Goal: Task Accomplishment & Management: Manage account settings

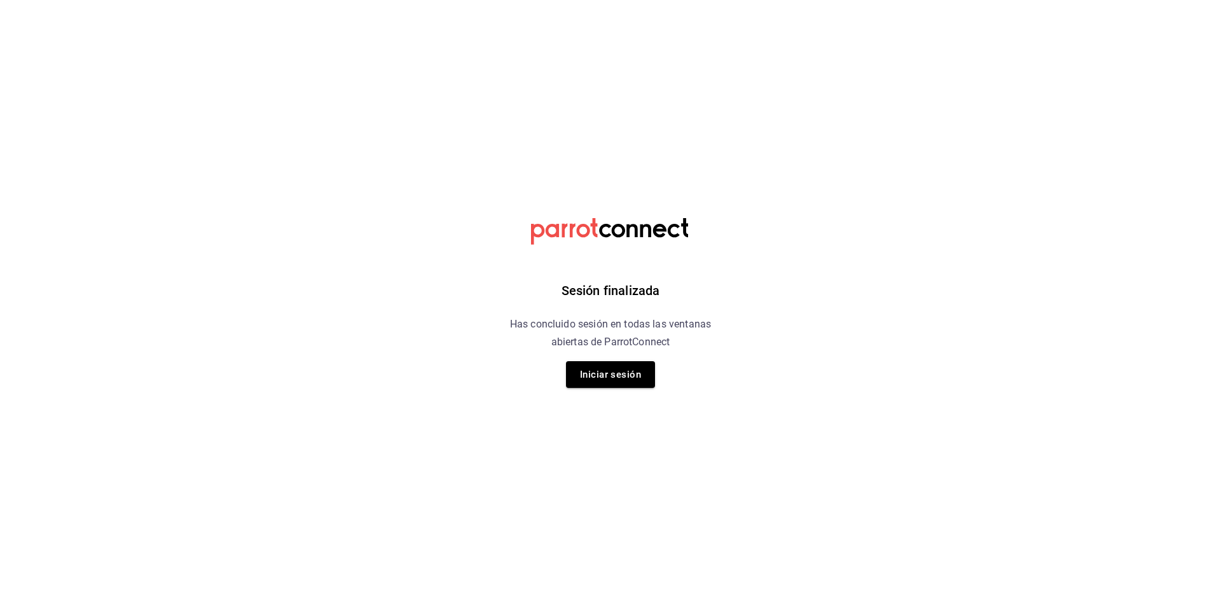
click at [597, 393] on div "Sesión finalizada Has concluido sesión en todas las ventanas abiertas de Parrot…" at bounding box center [610, 303] width 321 height 606
click at [591, 376] on button "Iniciar sesión" at bounding box center [610, 374] width 89 height 27
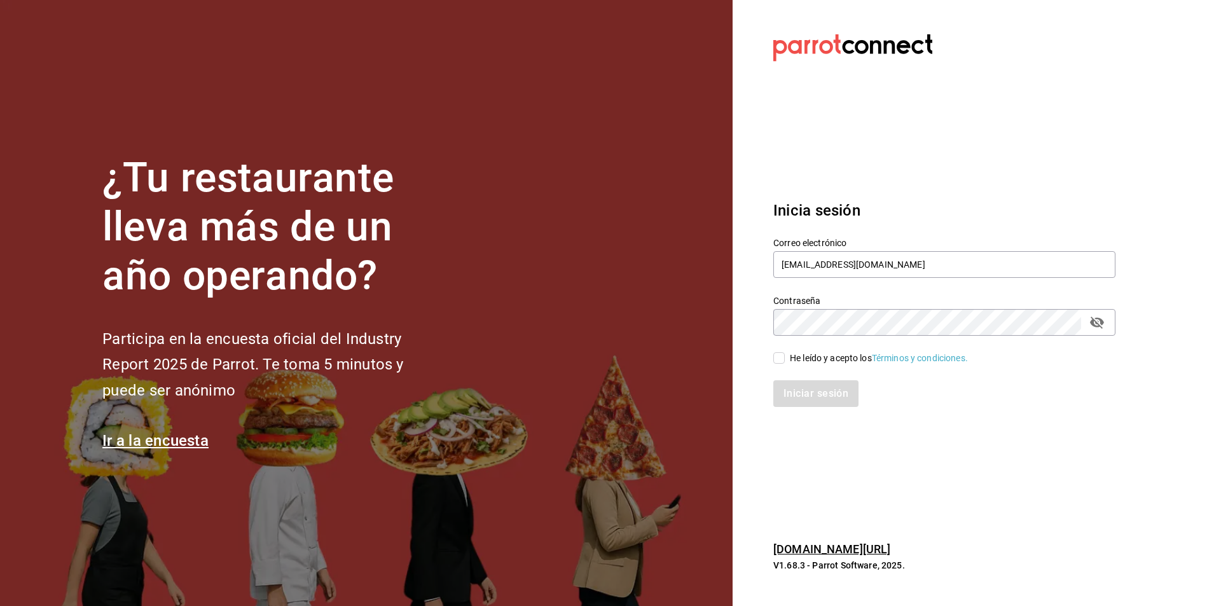
click at [795, 360] on div "He leído y acepto los Términos y condiciones." at bounding box center [879, 358] width 178 height 13
click at [784, 360] on input "He leído y acepto los Términos y condiciones." at bounding box center [778, 357] width 11 height 11
checkbox input "true"
click at [819, 404] on button "Iniciar sesión" at bounding box center [816, 393] width 86 height 27
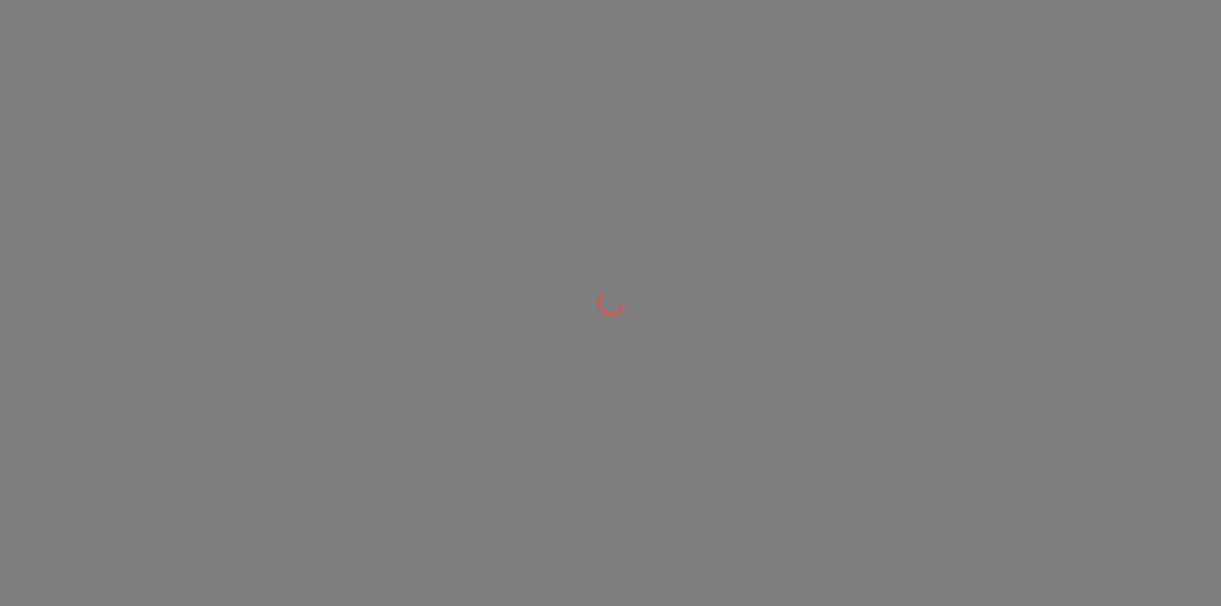
click at [828, 386] on div at bounding box center [610, 303] width 1221 height 606
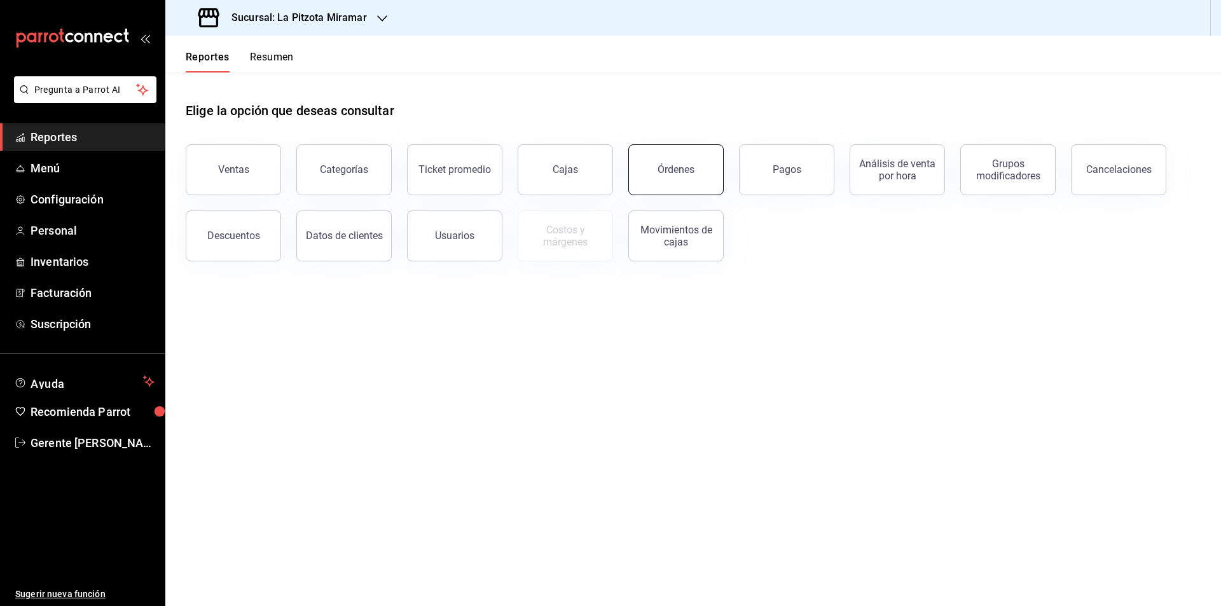
click at [629, 161] on div "Órdenes" at bounding box center [668, 162] width 111 height 66
click at [680, 159] on button "Órdenes" at bounding box center [675, 169] width 95 height 51
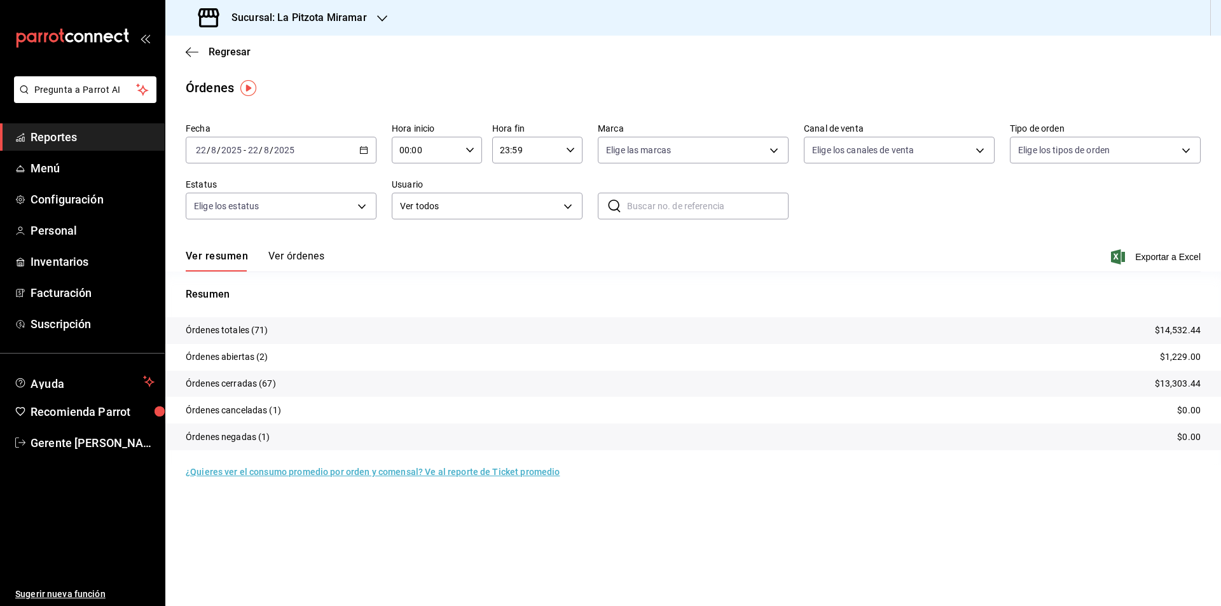
click at [368, 151] on div "2025-08-22 22 / 8 / 2025 - 2025-08-22 22 / 8 / 2025" at bounding box center [281, 150] width 191 height 27
click at [263, 321] on li "Rango de fechas" at bounding box center [245, 331] width 119 height 29
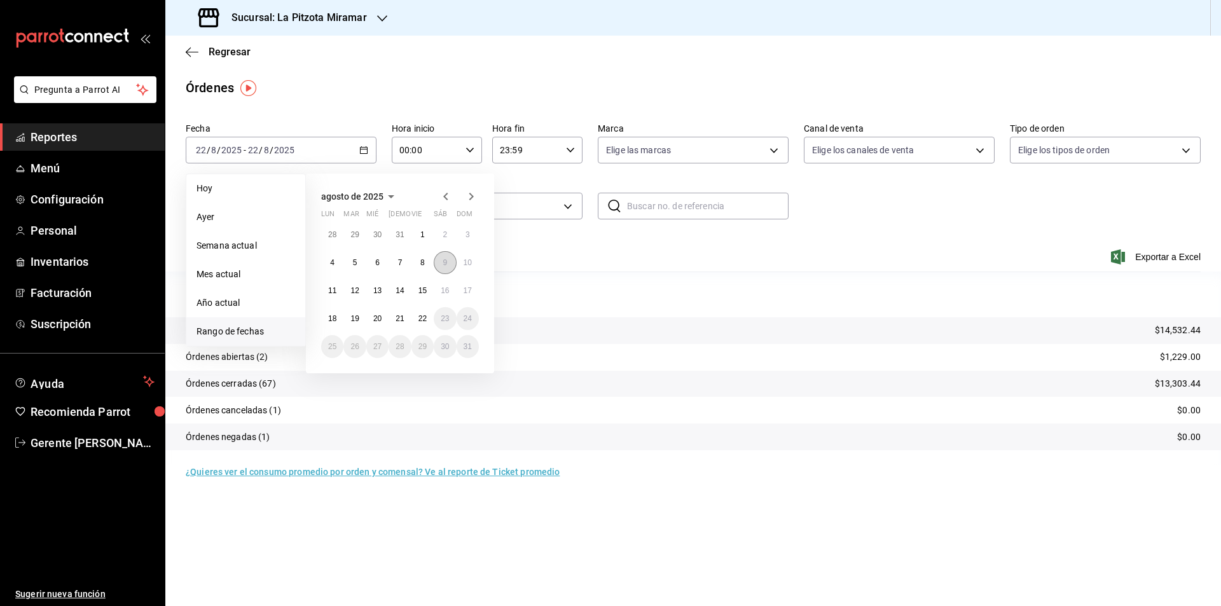
click at [449, 263] on button "9" at bounding box center [445, 262] width 22 height 23
click at [448, 263] on button "9" at bounding box center [445, 262] width 22 height 23
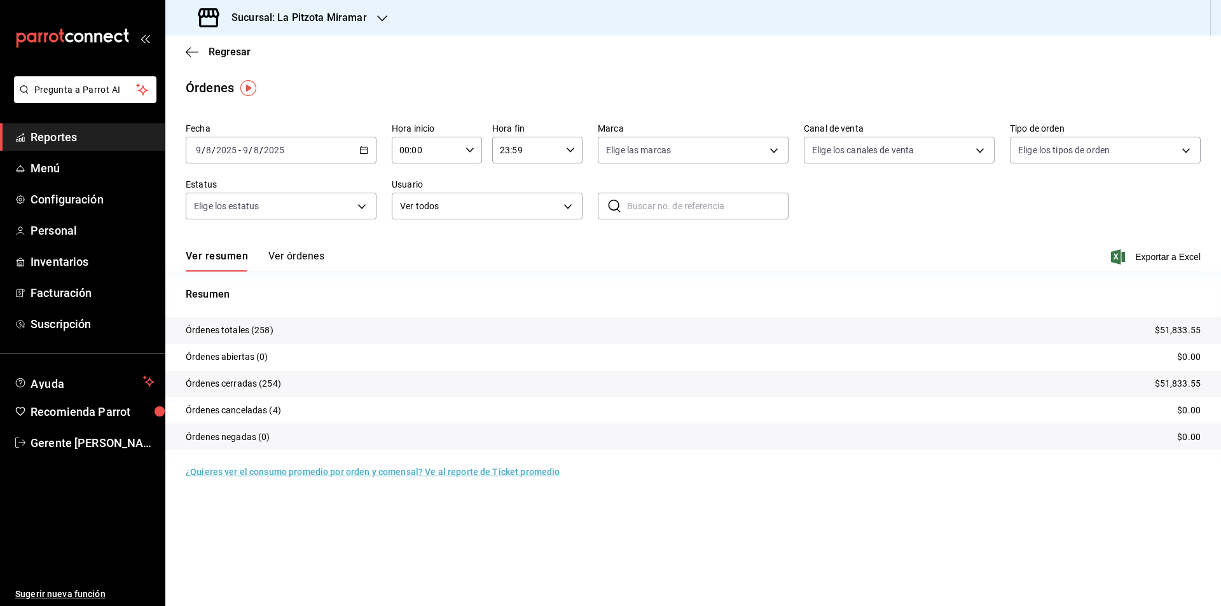
click at [326, 249] on div "Ver resumen Ver órdenes Exportar a Excel" at bounding box center [693, 253] width 1015 height 37
click at [315, 254] on button "Ver órdenes" at bounding box center [296, 261] width 56 height 22
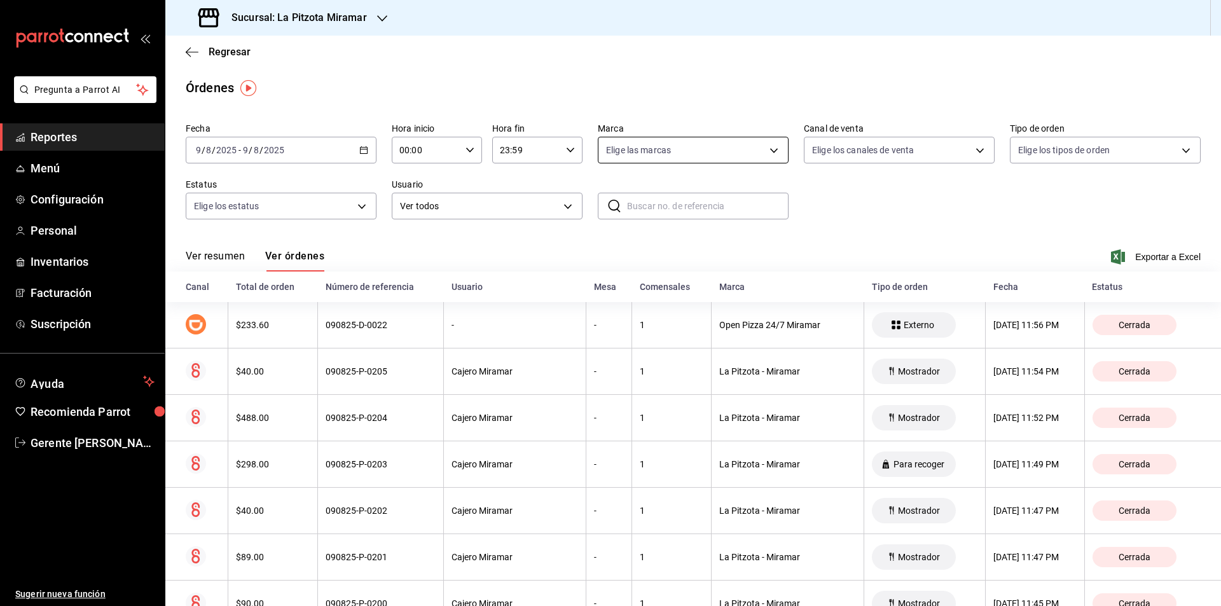
click at [766, 154] on body "Pregunta a Parrot AI Reportes Menú Configuración Personal Inventarios Facturaci…" at bounding box center [610, 303] width 1221 height 606
click at [769, 149] on div at bounding box center [610, 303] width 1221 height 606
click at [770, 154] on body "Pregunta a Parrot AI Reportes Menú Configuración Personal Inventarios Facturaci…" at bounding box center [610, 303] width 1221 height 606
click at [889, 154] on div at bounding box center [610, 303] width 1221 height 606
click at [977, 137] on body "Pregunta a Parrot AI Reportes Menú Configuración Personal Inventarios Facturaci…" at bounding box center [610, 303] width 1221 height 606
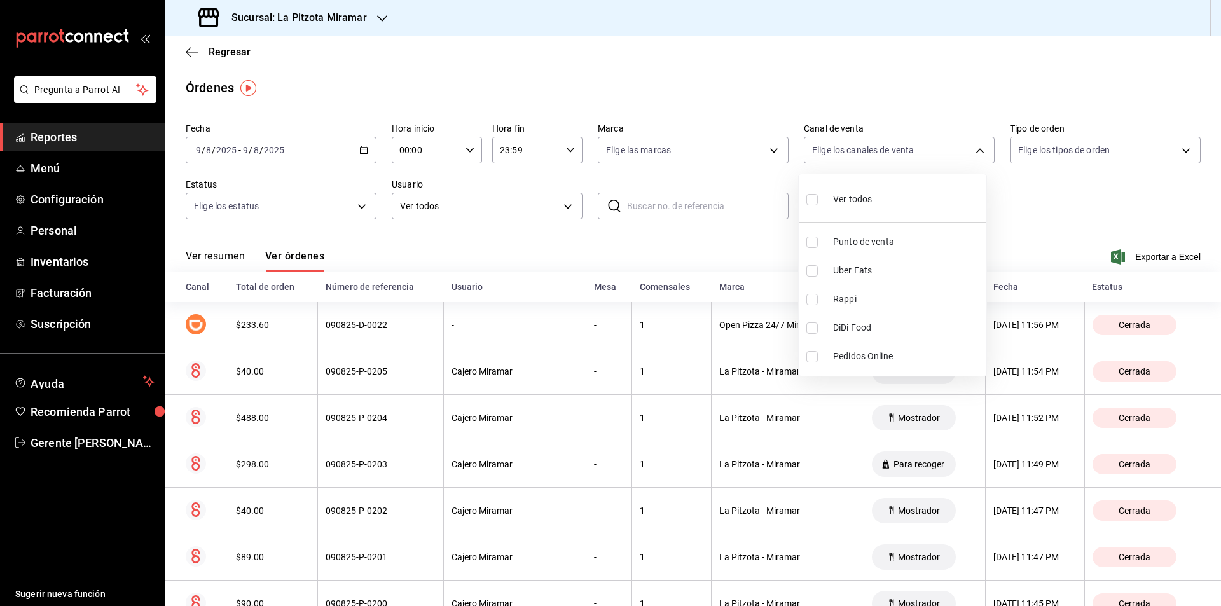
click at [894, 245] on span "Punto de venta" at bounding box center [907, 241] width 148 height 13
type input "PARROT"
checkbox input "true"
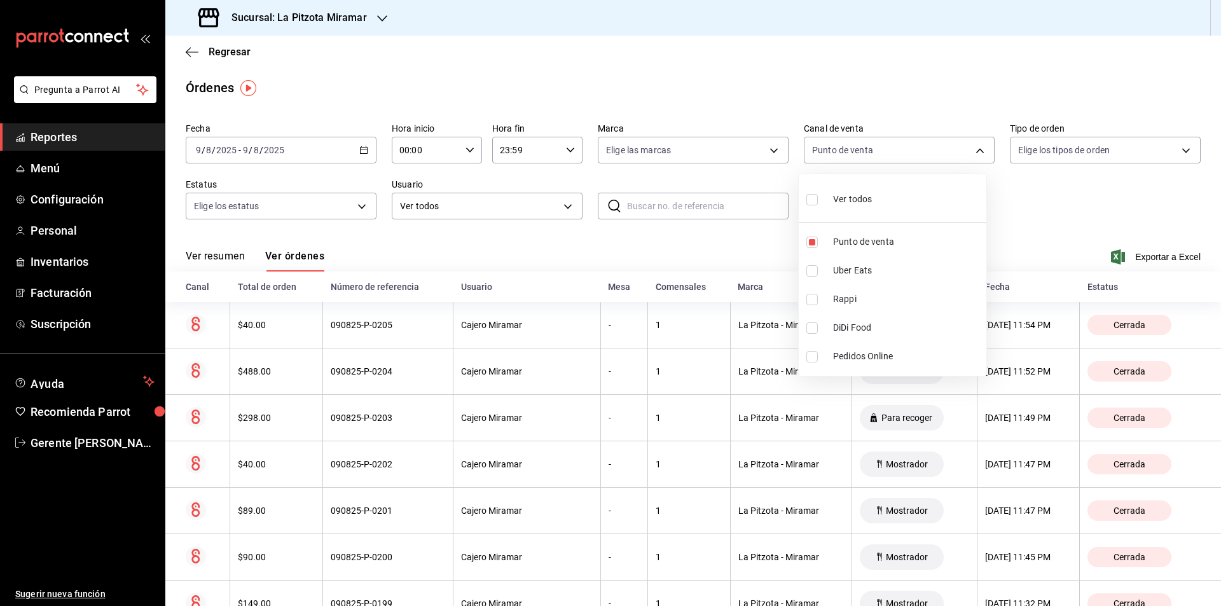
click at [1179, 145] on div at bounding box center [610, 303] width 1221 height 606
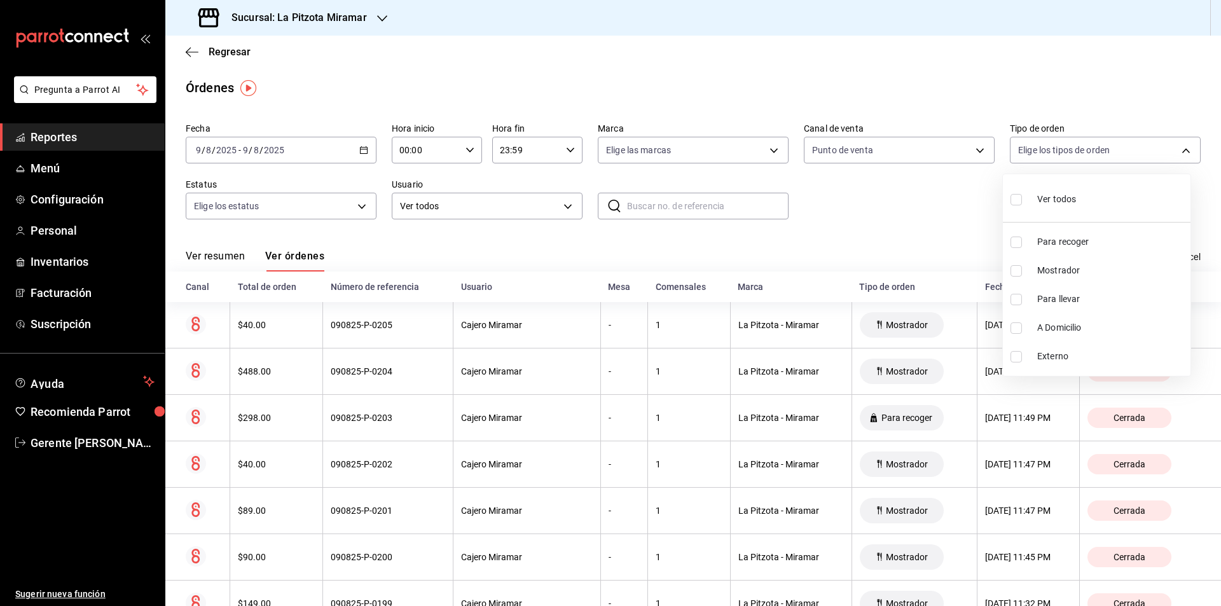
click at [1179, 145] on body "Pregunta a Parrot AI Reportes Menú Configuración Personal Inventarios Facturaci…" at bounding box center [610, 303] width 1221 height 606
click at [1060, 260] on li "Mostrador" at bounding box center [1096, 270] width 188 height 29
type input "6ffd49bf-b6c2-4c26-973c-c9a6c0375b45"
checkbox input "true"
click at [368, 387] on div at bounding box center [610, 303] width 1221 height 606
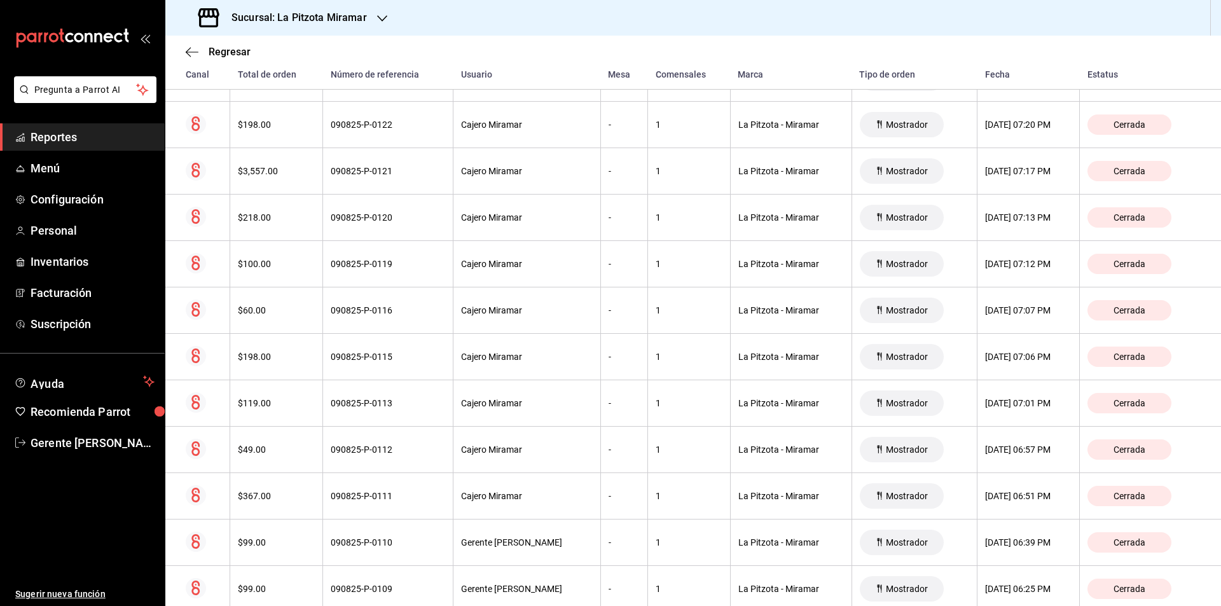
scroll to position [3199, 0]
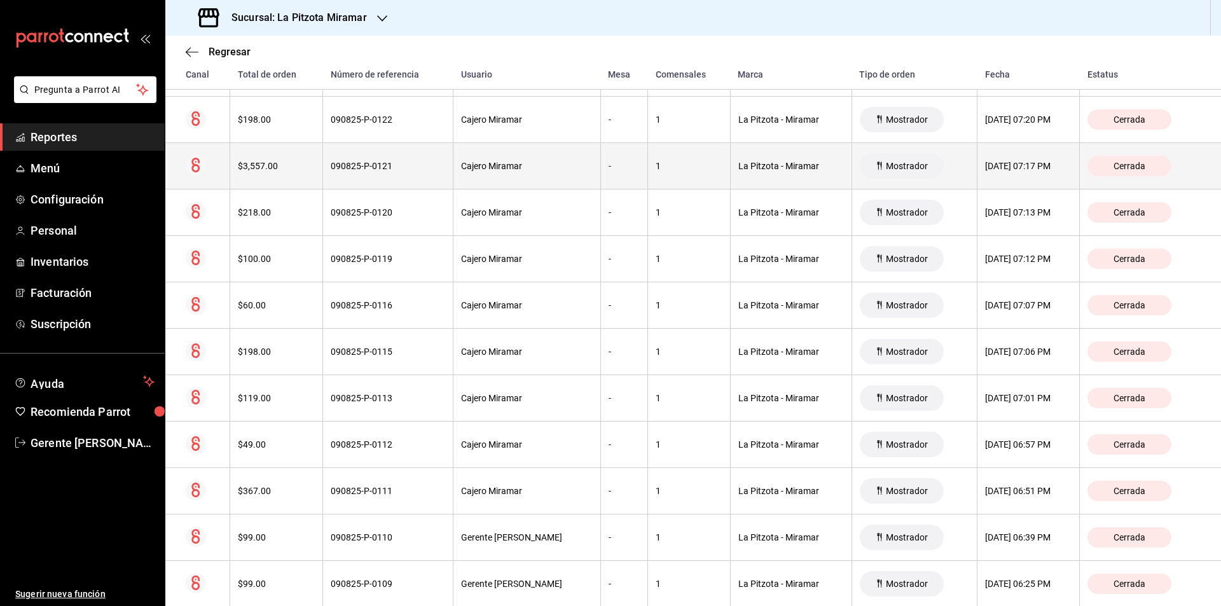
click at [275, 165] on div "$3,557.00" at bounding box center [276, 166] width 77 height 10
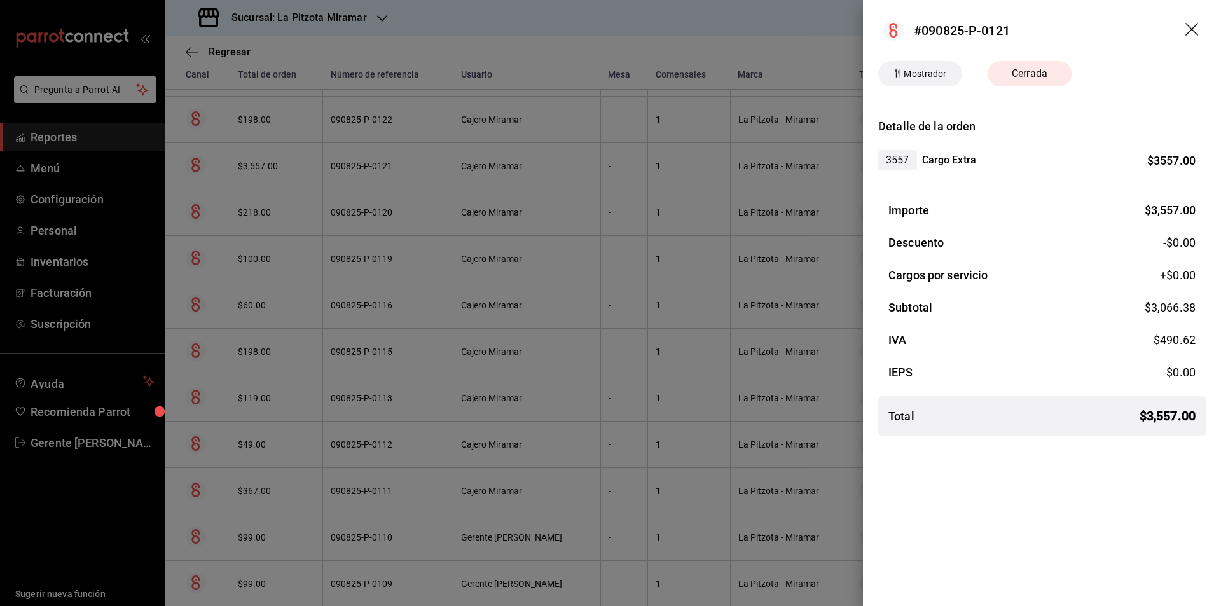
click at [380, 360] on div at bounding box center [610, 303] width 1221 height 606
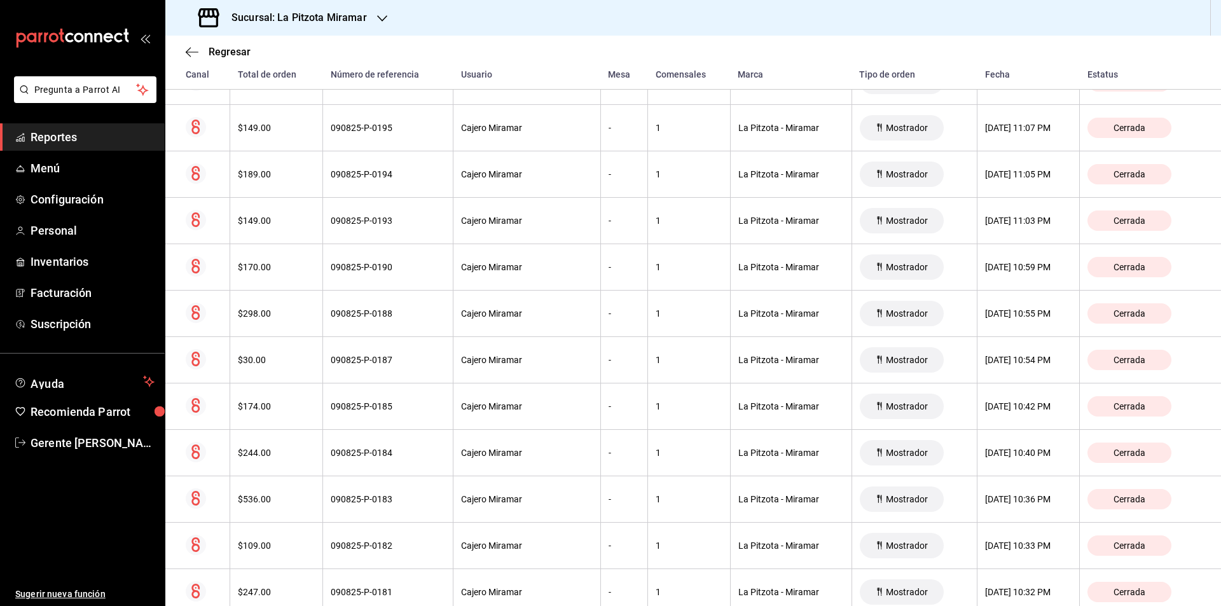
scroll to position [0, 0]
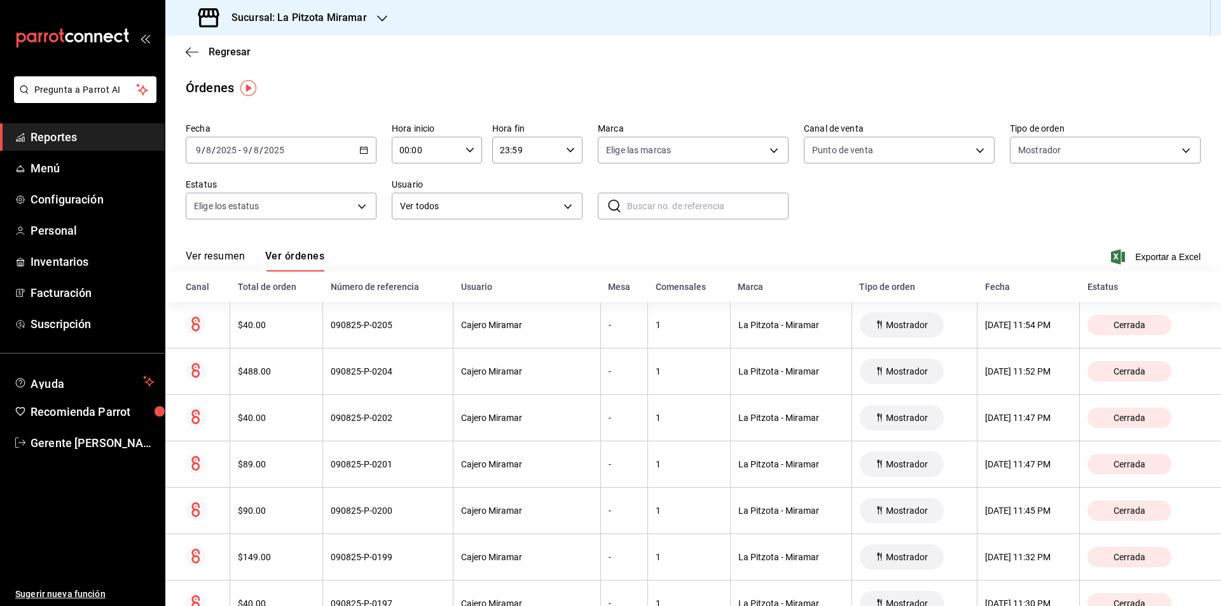
click at [360, 160] on div "2025-08-09 9 / 8 / 2025 - 2025-08-09 9 / 8 / 2025" at bounding box center [281, 150] width 191 height 27
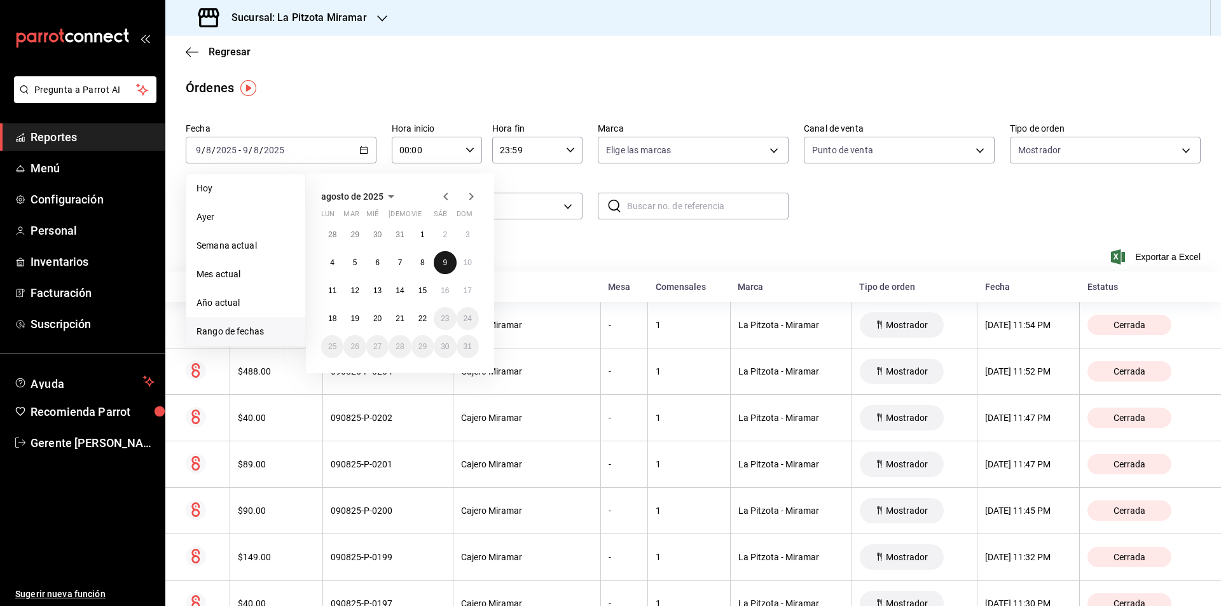
click at [443, 264] on abbr "9" at bounding box center [444, 262] width 4 height 9
click at [463, 264] on abbr "10" at bounding box center [467, 262] width 8 height 9
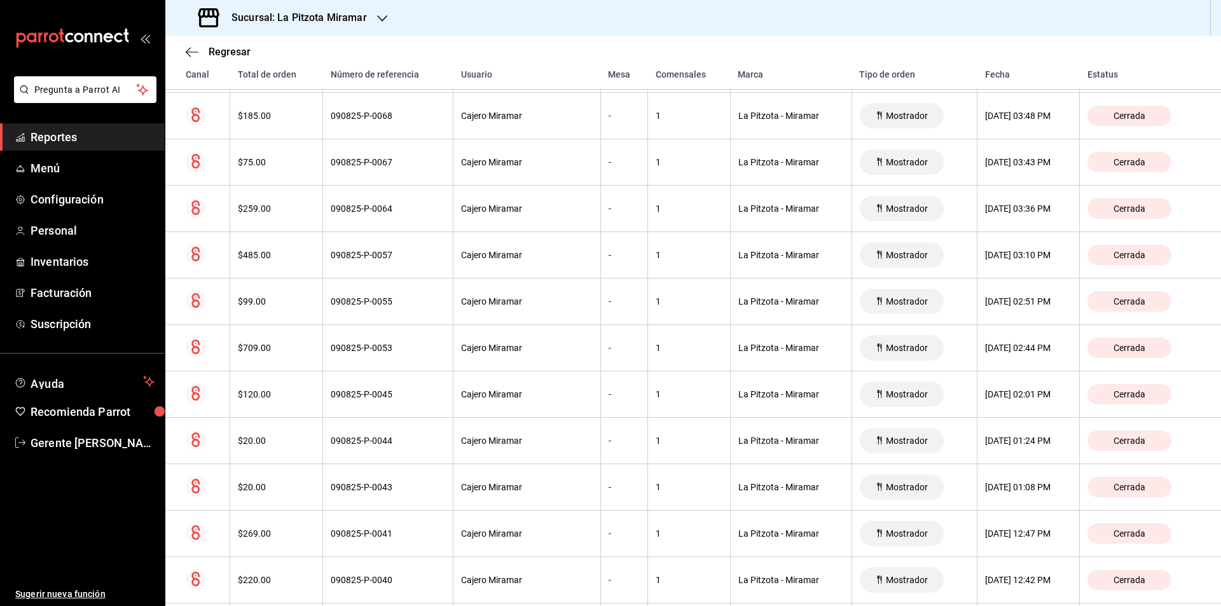
scroll to position [12188, 0]
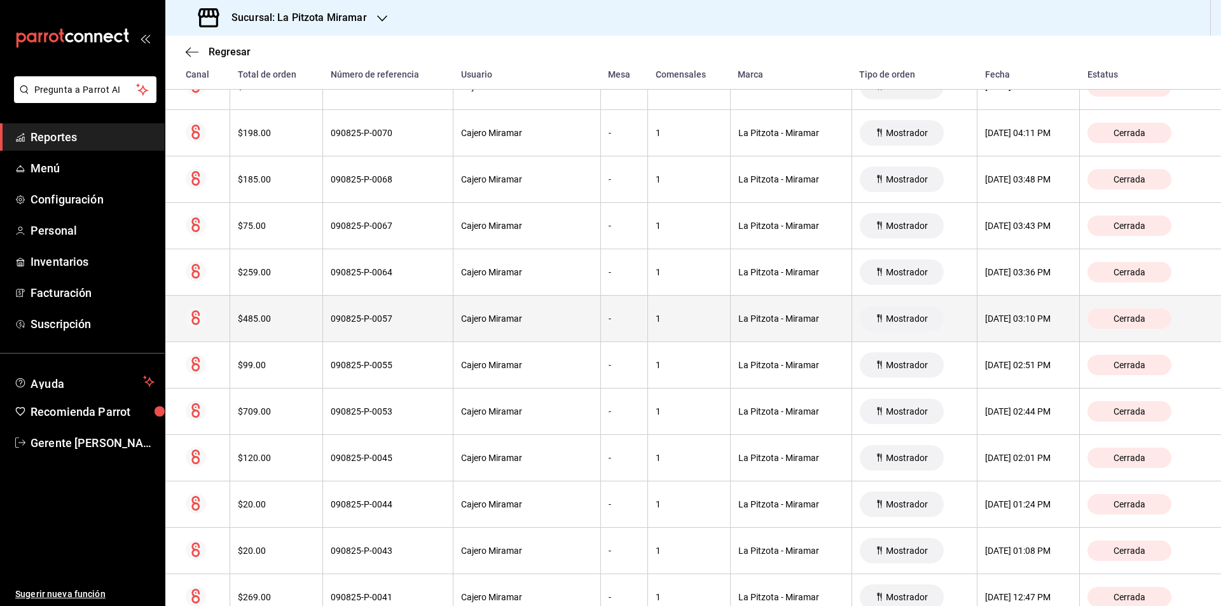
click at [323, 324] on th "090825-P-0057" at bounding box center [388, 319] width 130 height 46
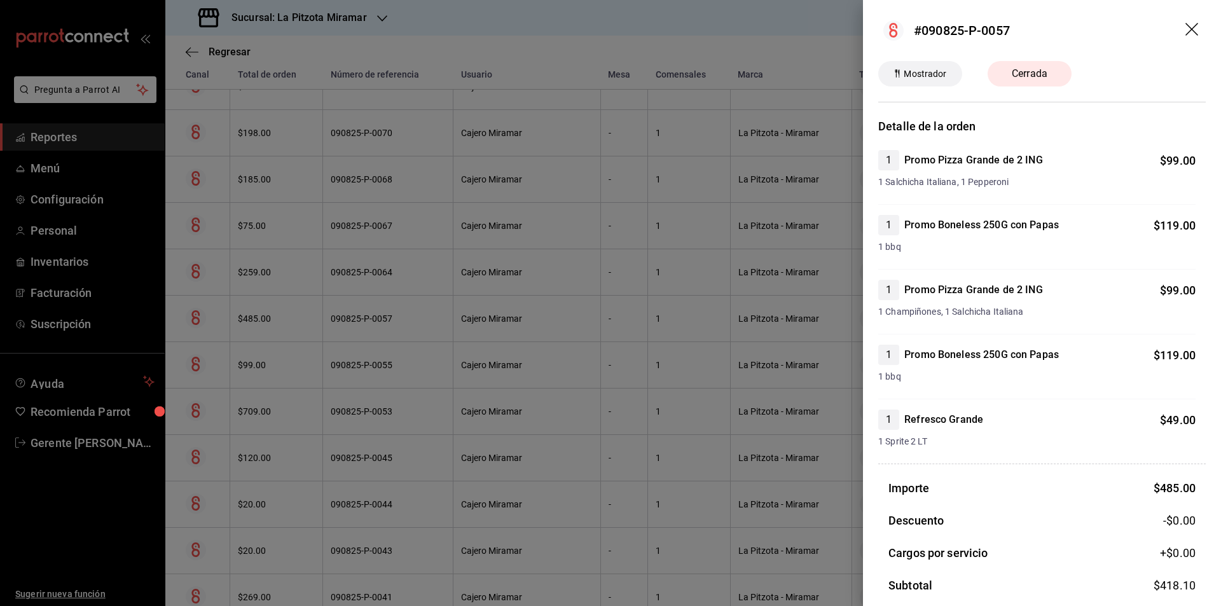
drag, startPoint x: 498, startPoint y: 154, endPoint x: 486, endPoint y: 187, distance: 34.6
click at [500, 150] on div at bounding box center [610, 303] width 1221 height 606
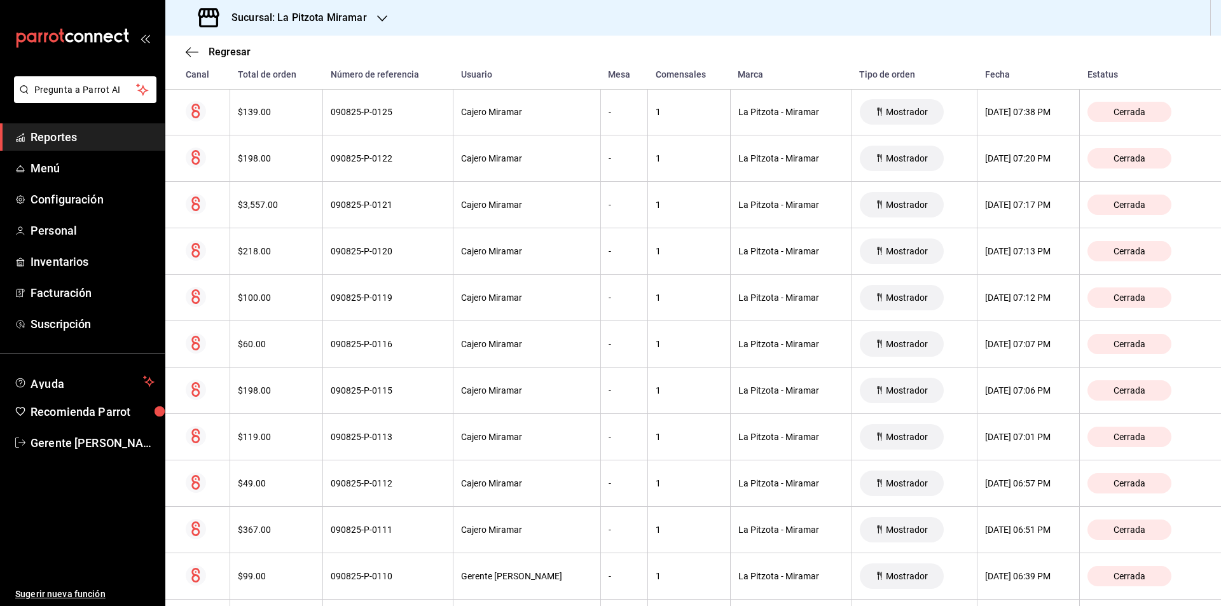
scroll to position [10281, 0]
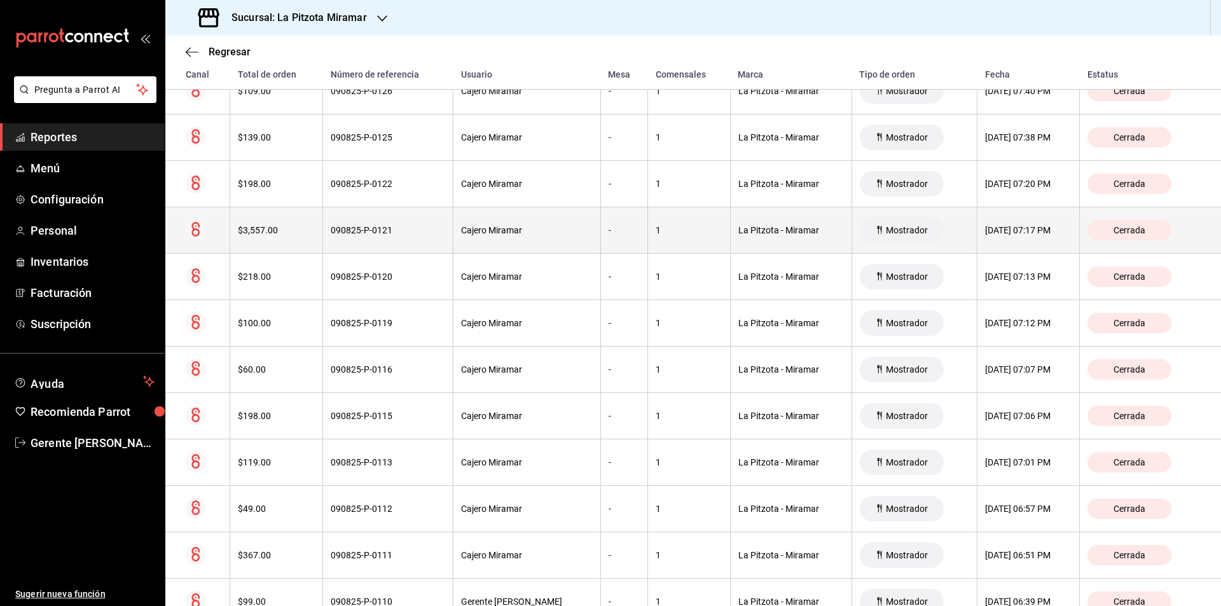
click at [313, 239] on th "$3,557.00" at bounding box center [276, 230] width 93 height 46
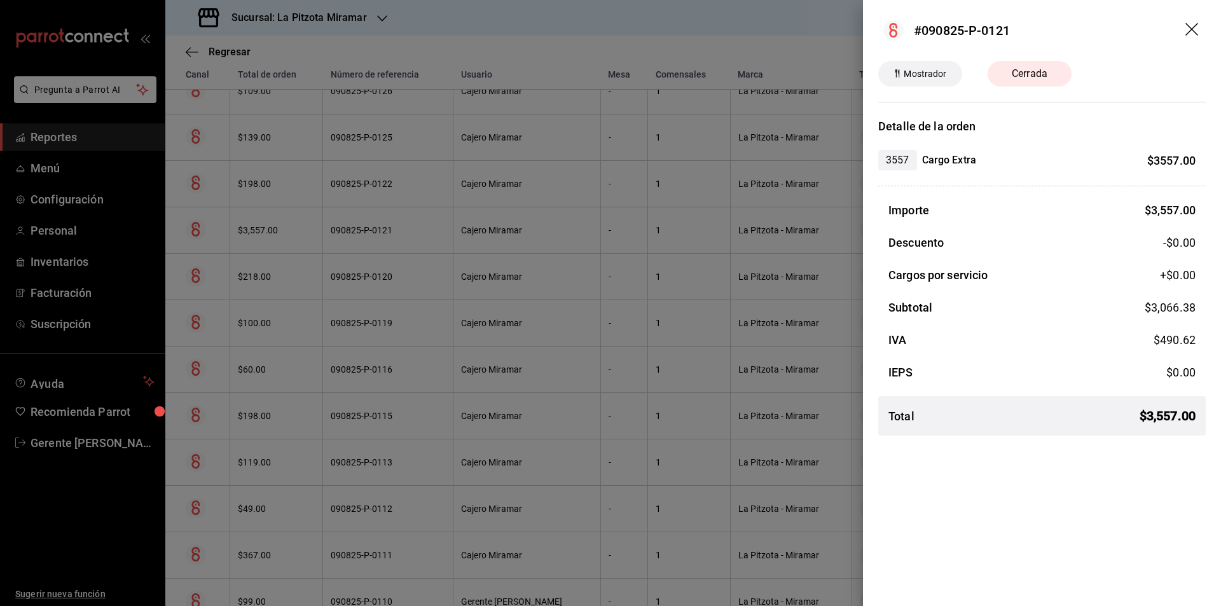
click at [636, 249] on div at bounding box center [610, 303] width 1221 height 606
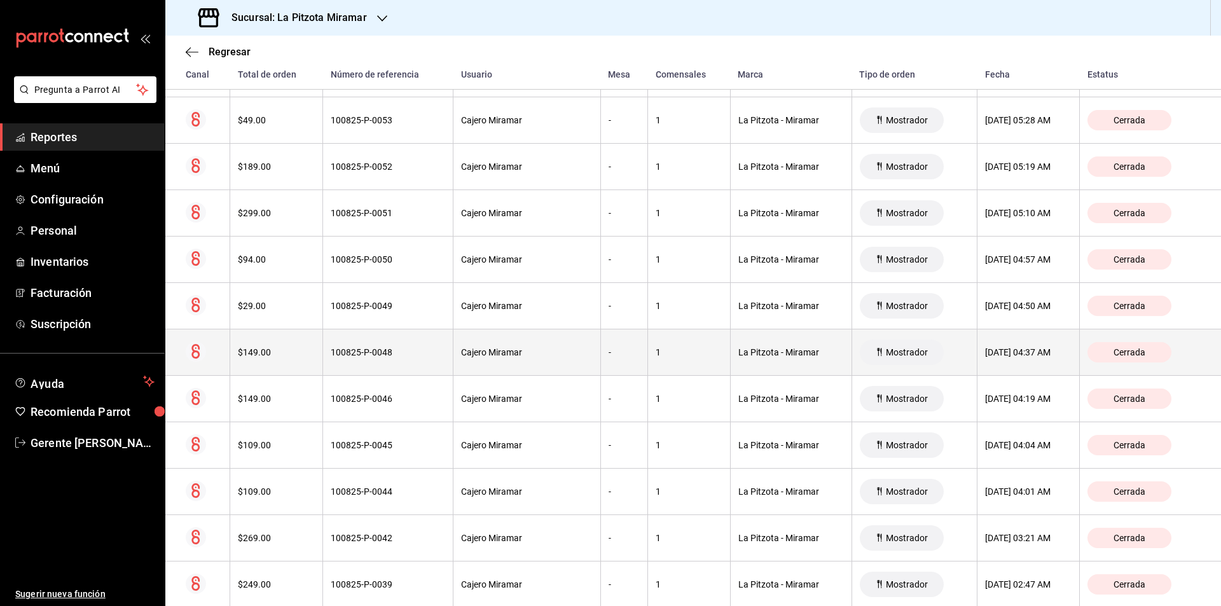
scroll to position [5513, 0]
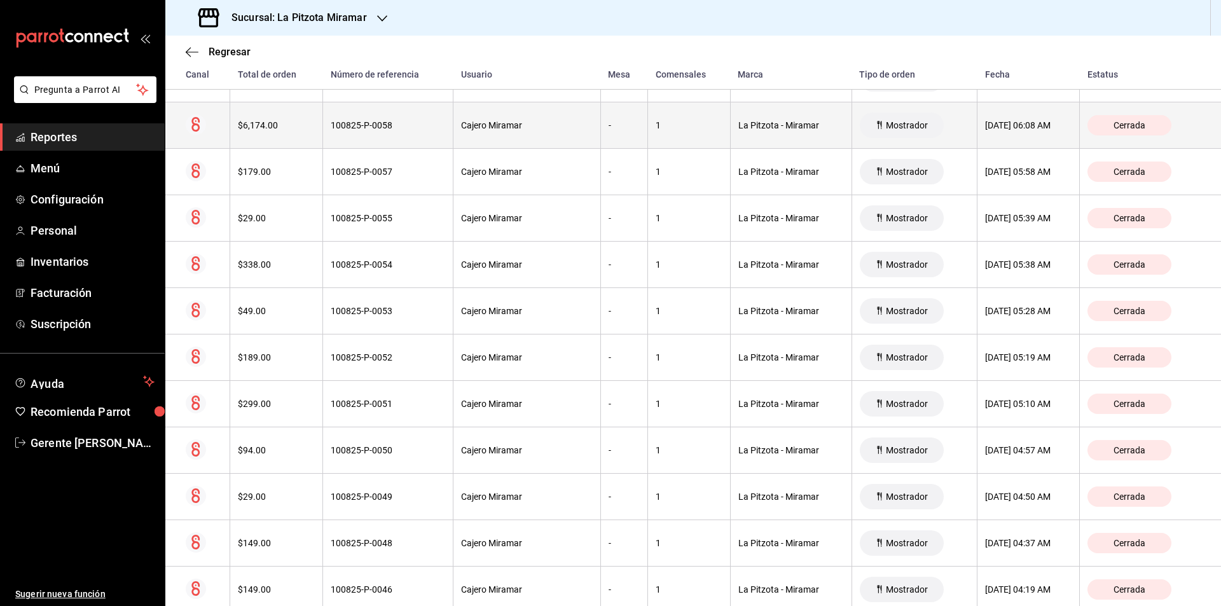
click at [333, 115] on th "100825-P-0058" at bounding box center [388, 125] width 130 height 46
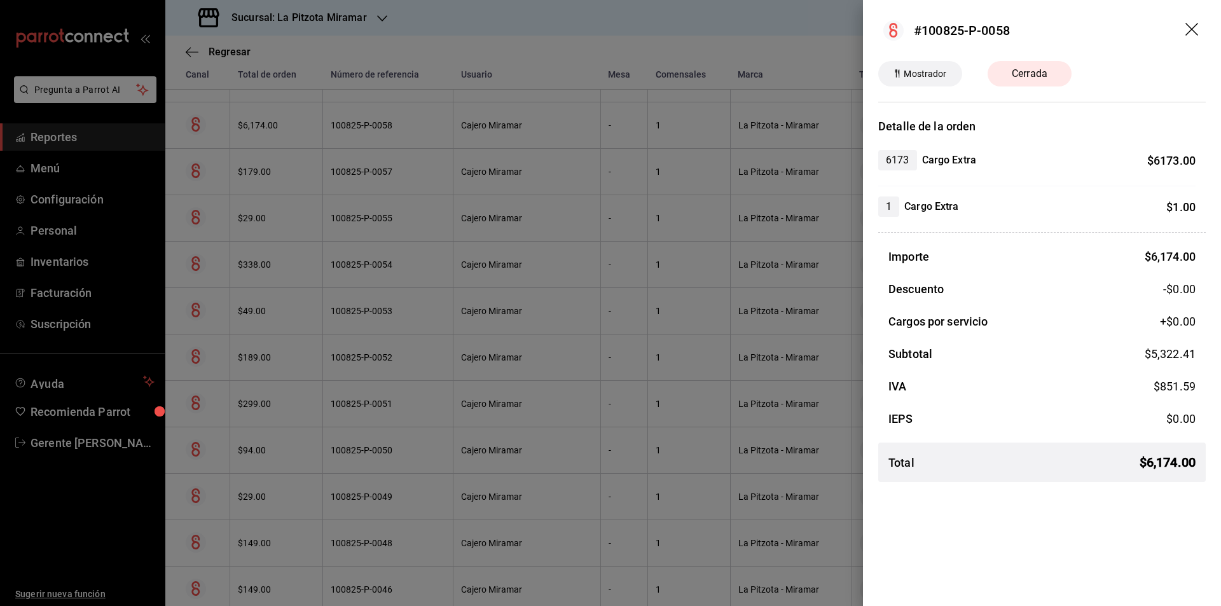
click at [327, 121] on div at bounding box center [610, 303] width 1221 height 606
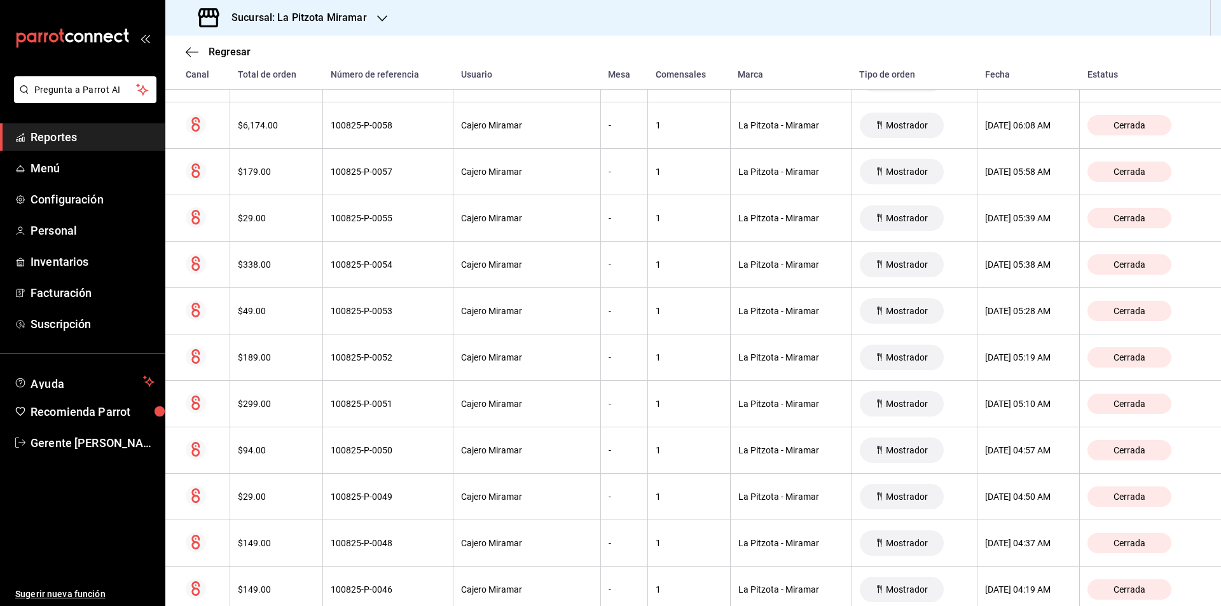
click at [198, 42] on div "Regresar" at bounding box center [692, 52] width 1055 height 32
click at [196, 46] on icon "button" at bounding box center [192, 51] width 13 height 11
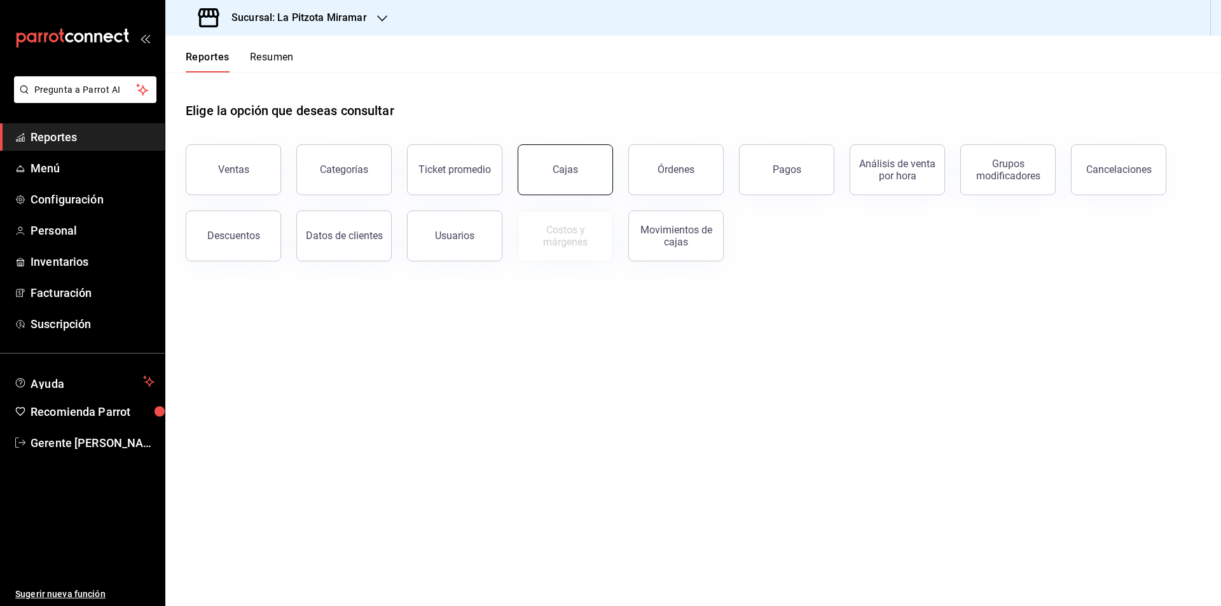
click at [585, 171] on button "Cajas" at bounding box center [564, 169] width 95 height 51
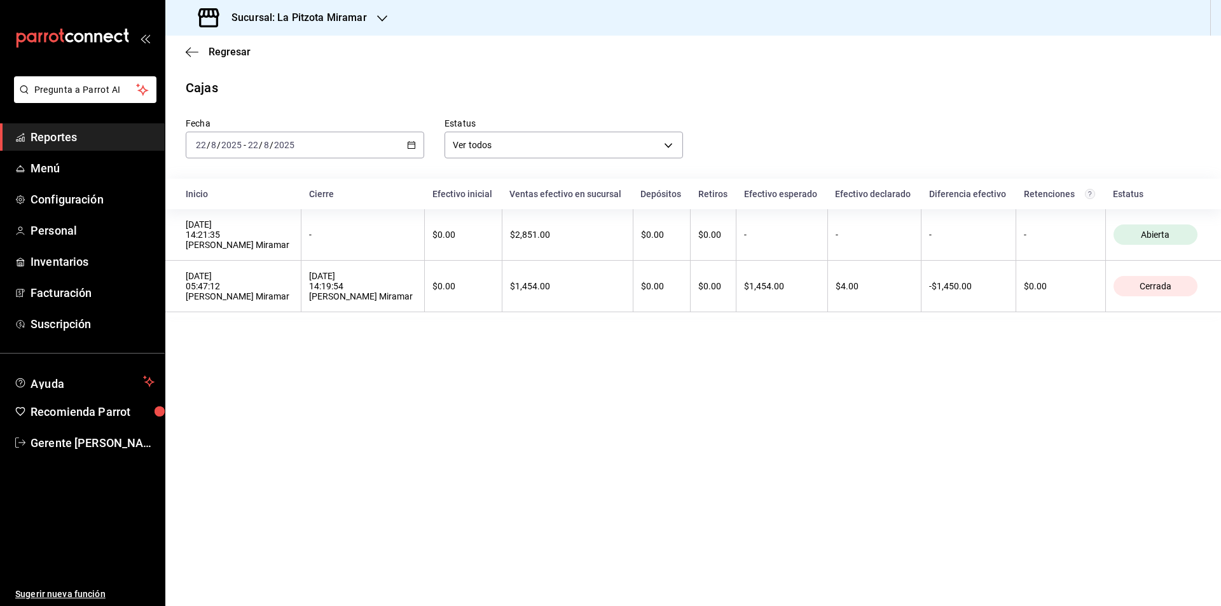
click at [406, 151] on div "2025-08-22 22 / 8 / 2025 - 2025-08-22 22 / 8 / 2025" at bounding box center [305, 145] width 238 height 27
click at [259, 336] on li "Rango de fechas" at bounding box center [245, 326] width 119 height 29
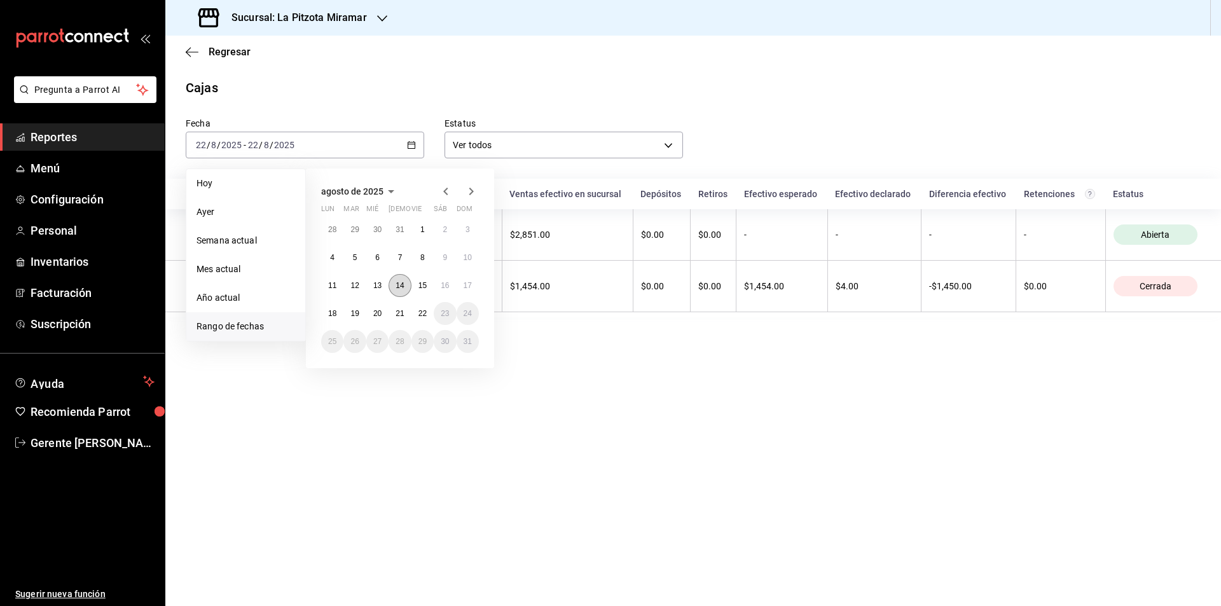
drag, startPoint x: 399, startPoint y: 300, endPoint x: 397, endPoint y: 288, distance: 12.3
click at [397, 296] on div "28 29 30 31 1 2 3 4 5 6 7 8 9 10 11 12 13 14 15 16 17 18 19 20 21 22 23 24 25 2…" at bounding box center [400, 285] width 158 height 135
click at [396, 287] on abbr "14" at bounding box center [399, 285] width 8 height 9
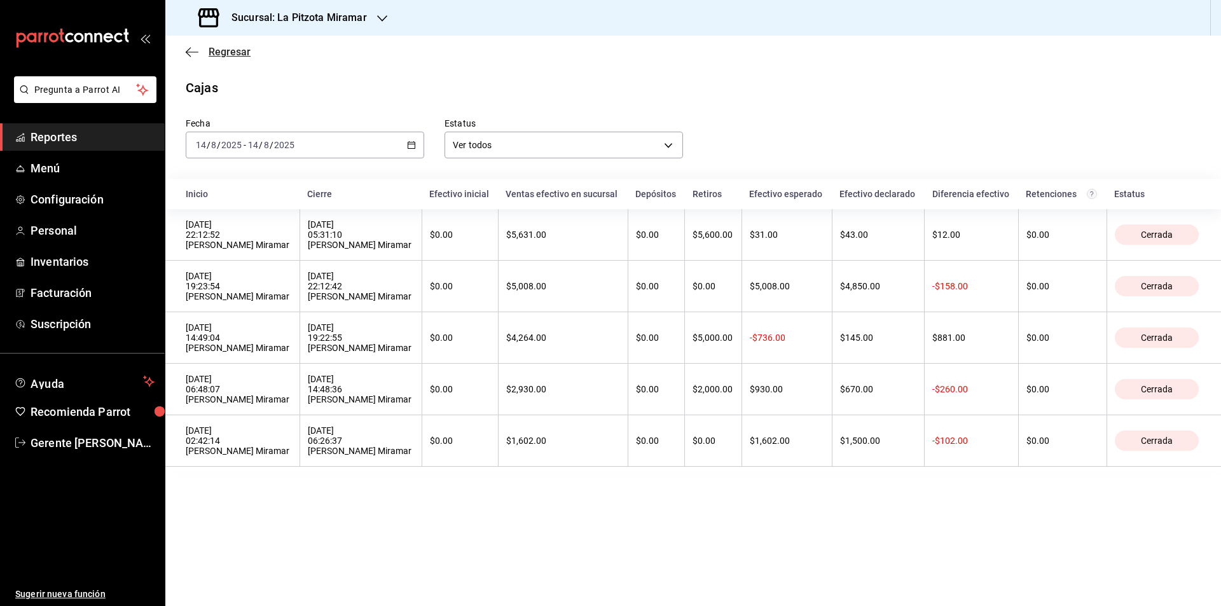
click at [192, 50] on icon "button" at bounding box center [192, 51] width 13 height 11
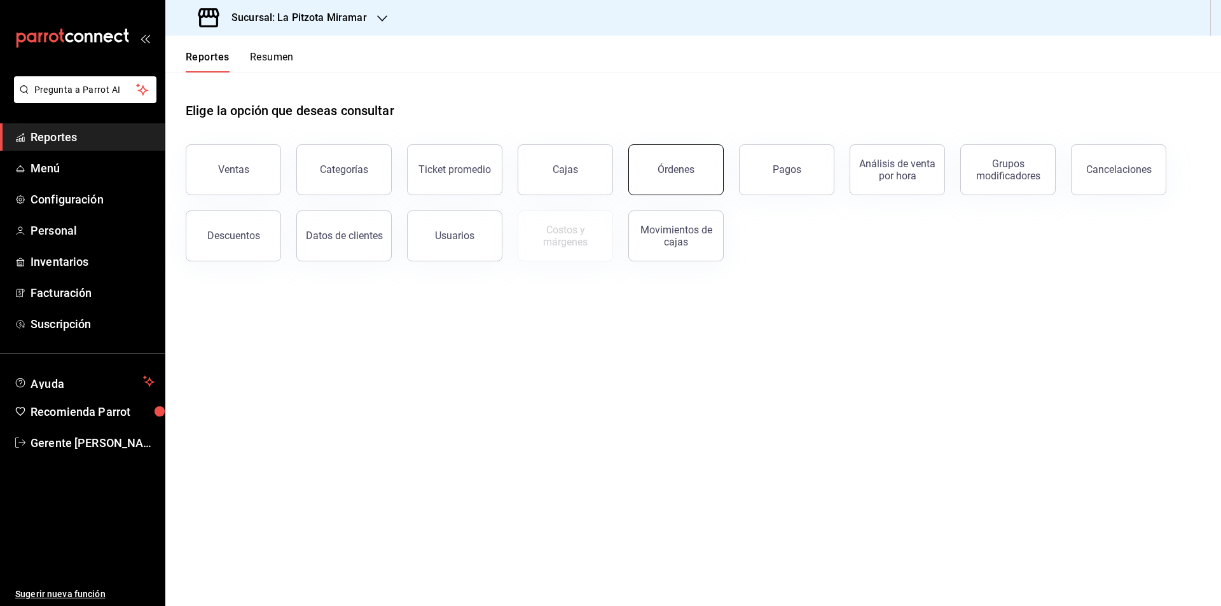
click at [703, 171] on button "Órdenes" at bounding box center [675, 169] width 95 height 51
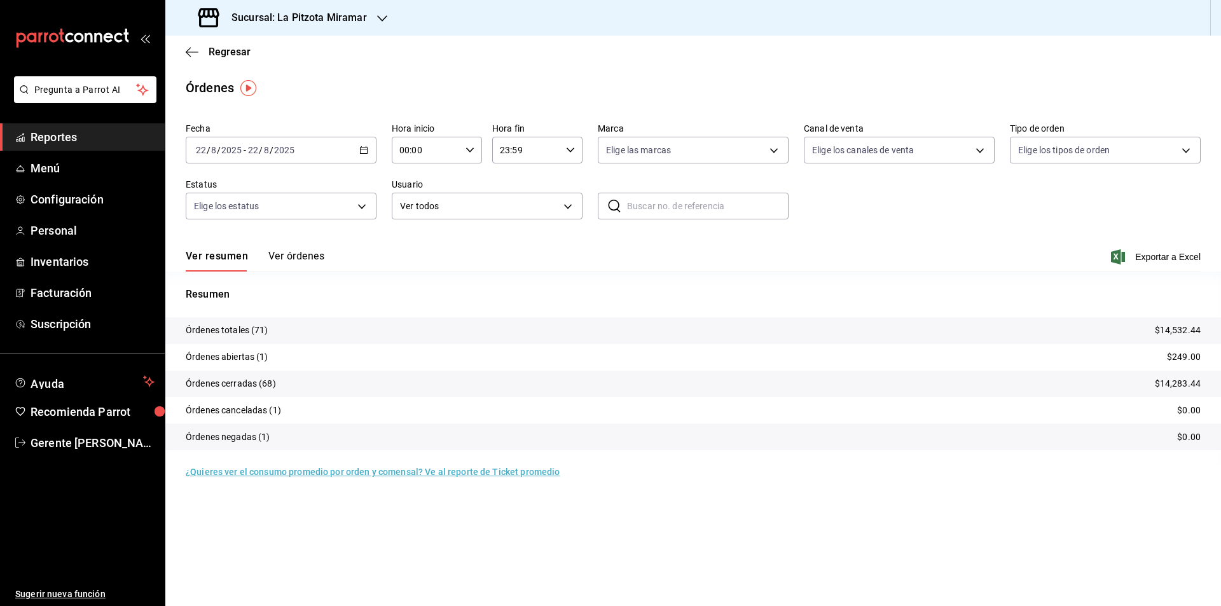
click at [353, 149] on div "2025-08-22 22 / 8 / 2025 - 2025-08-22 22 / 8 / 2025" at bounding box center [281, 150] width 191 height 27
click at [278, 322] on li "Rango de fechas" at bounding box center [245, 331] width 119 height 29
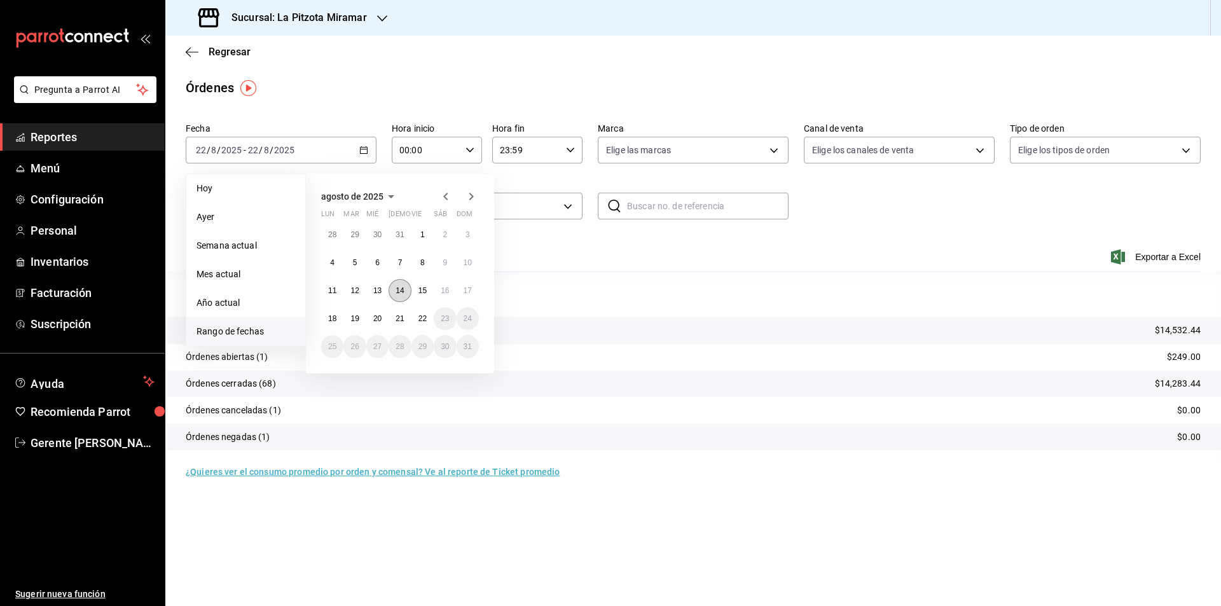
click at [394, 291] on button "14" at bounding box center [399, 290] width 22 height 23
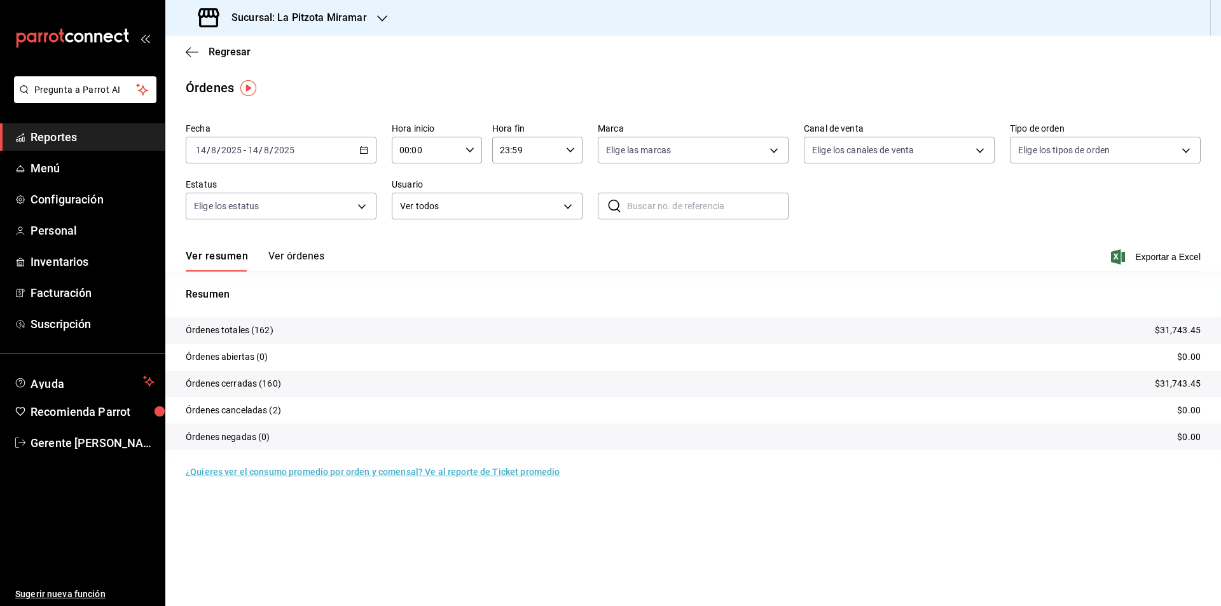
click at [263, 336] on p "Órdenes totales (162)" at bounding box center [230, 330] width 88 height 13
click at [313, 251] on button "Ver órdenes" at bounding box center [296, 261] width 56 height 22
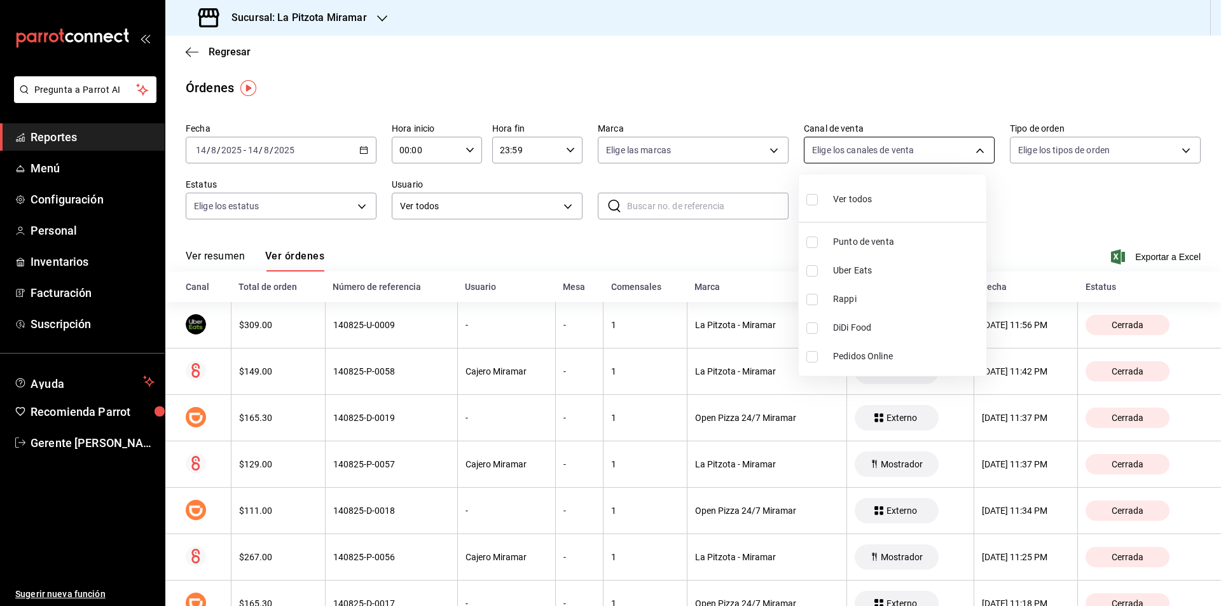
click at [976, 154] on body "Pregunta a Parrot AI Reportes Menú Configuración Personal Inventarios Facturaci…" at bounding box center [610, 303] width 1221 height 606
click at [905, 241] on span "Punto de venta" at bounding box center [907, 241] width 148 height 13
type input "PARROT"
checkbox input "true"
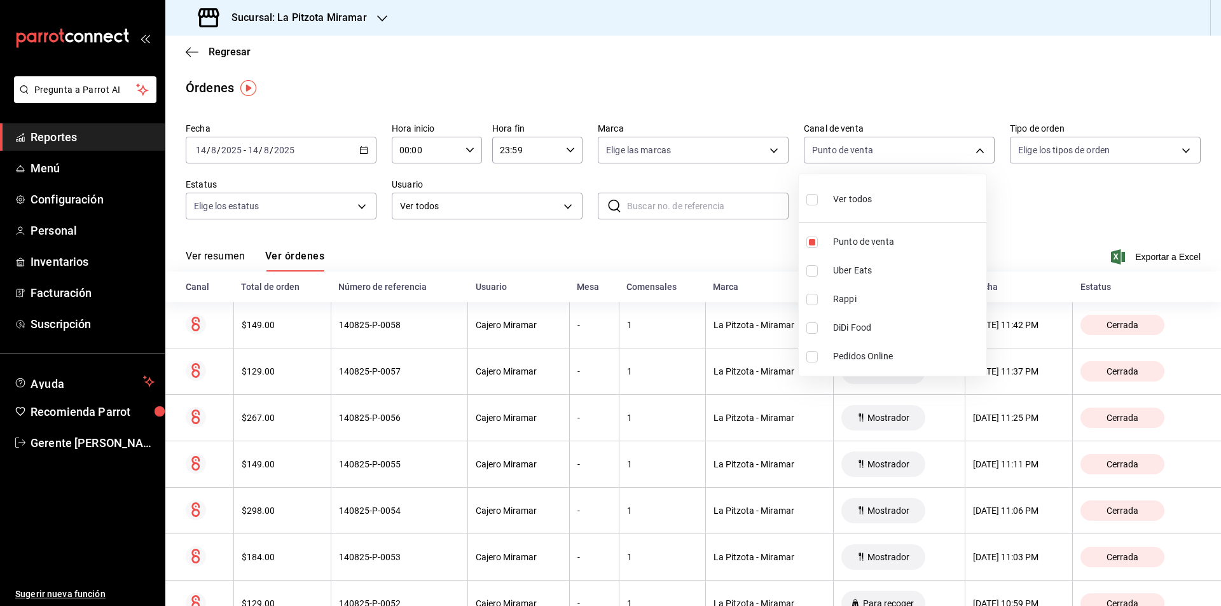
click at [1170, 152] on div at bounding box center [610, 303] width 1221 height 606
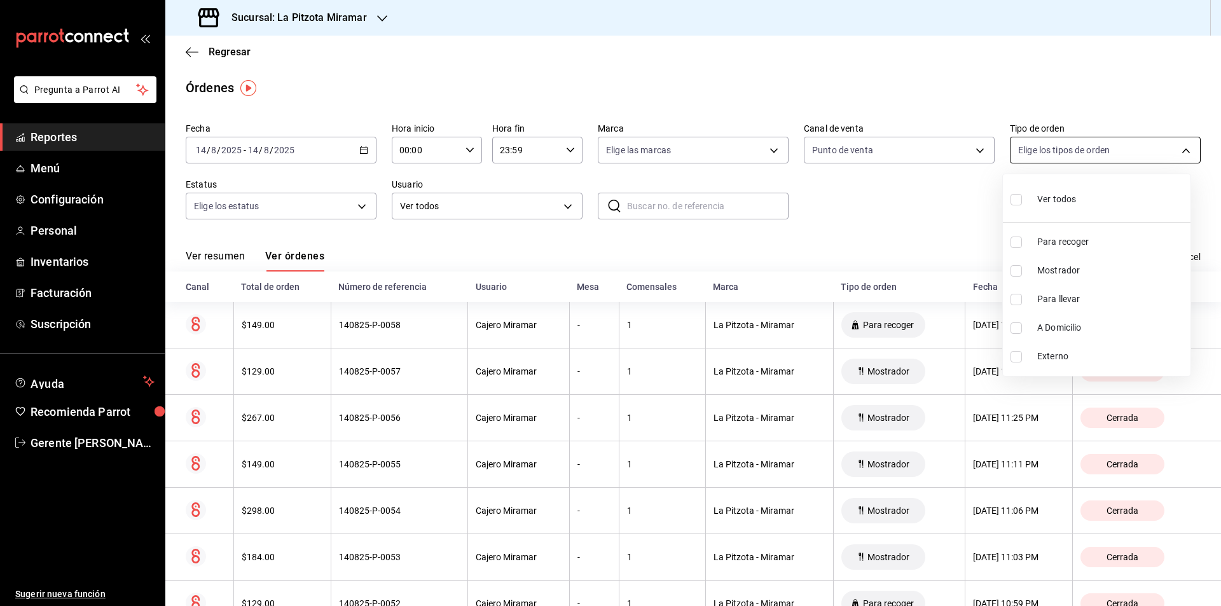
click at [1173, 151] on body "Pregunta a Parrot AI Reportes Menú Configuración Personal Inventarios Facturaci…" at bounding box center [610, 303] width 1221 height 606
click at [1095, 263] on li "Mostrador" at bounding box center [1096, 270] width 188 height 29
type input "6ffd49bf-b6c2-4c26-973c-c9a6c0375b45"
checkbox input "true"
click at [467, 144] on div at bounding box center [610, 303] width 1221 height 606
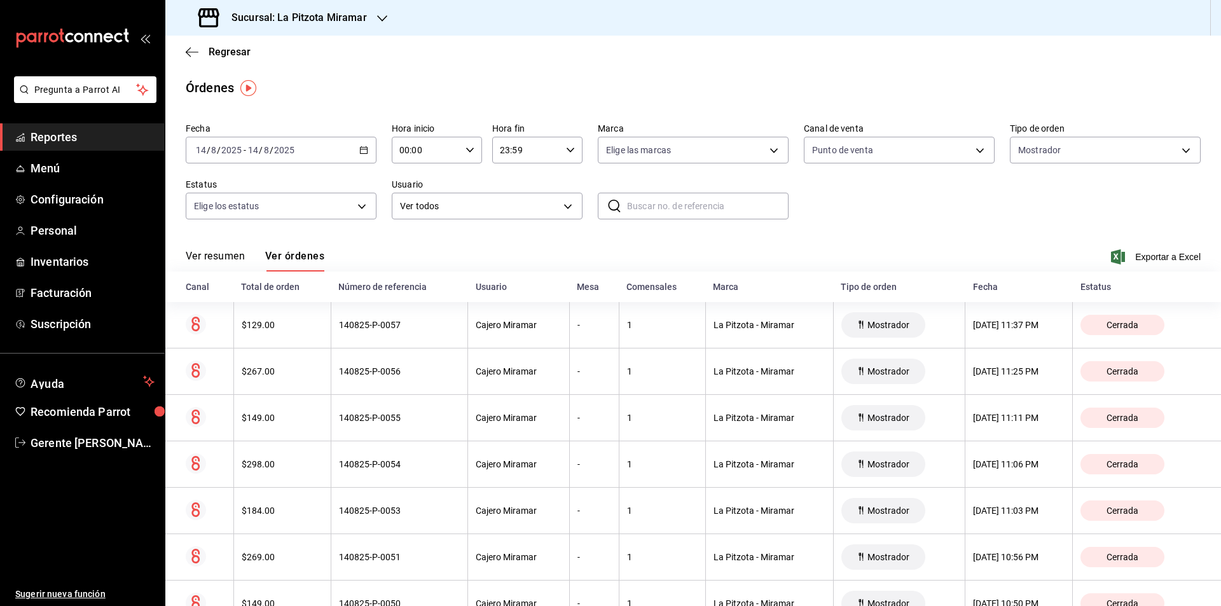
click at [467, 147] on icon "button" at bounding box center [469, 150] width 9 height 9
drag, startPoint x: 412, startPoint y: 254, endPoint x: 420, endPoint y: 249, distance: 9.5
click at [411, 254] on span "15" at bounding box center [412, 259] width 25 height 10
type input "15:00"
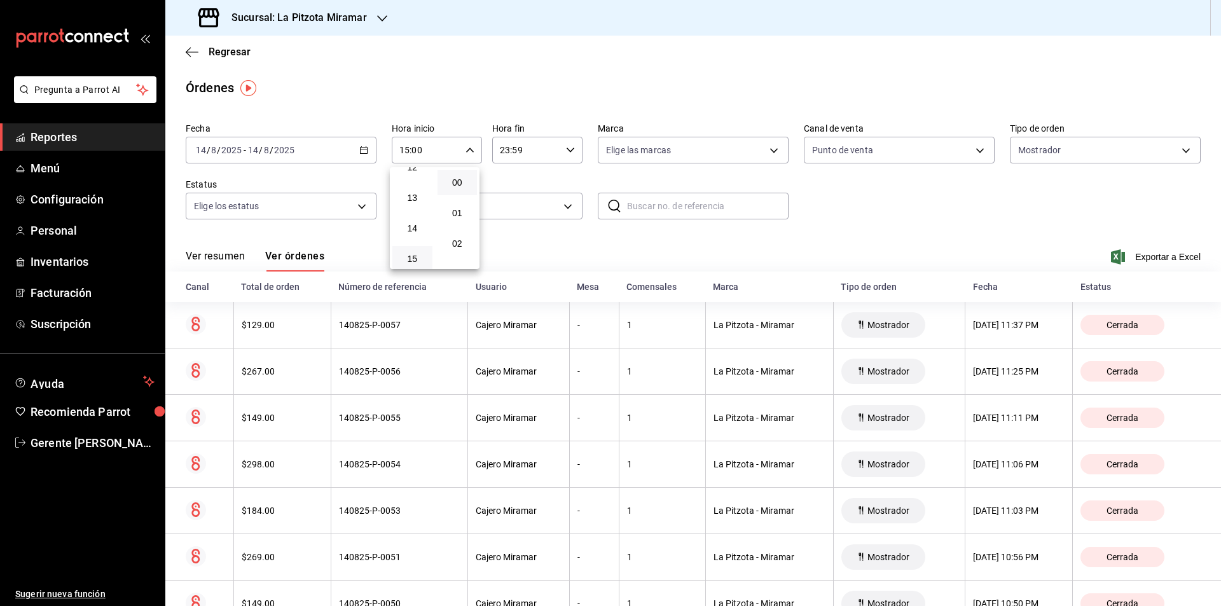
click at [567, 154] on div at bounding box center [610, 303] width 1221 height 606
click at [567, 151] on \(Stroke\) "button" at bounding box center [570, 149] width 8 height 4
click at [509, 226] on span "22" at bounding box center [511, 223] width 25 height 10
click at [563, 183] on span "00" at bounding box center [556, 182] width 25 height 10
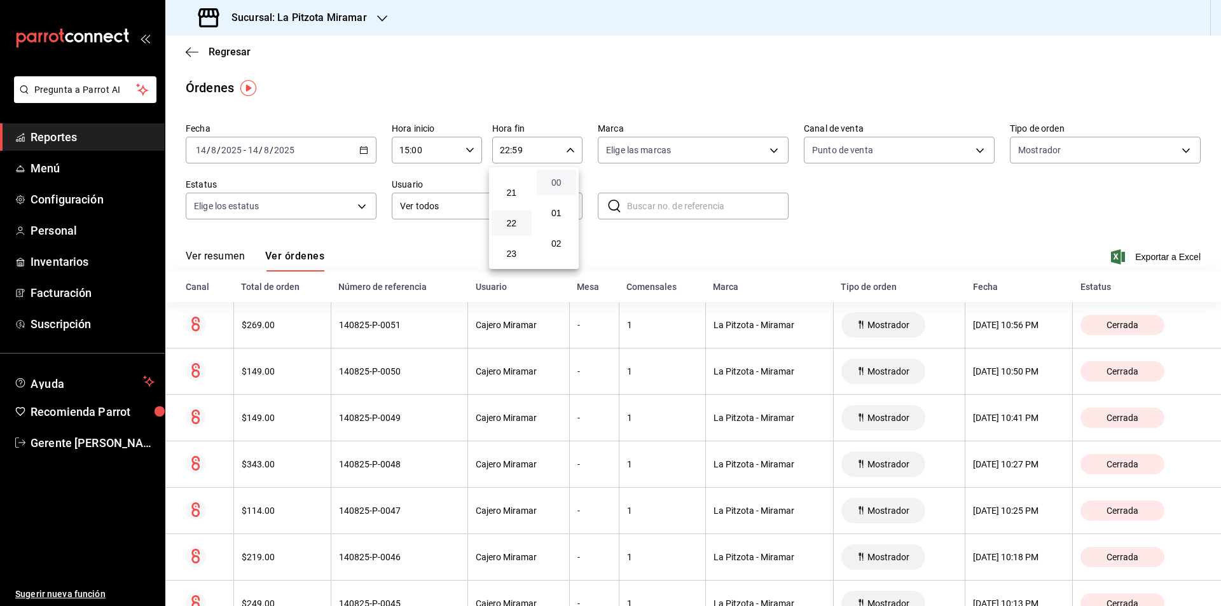
type input "22:00"
click at [547, 479] on div at bounding box center [610, 303] width 1221 height 606
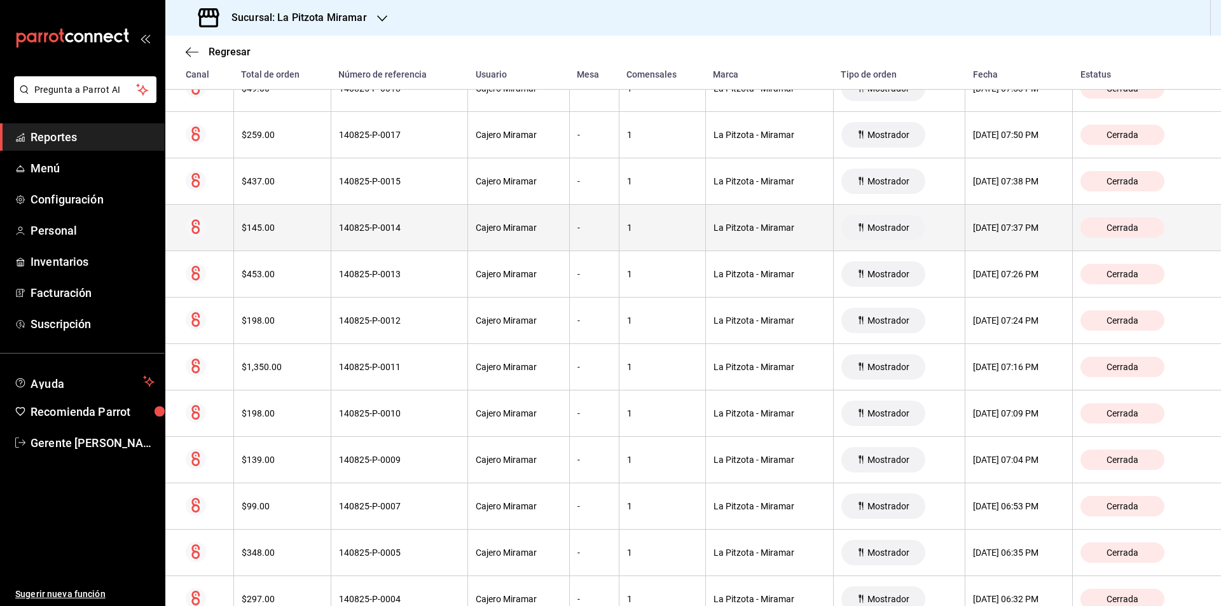
scroll to position [1033, 0]
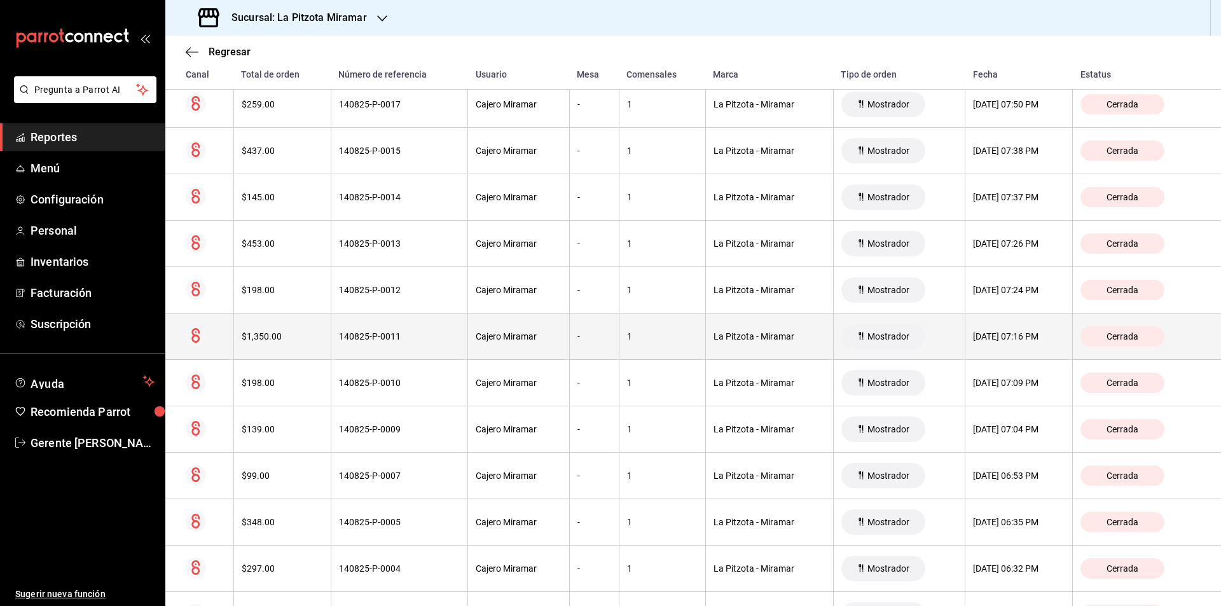
click at [284, 318] on th "$1,350.00" at bounding box center [281, 336] width 97 height 46
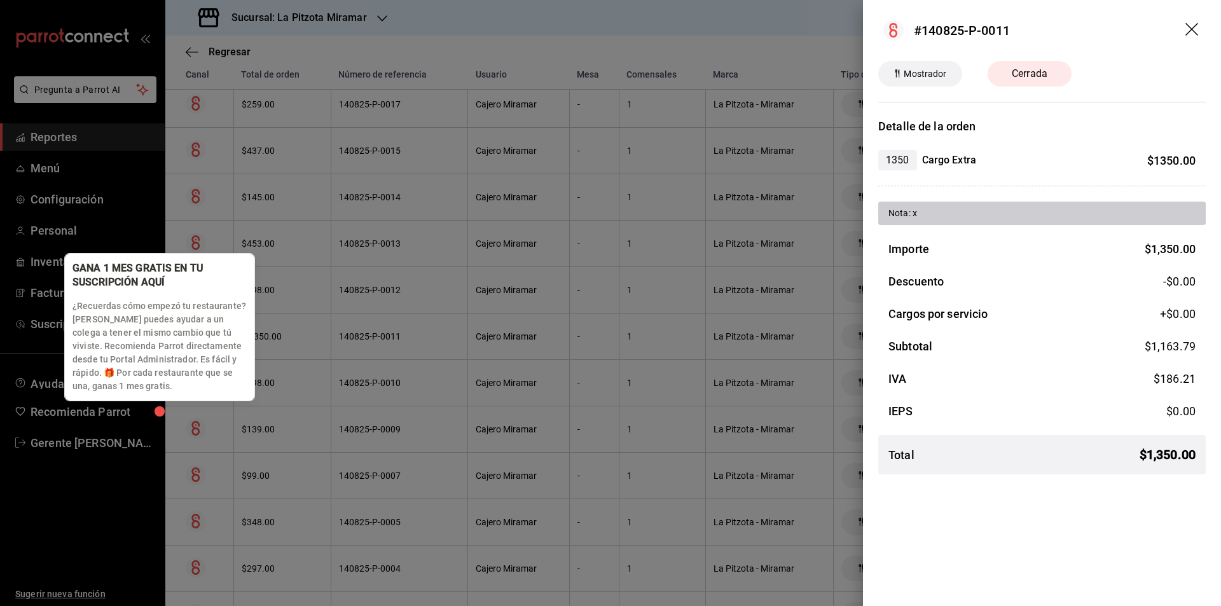
click at [161, 397] on div "GANA 1 MES GRATIS EN TU SUSCRIPCIÓN AQUÍ ¿Recuerdas cómo empezó tu restaurante?…" at bounding box center [159, 327] width 189 height 147
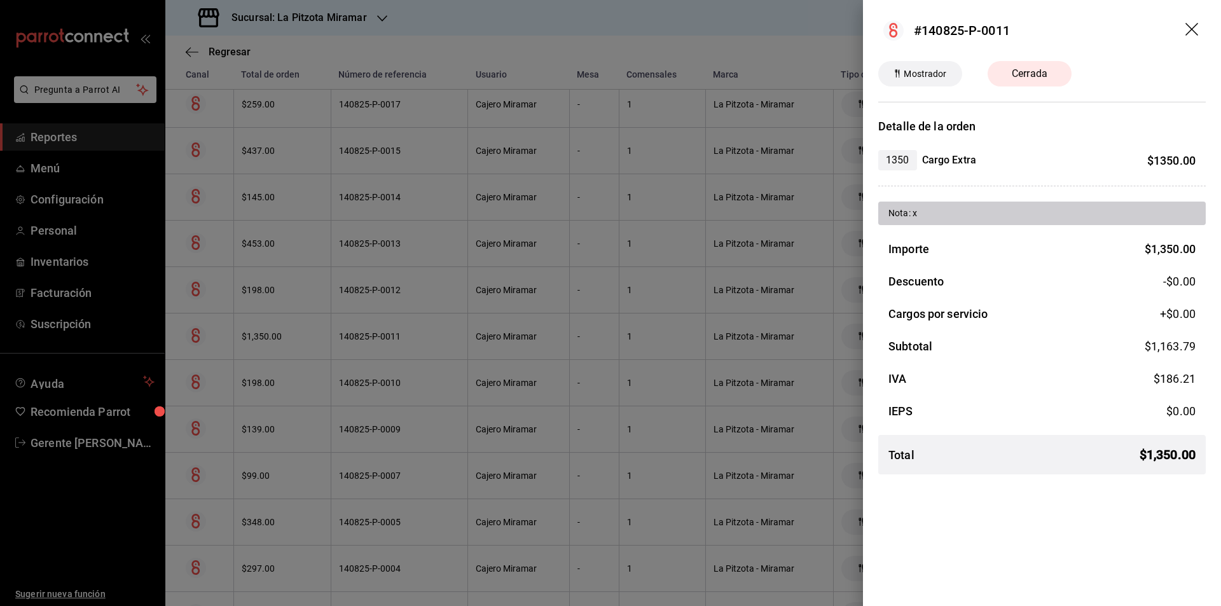
click at [342, 409] on div at bounding box center [610, 303] width 1221 height 606
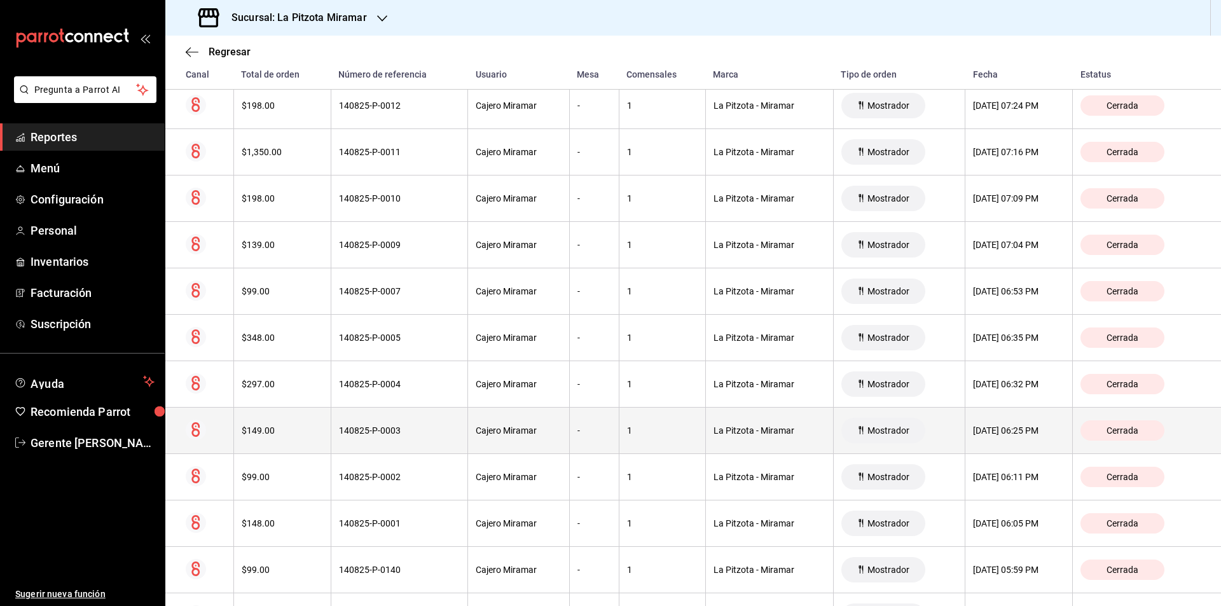
scroll to position [1027, 0]
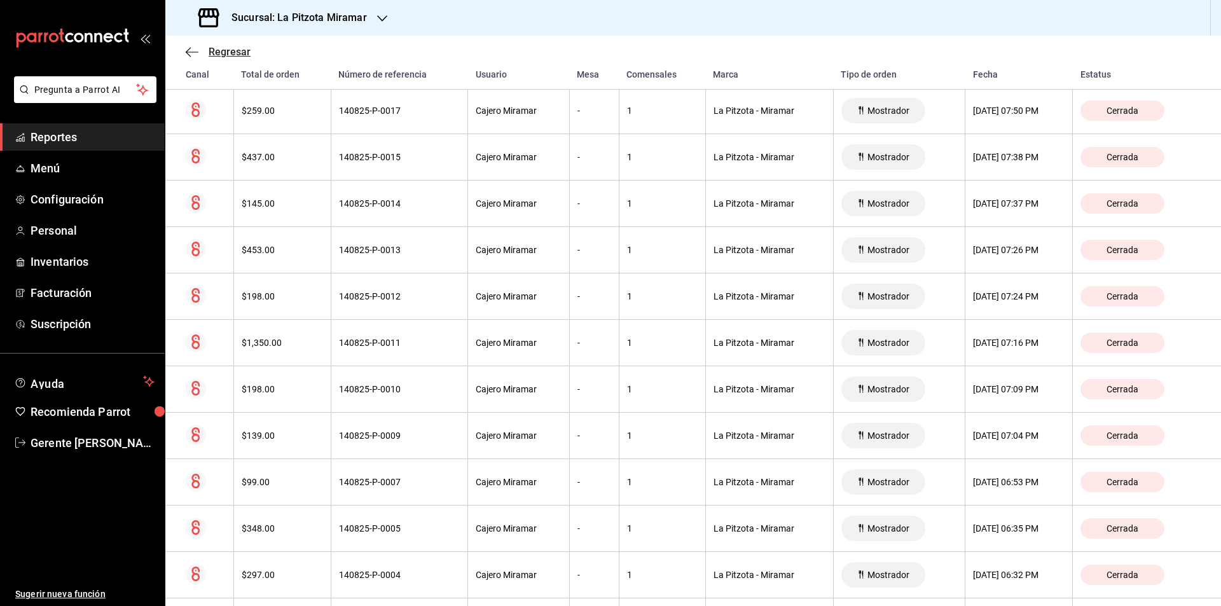
click at [189, 51] on icon "button" at bounding box center [192, 51] width 13 height 11
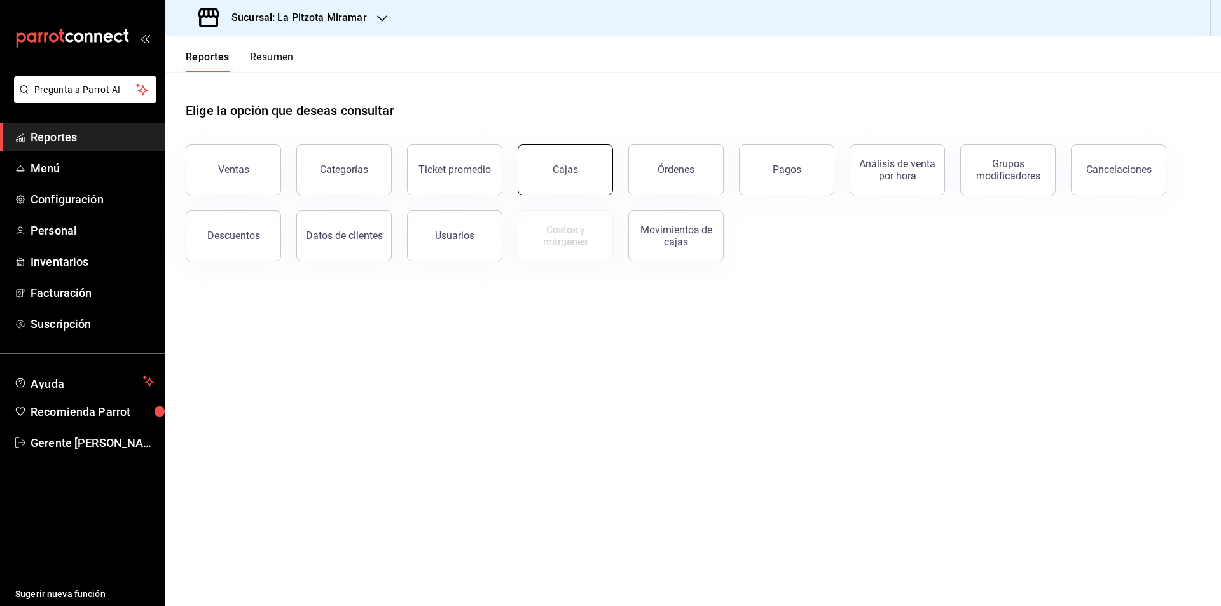
click at [585, 169] on button "Cajas" at bounding box center [564, 169] width 95 height 51
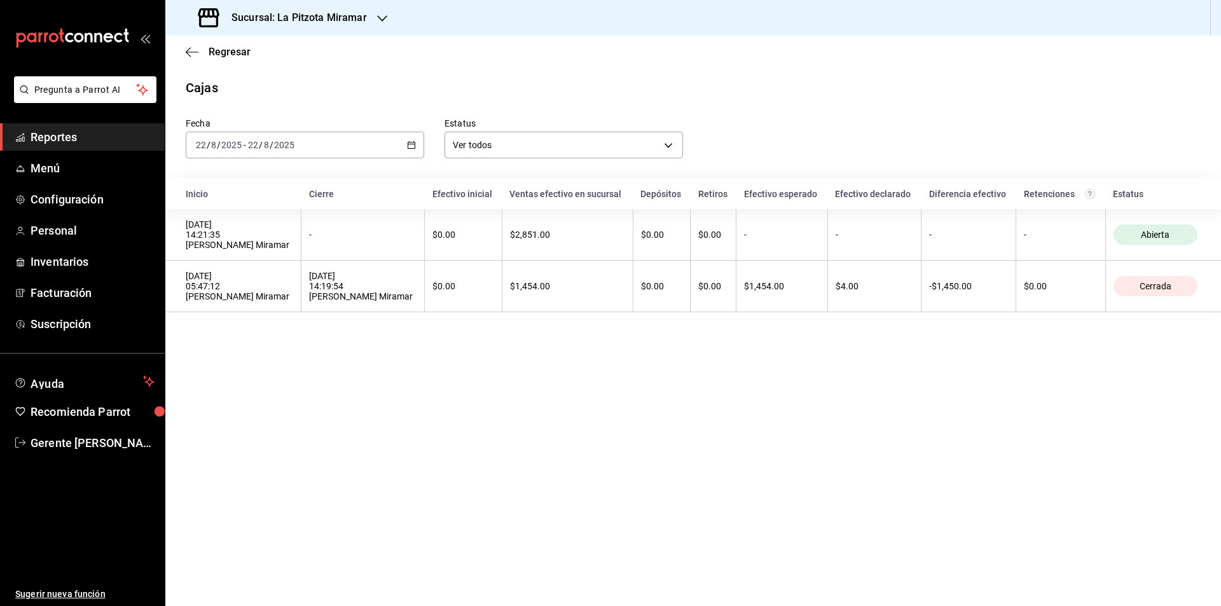
click at [408, 142] on \(Stroke\) "button" at bounding box center [411, 145] width 8 height 7
click at [271, 327] on span "Rango de fechas" at bounding box center [245, 326] width 99 height 13
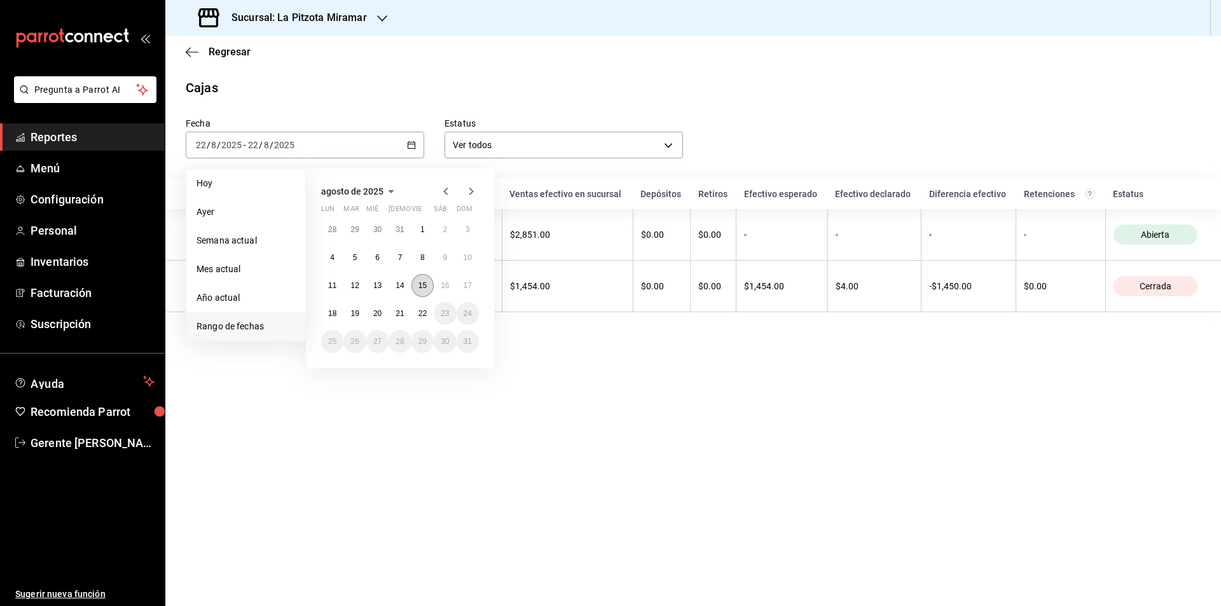
click at [416, 289] on button "15" at bounding box center [422, 285] width 22 height 23
click at [416, 288] on button "15" at bounding box center [422, 285] width 22 height 23
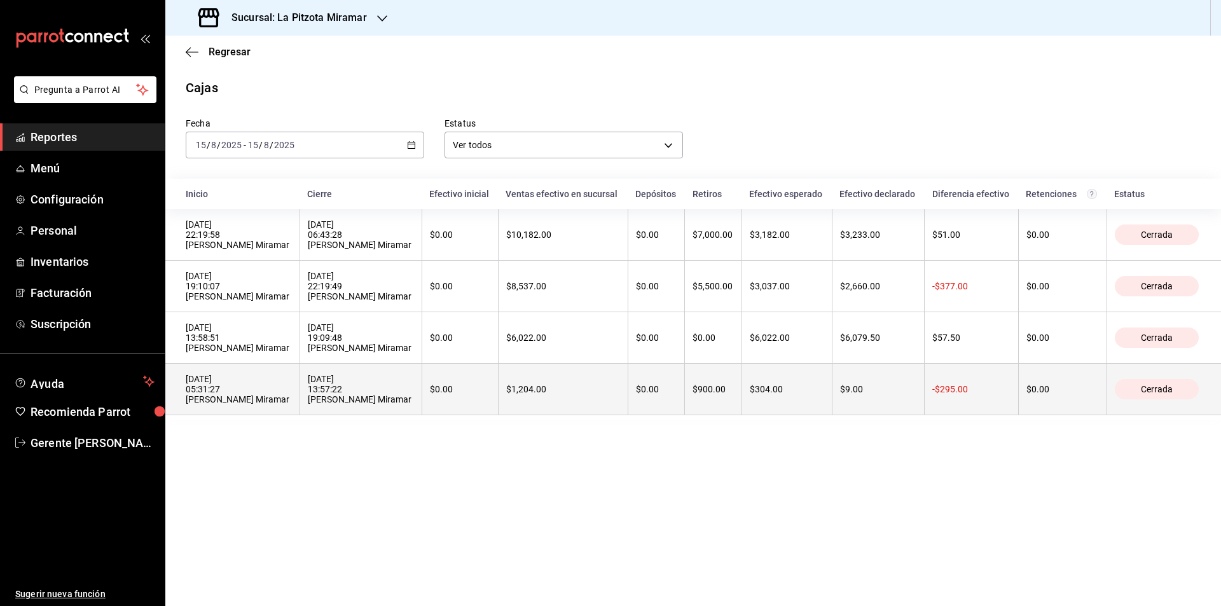
click at [313, 402] on div "15/08/2025 13:57:22 Cajero Miramar" at bounding box center [361, 389] width 106 height 31
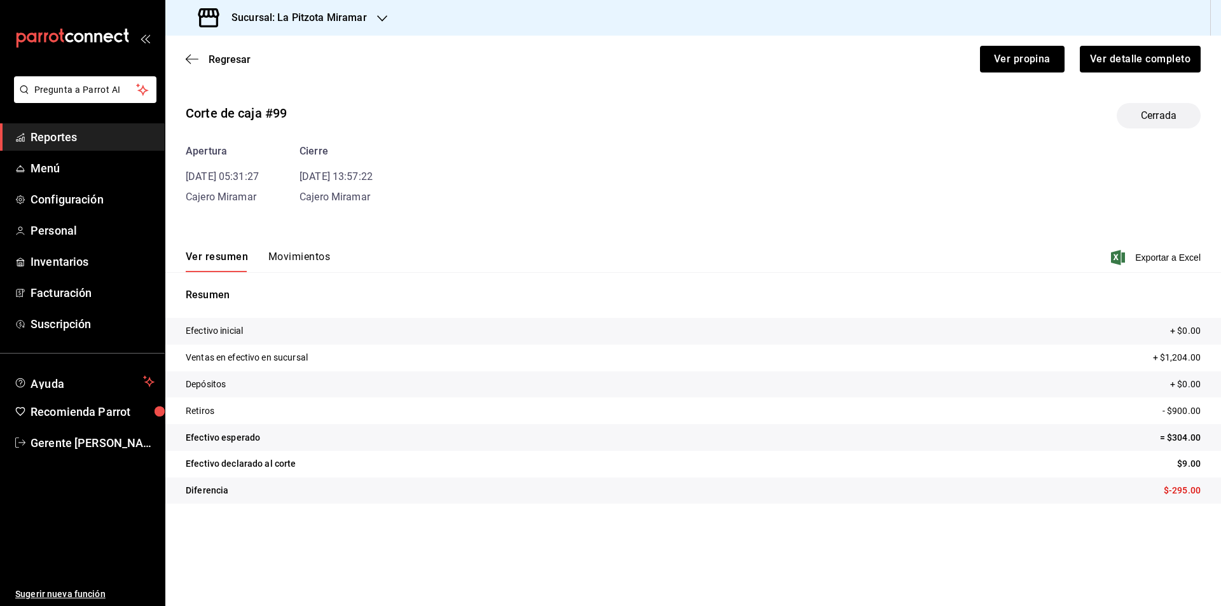
click at [287, 264] on button "Movimientos" at bounding box center [299, 261] width 62 height 22
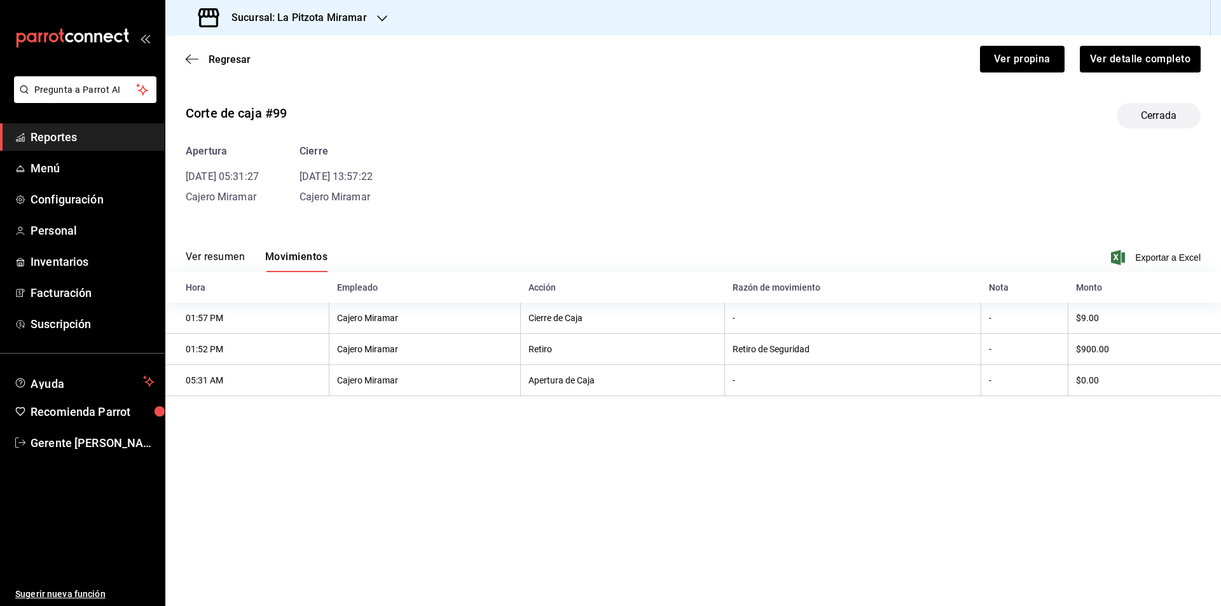
click at [227, 259] on button "Ver resumen" at bounding box center [215, 261] width 59 height 22
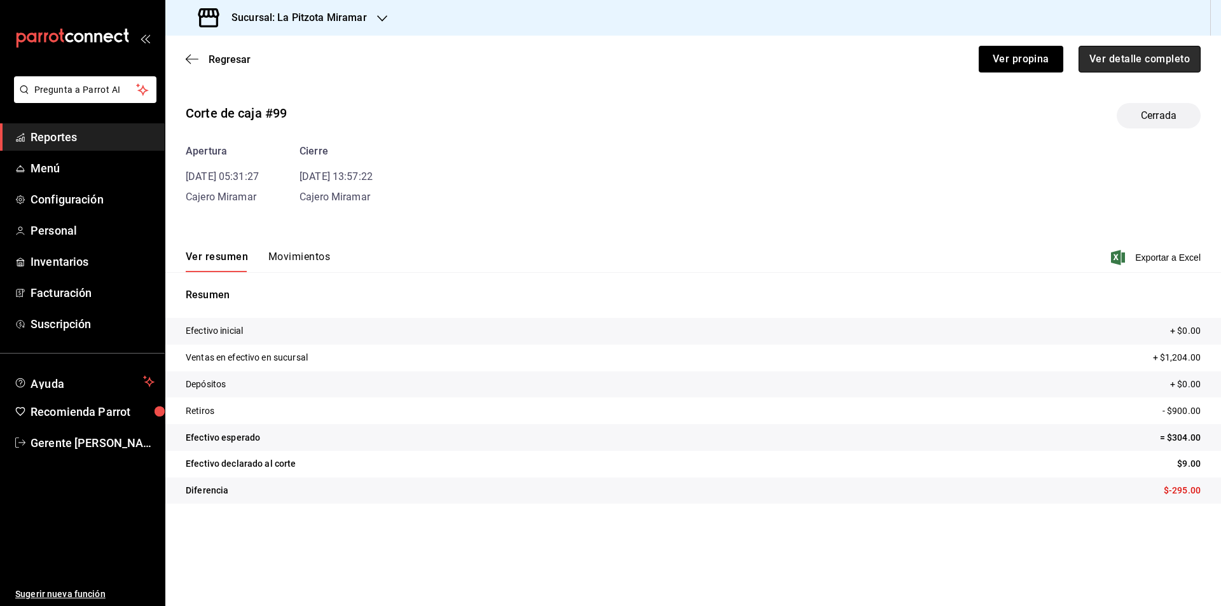
click at [1133, 47] on button "Ver detalle completo" at bounding box center [1139, 59] width 122 height 27
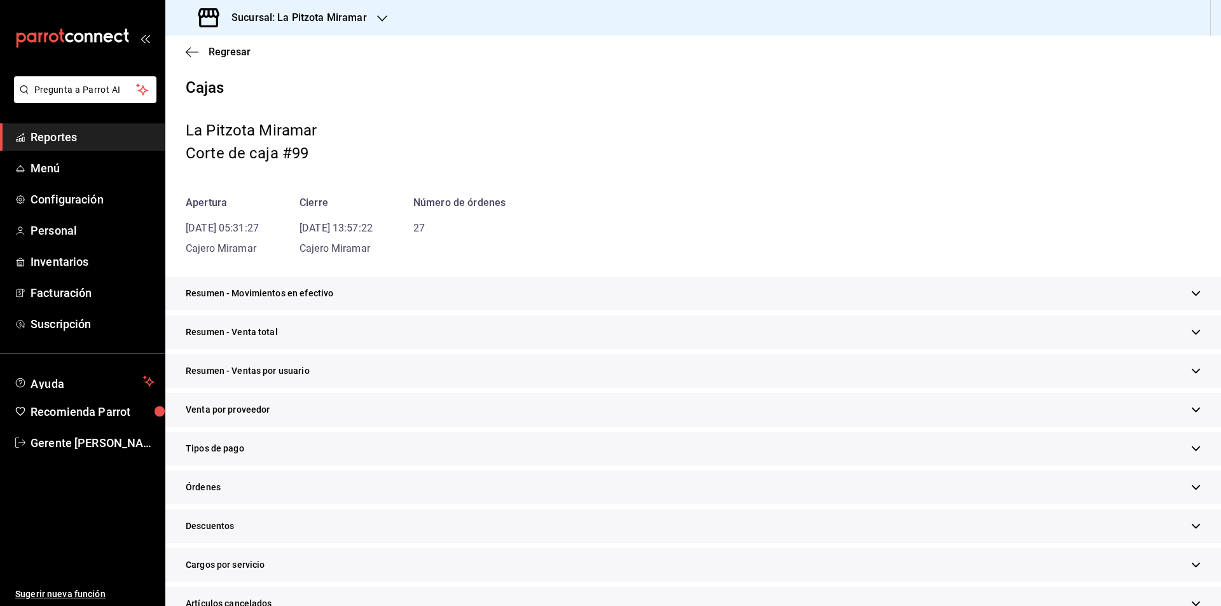
click at [254, 291] on span "Resumen - Movimientos en efectivo" at bounding box center [259, 293] width 147 height 13
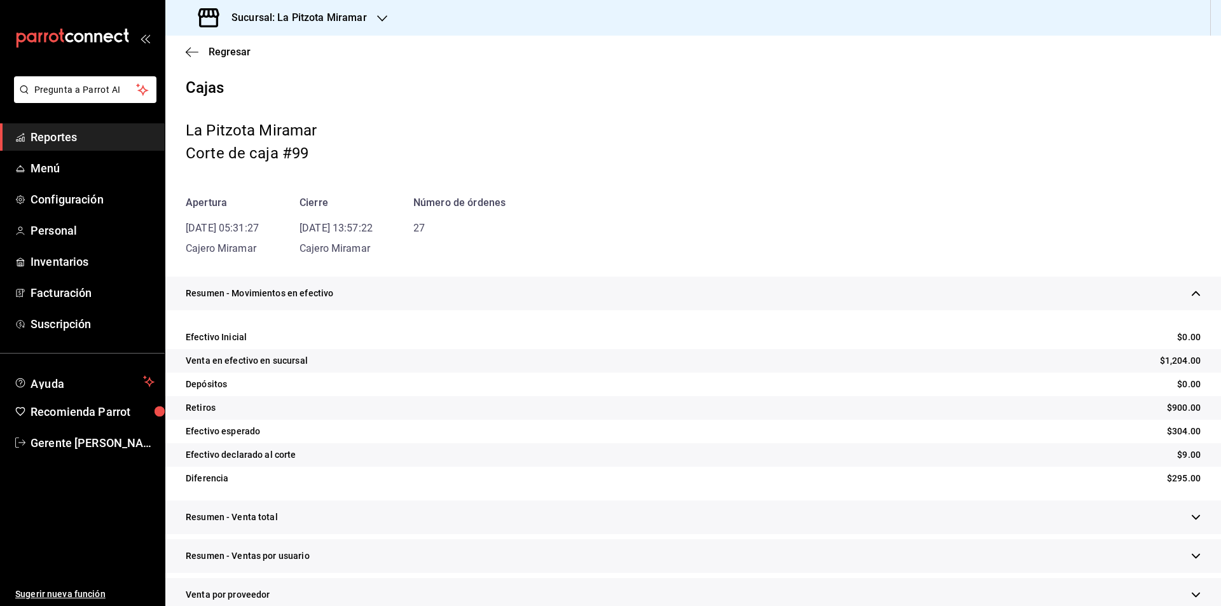
click at [253, 290] on span "Resumen - Movimientos en efectivo" at bounding box center [259, 293] width 147 height 13
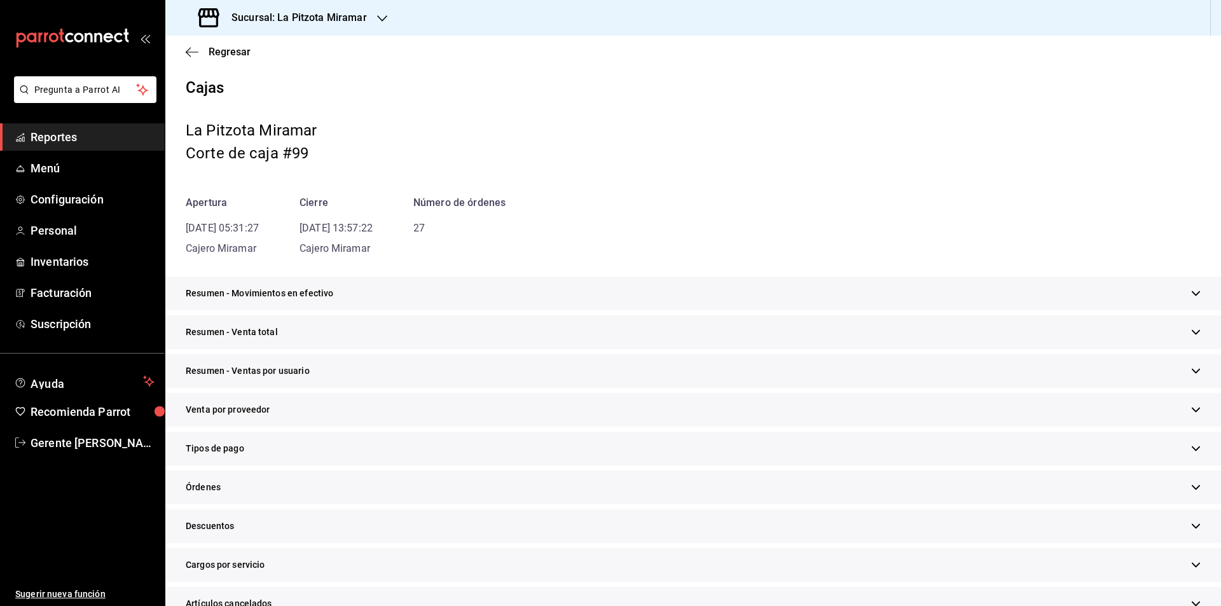
click at [271, 327] on span "Resumen - Venta total" at bounding box center [232, 331] width 92 height 13
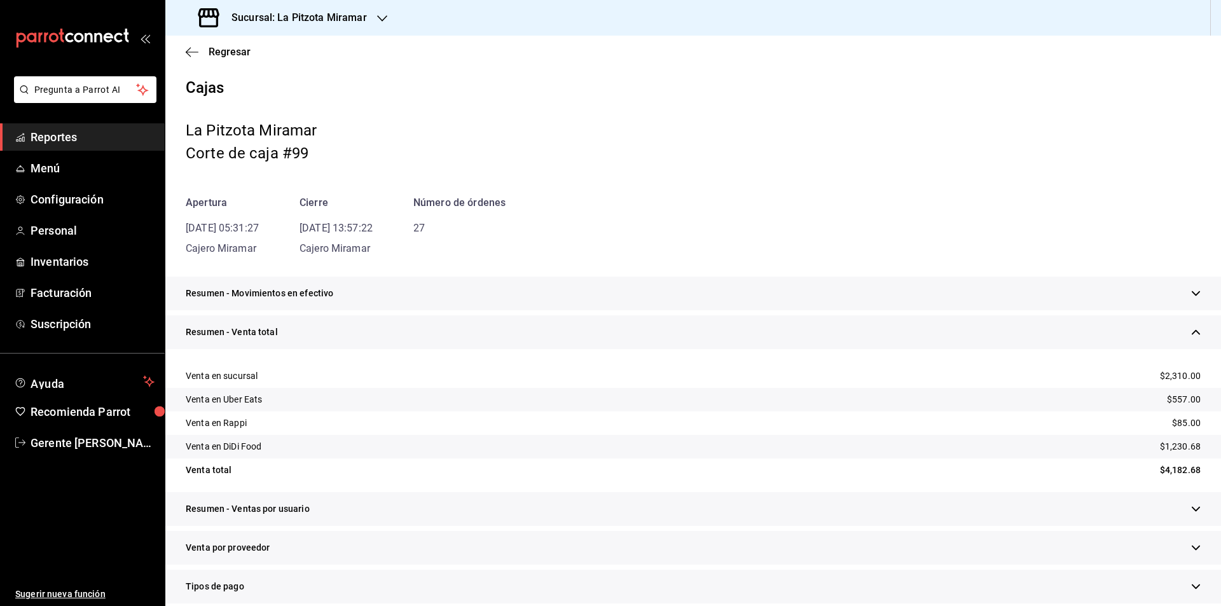
click at [307, 335] on div "Resumen - Venta total" at bounding box center [692, 332] width 1055 height 34
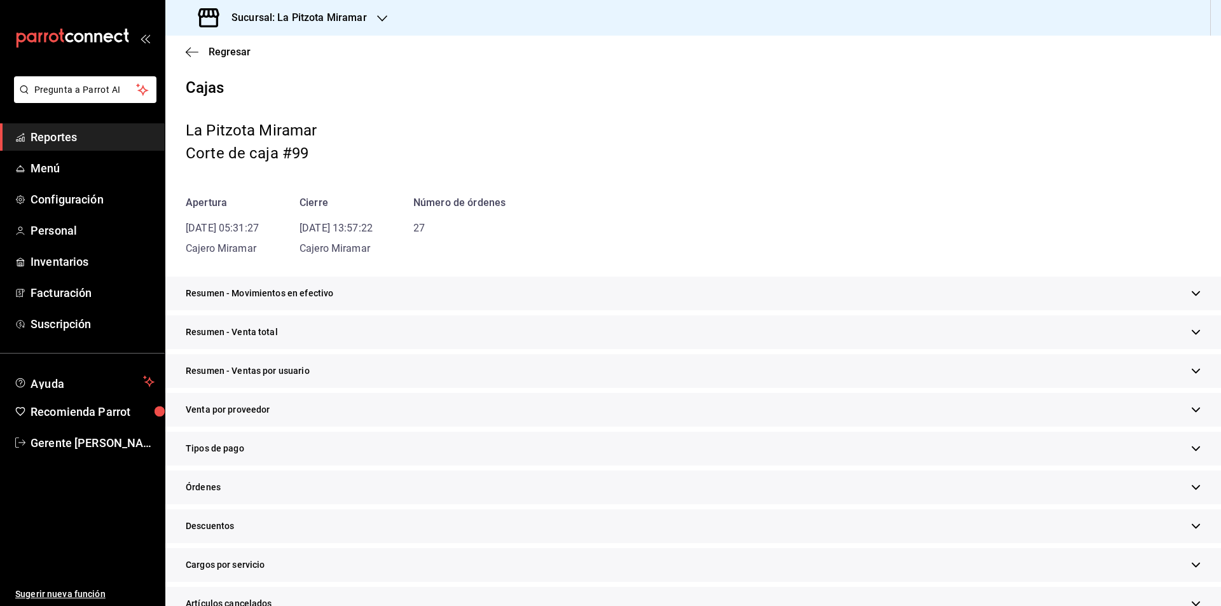
click at [270, 374] on span "Resumen - Ventas por usuario" at bounding box center [248, 370] width 124 height 13
click at [275, 370] on span "Resumen - Ventas por usuario" at bounding box center [248, 370] width 124 height 13
click at [273, 409] on div "Venta por proveedor" at bounding box center [692, 410] width 1055 height 34
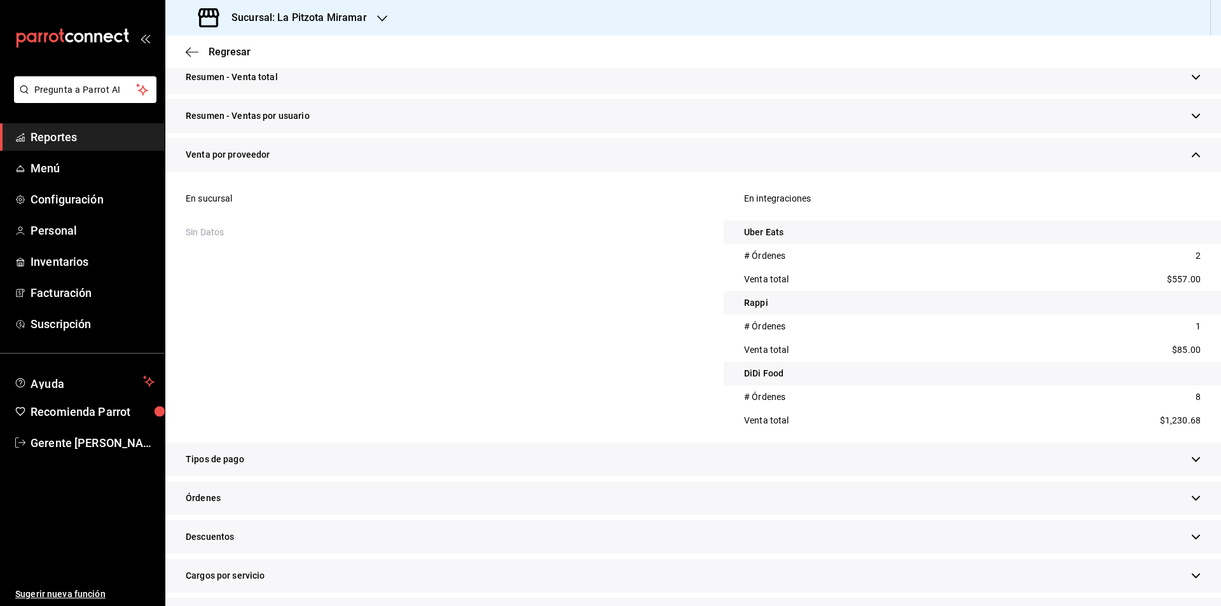
scroll to position [127, 0]
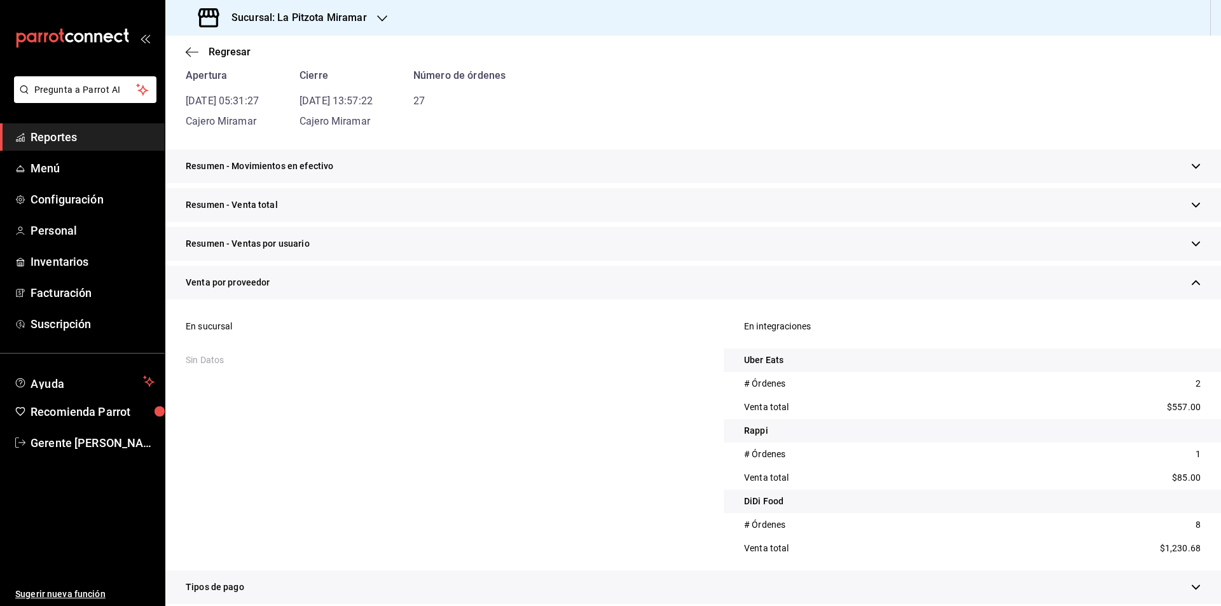
click at [245, 283] on span "Venta por proveedor" at bounding box center [228, 282] width 85 height 13
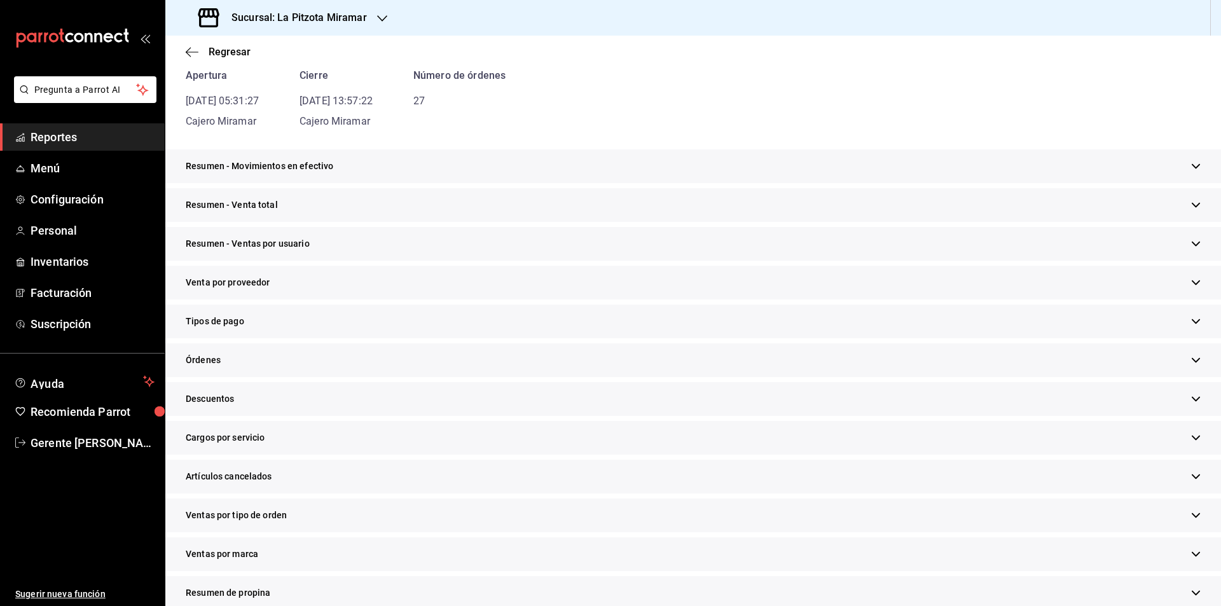
click at [236, 322] on span "Tipos de pago" at bounding box center [215, 321] width 58 height 13
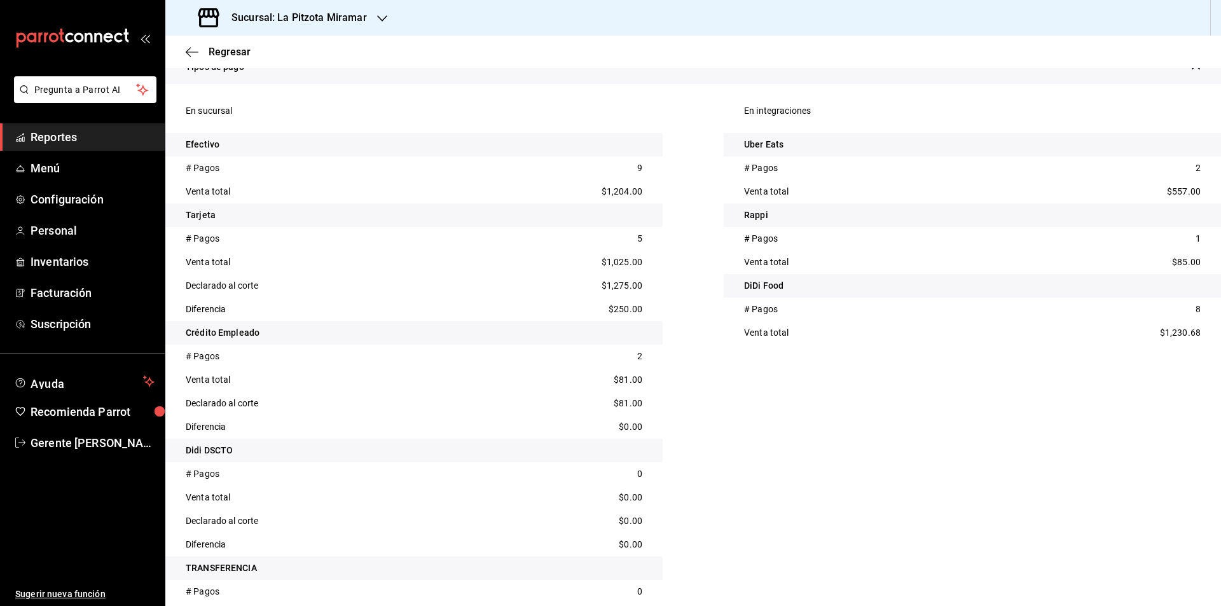
scroll to position [191, 0]
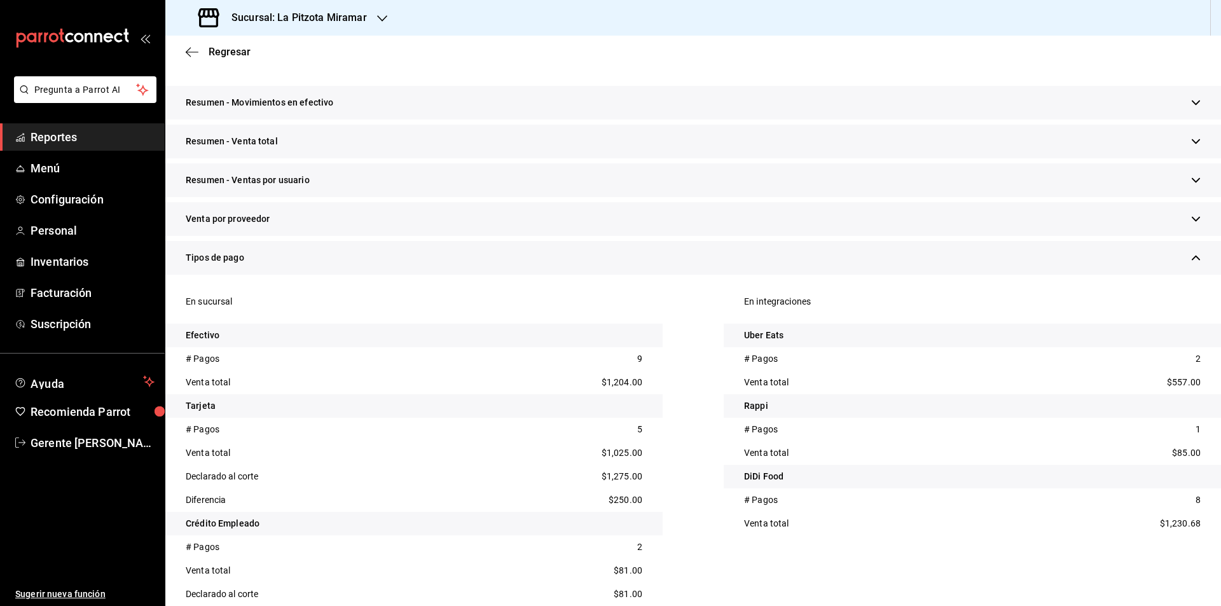
click at [254, 255] on div "Tipos de pago" at bounding box center [692, 258] width 1055 height 34
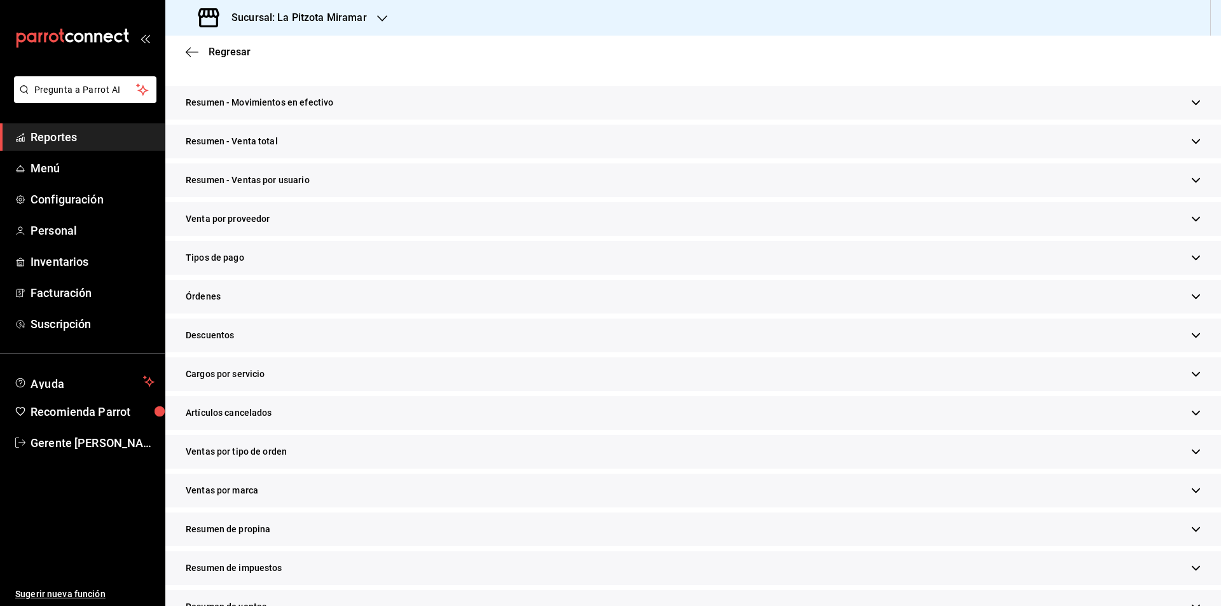
click at [280, 248] on div "Tipos de pago" at bounding box center [692, 258] width 1055 height 34
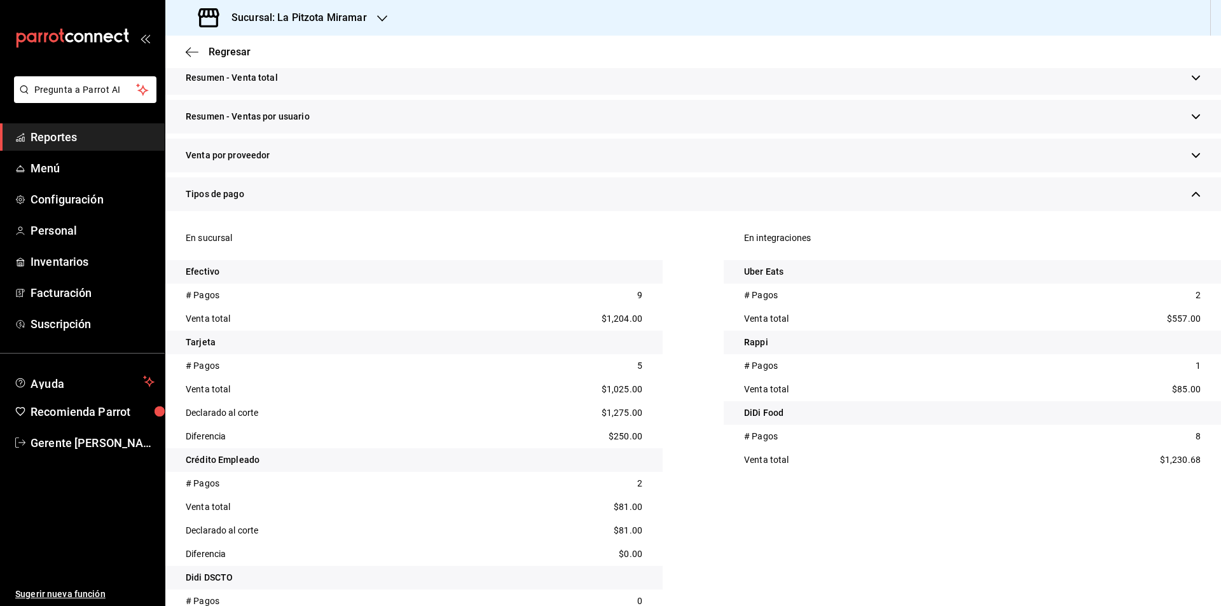
click at [249, 193] on div "Tipos de pago" at bounding box center [692, 194] width 1055 height 34
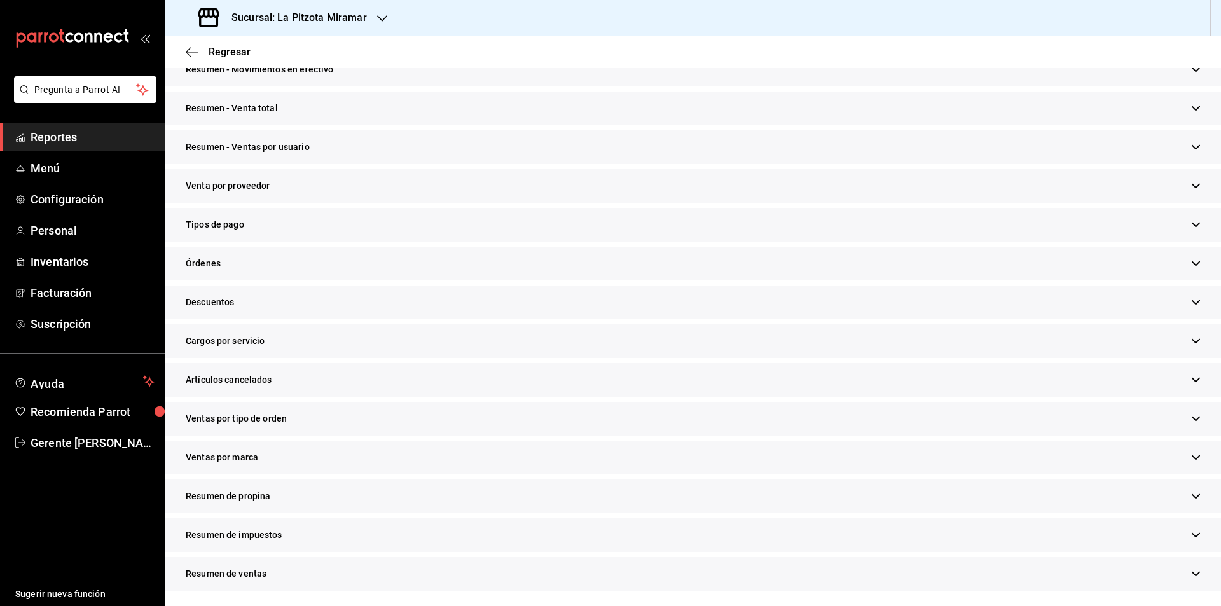
click at [257, 259] on div "Órdenes" at bounding box center [692, 264] width 1055 height 34
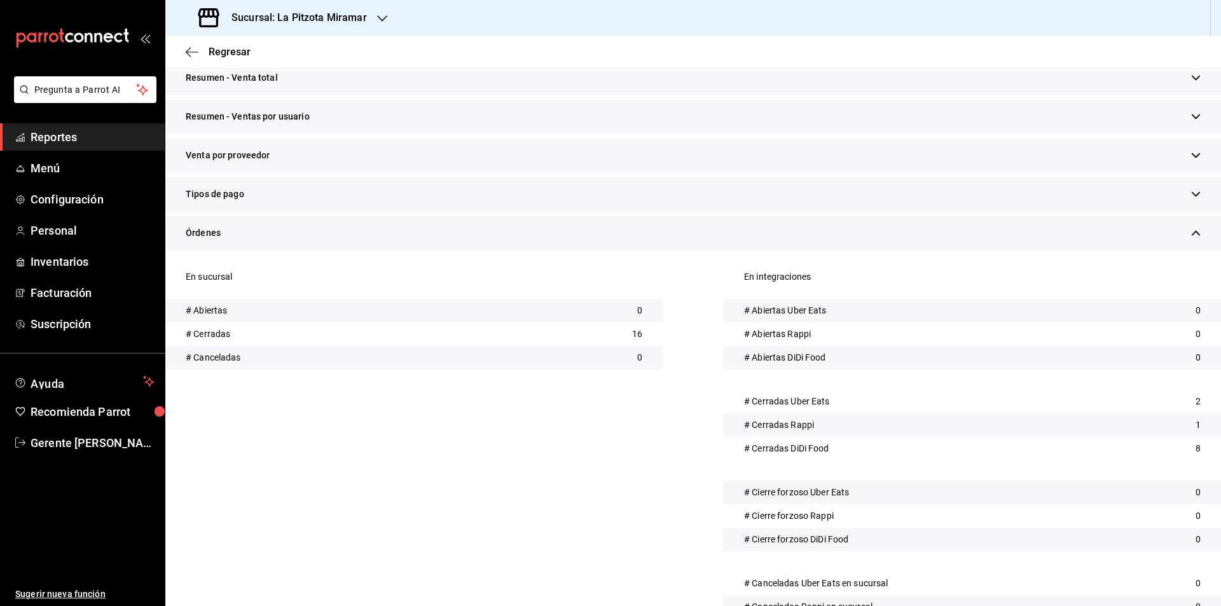
click at [253, 236] on div "Órdenes" at bounding box center [692, 233] width 1055 height 34
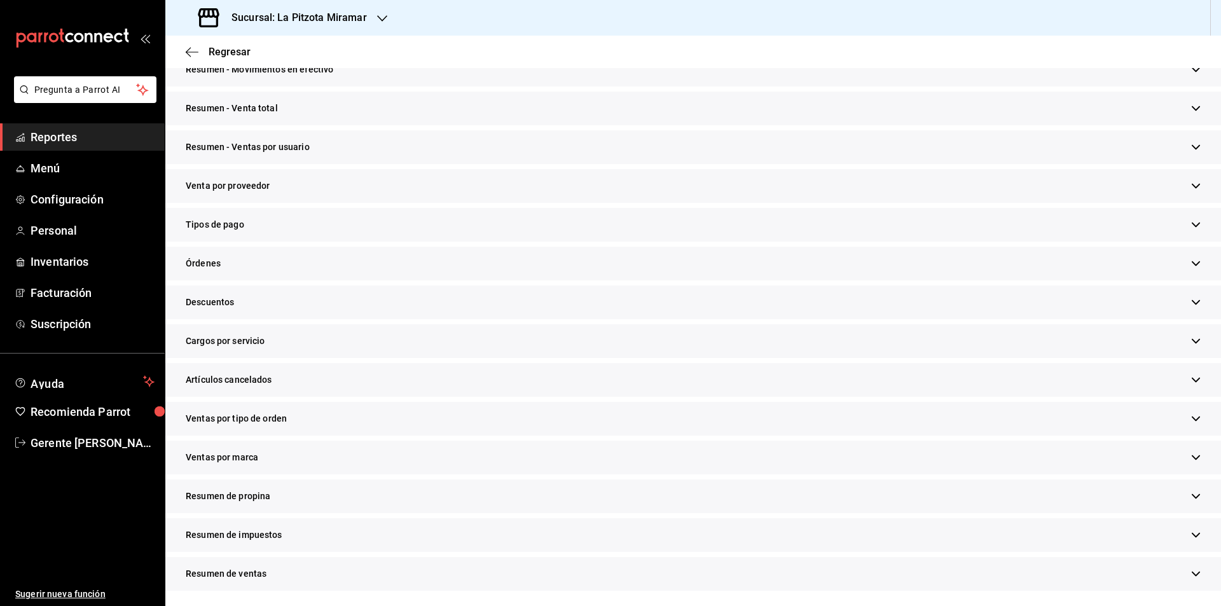
scroll to position [224, 0]
click at [291, 578] on div "Resumen de ventas" at bounding box center [692, 574] width 1055 height 34
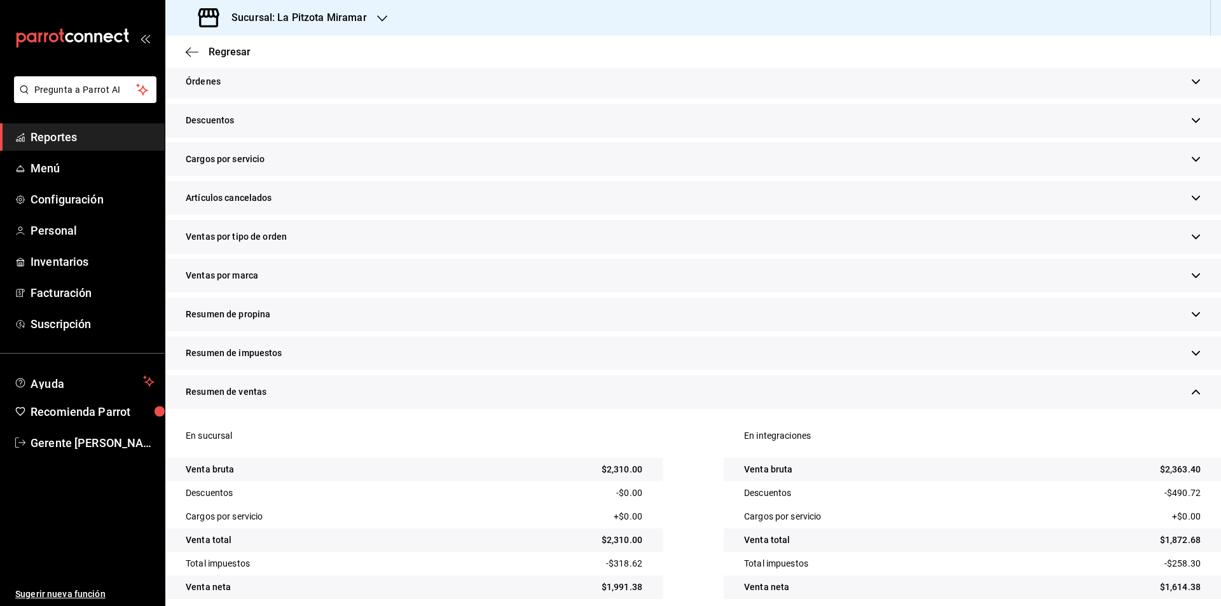
scroll to position [419, 0]
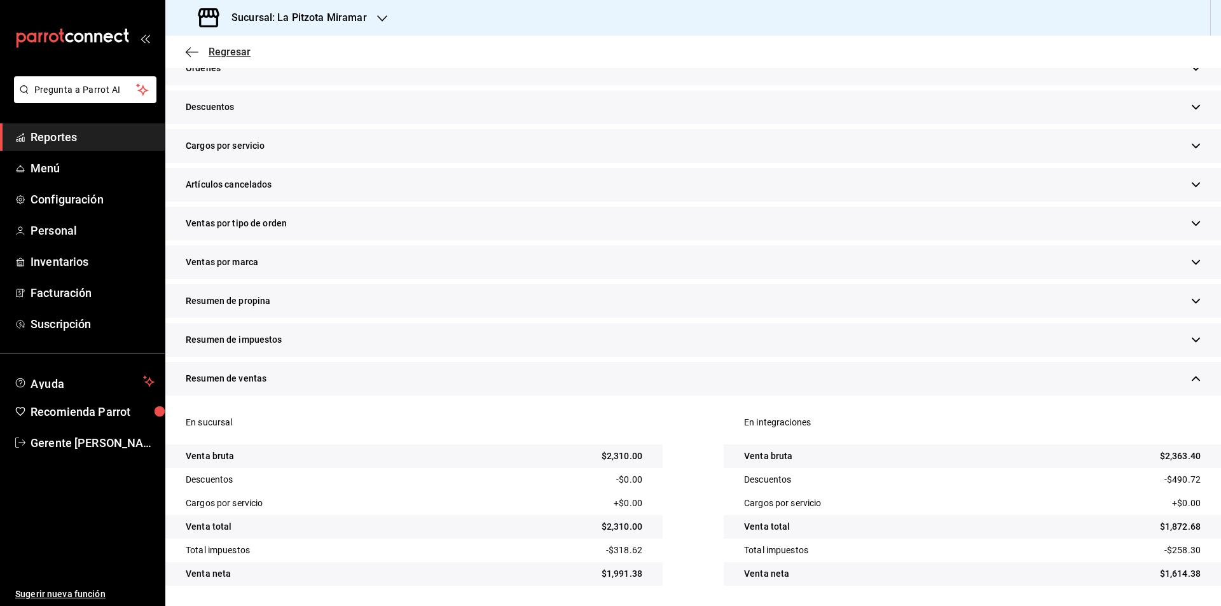
click at [205, 48] on span "Regresar" at bounding box center [218, 52] width 65 height 12
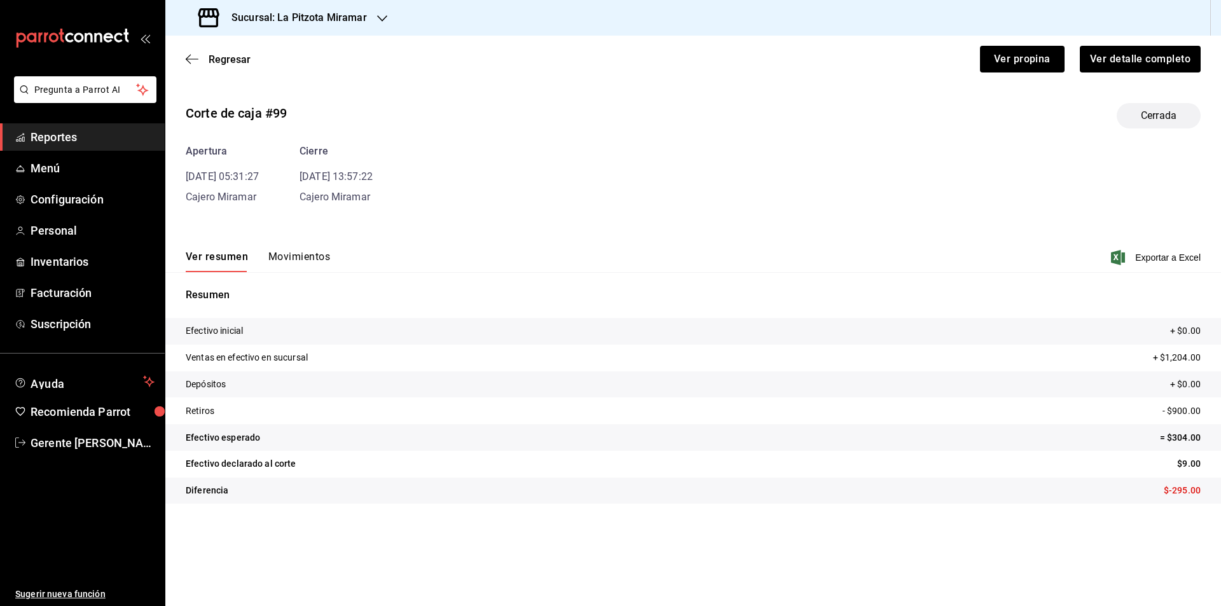
click at [198, 76] on div "Regresar Ver propina Ver detalle completo" at bounding box center [692, 59] width 1055 height 47
click at [212, 55] on span "Regresar" at bounding box center [230, 59] width 42 height 12
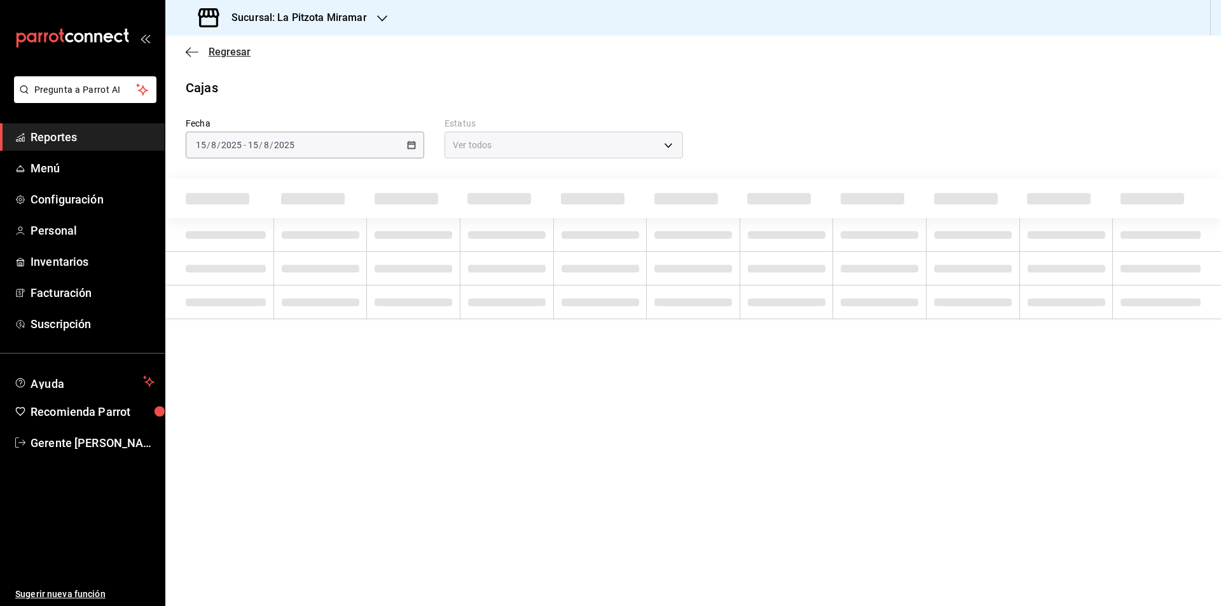
click at [233, 48] on span "Regresar" at bounding box center [230, 52] width 42 height 12
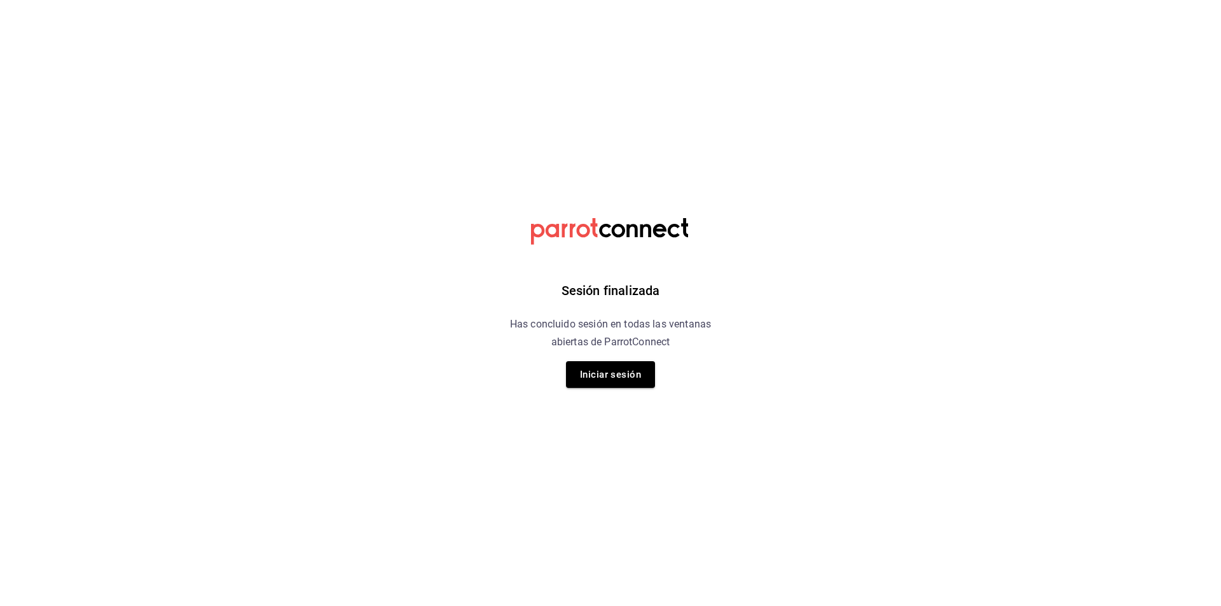
click at [644, 365] on button "Iniciar sesión" at bounding box center [610, 374] width 89 height 27
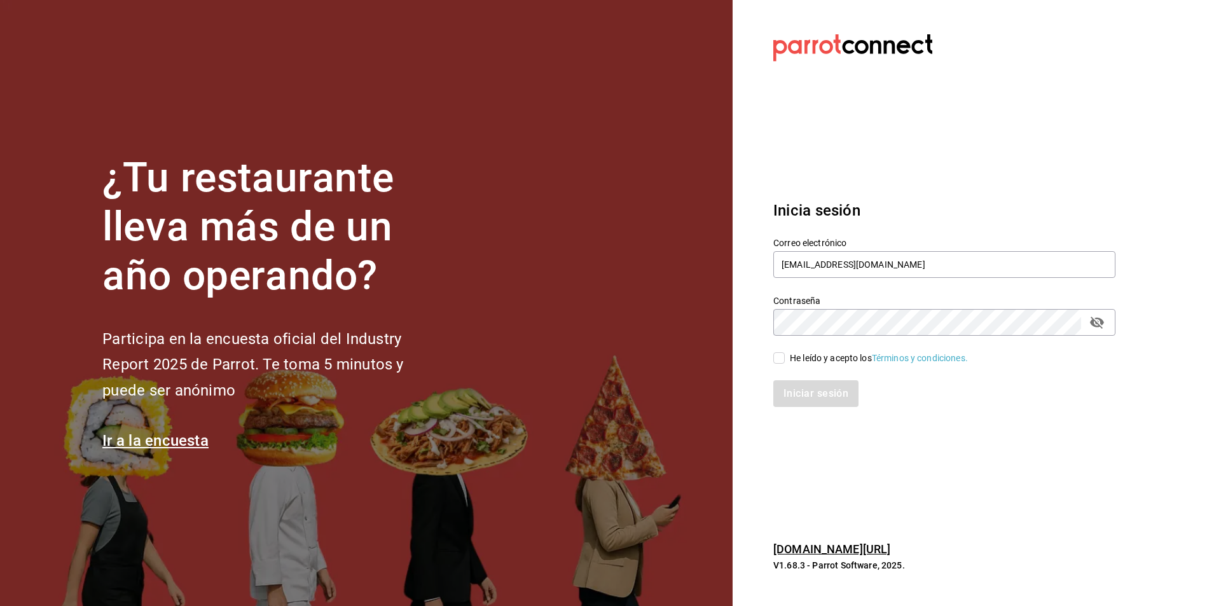
click at [777, 365] on div "Iniciar sesión" at bounding box center [936, 386] width 357 height 42
click at [777, 363] on input "He leído y acepto los Términos y condiciones." at bounding box center [778, 357] width 11 height 11
checkbox input "true"
click at [801, 389] on button "Iniciar sesión" at bounding box center [816, 393] width 86 height 27
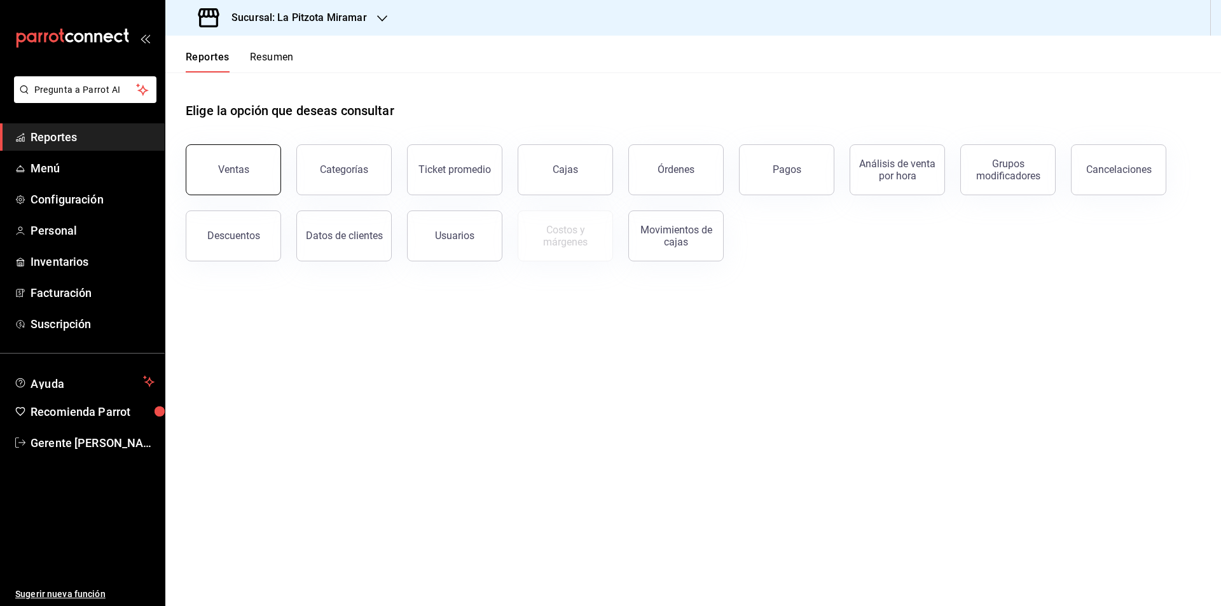
click at [266, 175] on button "Ventas" at bounding box center [233, 169] width 95 height 51
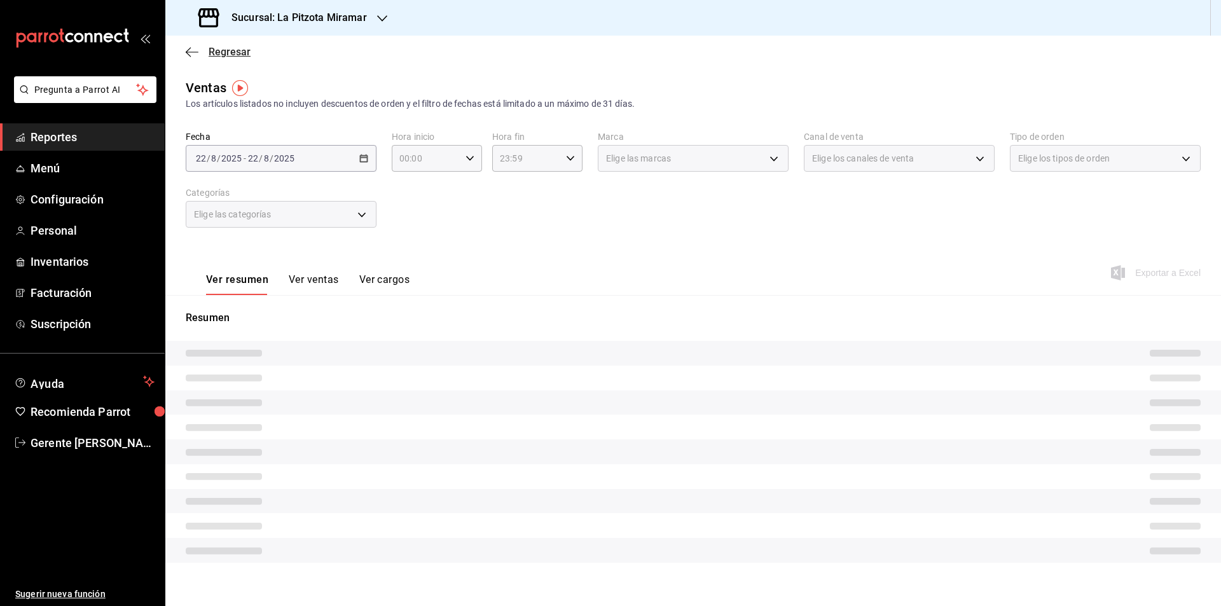
click at [190, 53] on icon "button" at bounding box center [192, 51] width 13 height 11
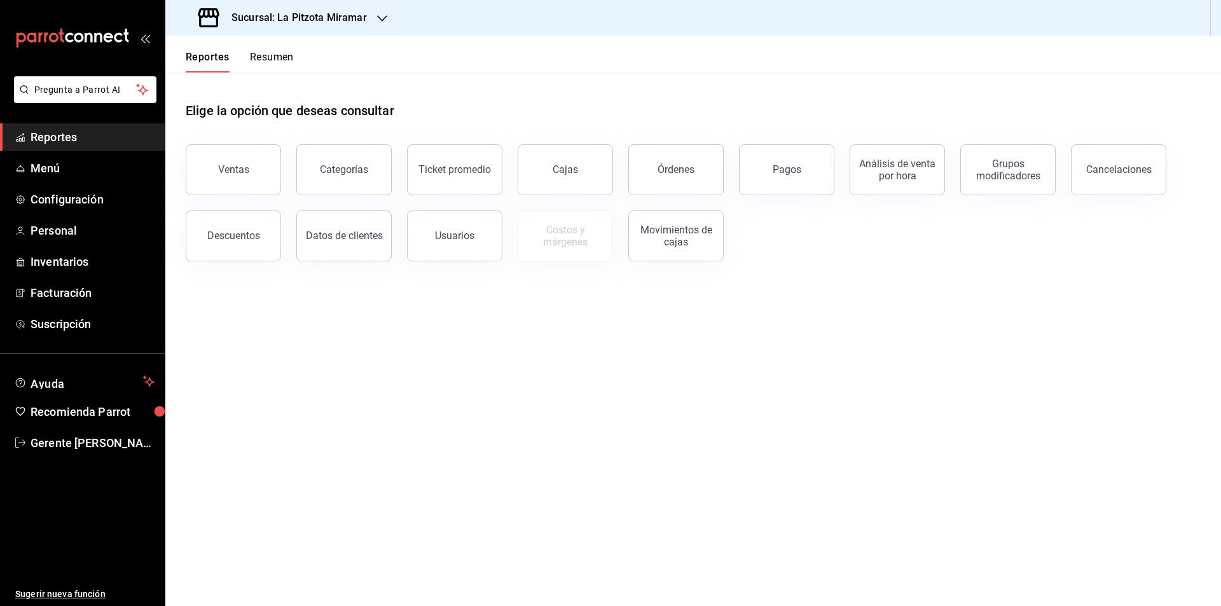
click at [273, 52] on button "Resumen" at bounding box center [272, 62] width 44 height 22
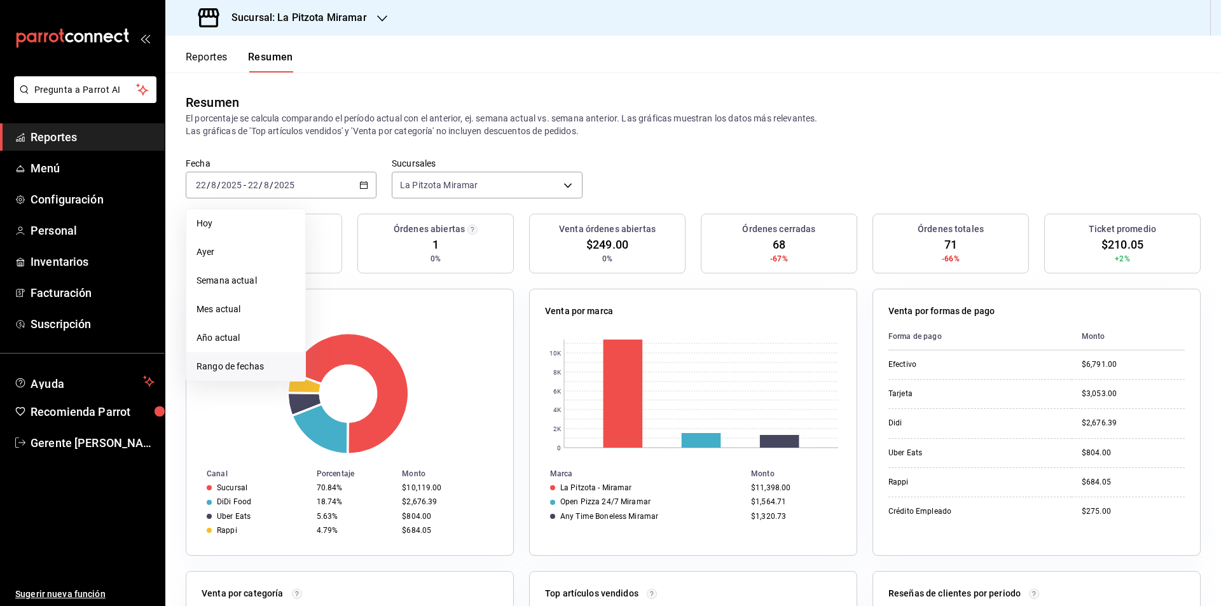
click at [268, 358] on li "Rango de fechas" at bounding box center [245, 366] width 119 height 29
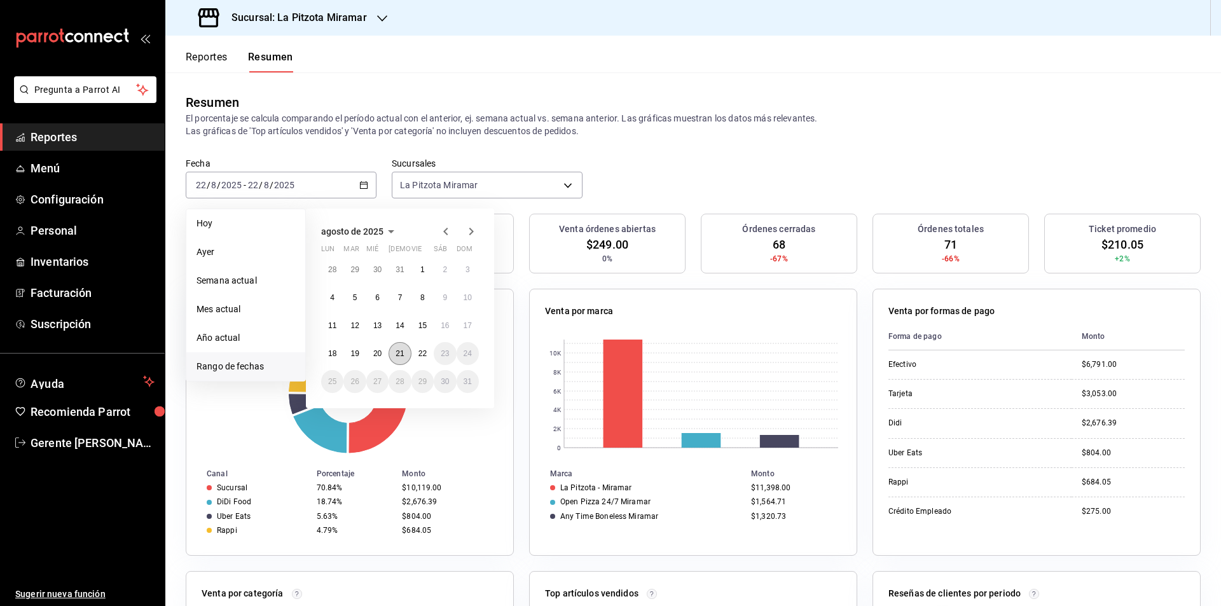
click at [404, 350] on abbr "21" at bounding box center [399, 353] width 8 height 9
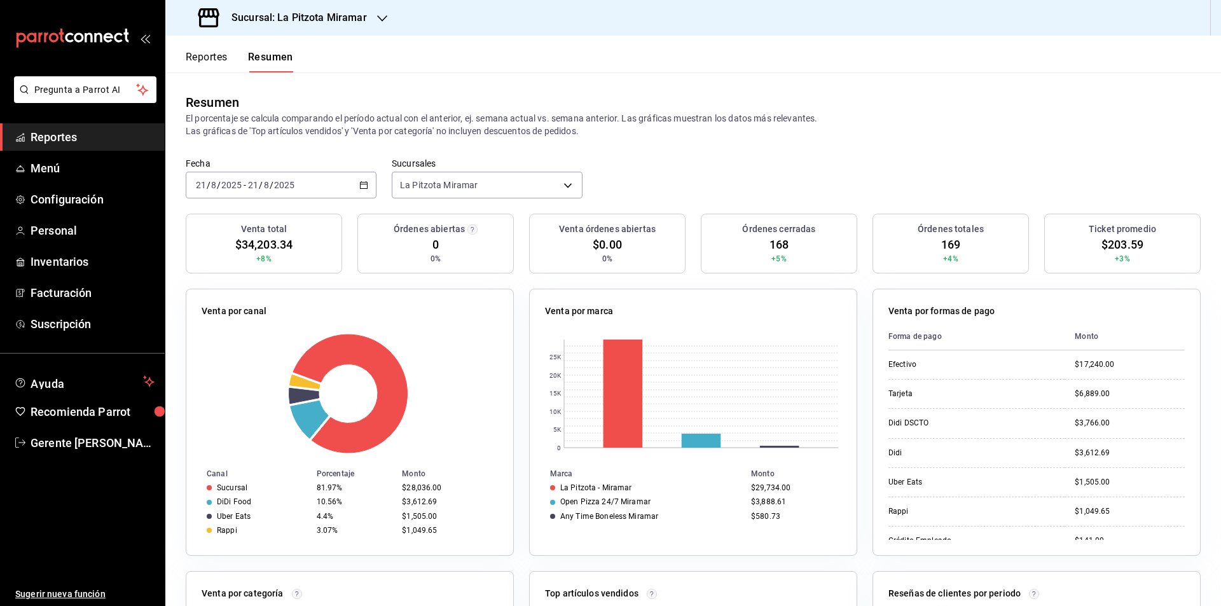
click at [358, 179] on div "2025-08-21 21 / 8 / 2025 - 2025-08-21 21 / 8 / 2025" at bounding box center [281, 185] width 191 height 27
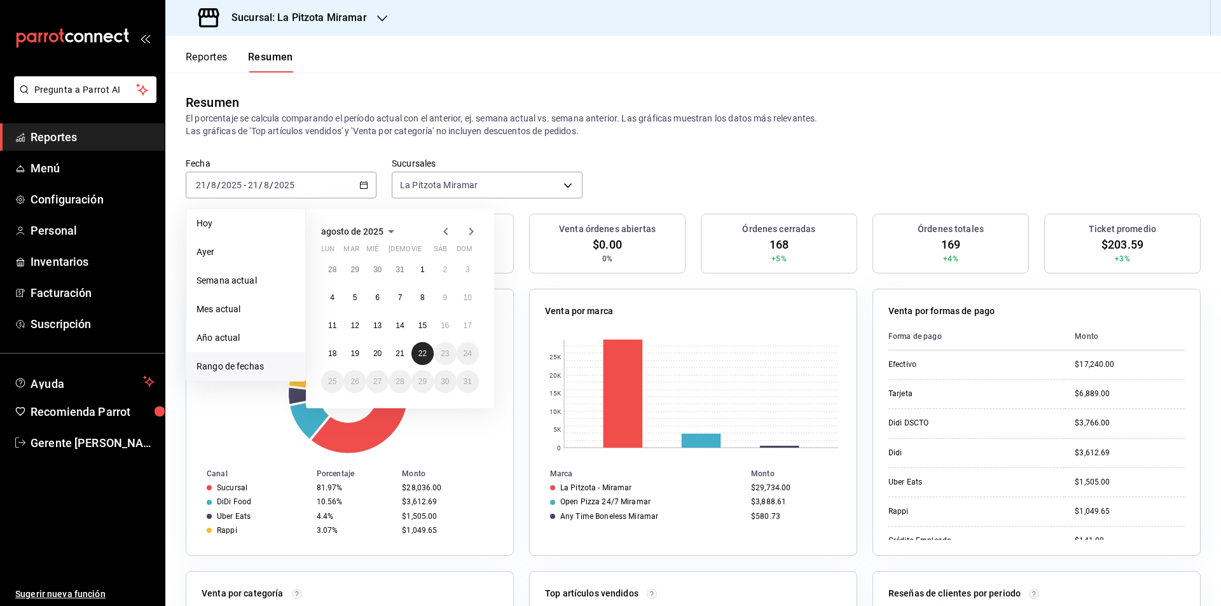
click at [416, 344] on button "22" at bounding box center [422, 353] width 22 height 23
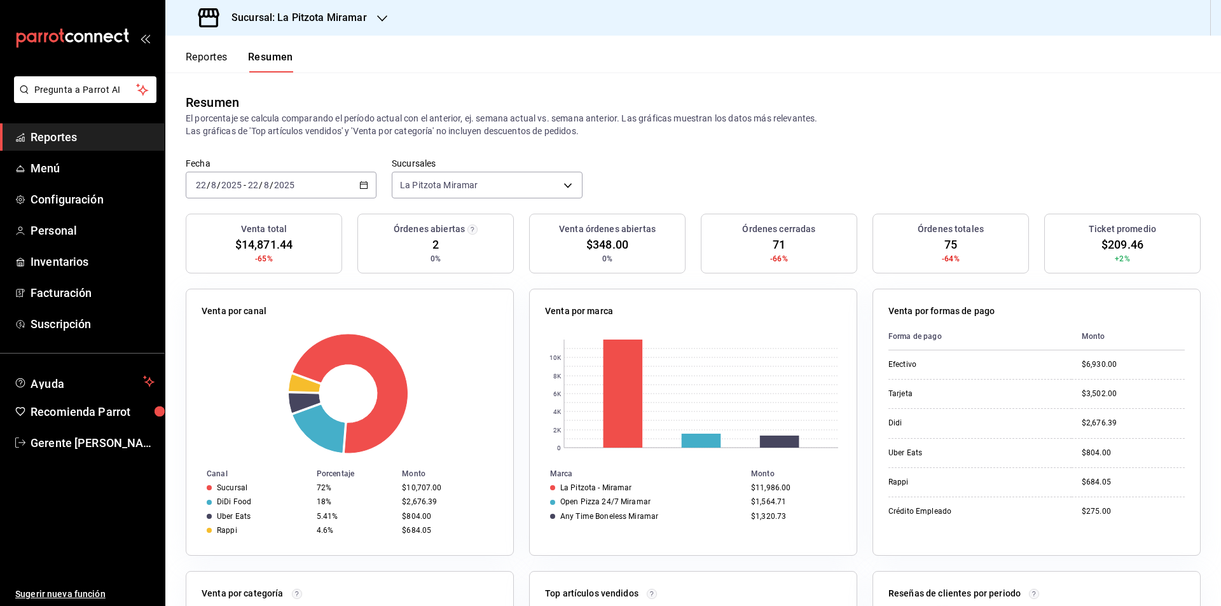
click at [367, 177] on div "2025-08-22 22 / 8 / 2025 - 2025-08-22 22 / 8 / 2025" at bounding box center [281, 185] width 191 height 27
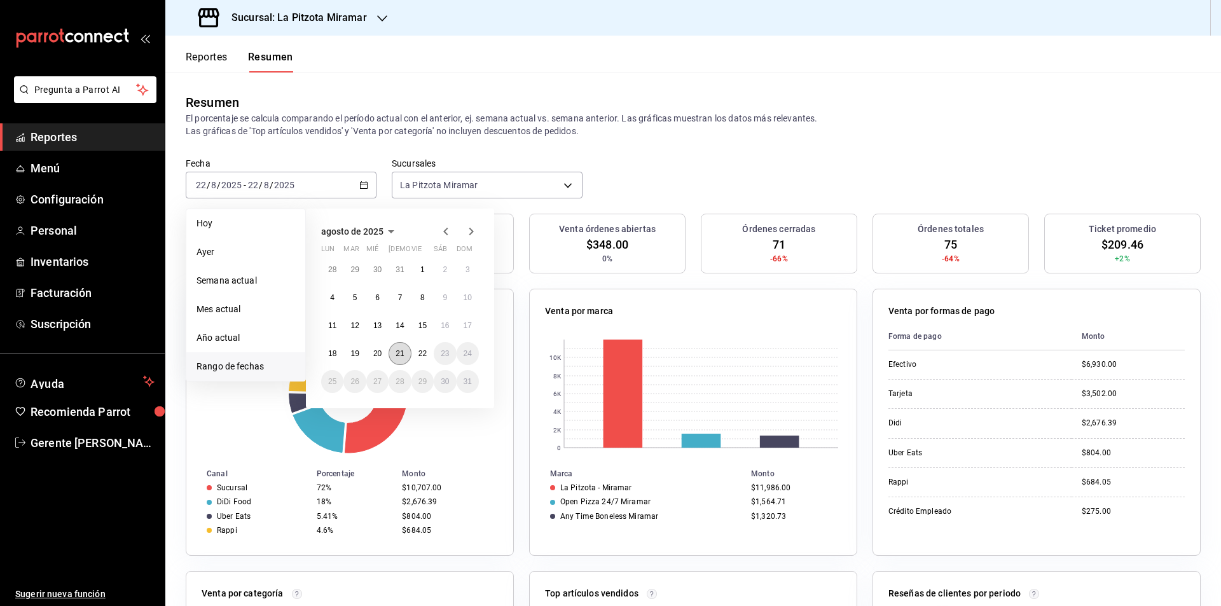
click at [402, 352] on abbr "21" at bounding box center [399, 353] width 8 height 9
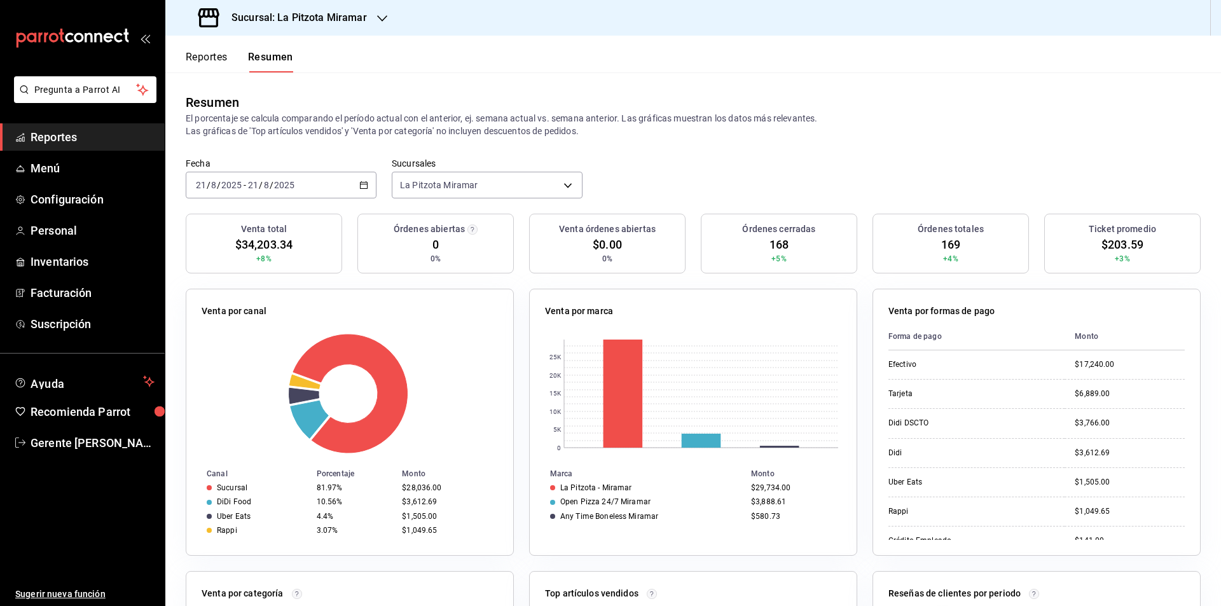
click at [158, 45] on div "mailbox folders" at bounding box center [82, 38] width 165 height 76
click at [217, 56] on button "Reportes" at bounding box center [207, 62] width 42 height 22
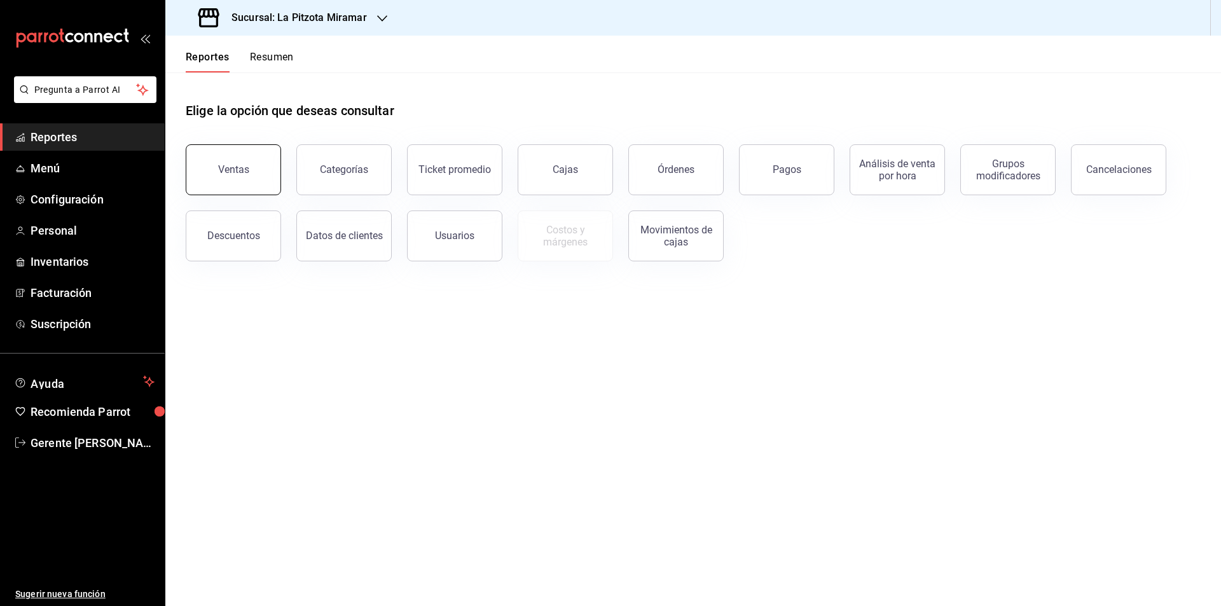
drag, startPoint x: 254, startPoint y: 125, endPoint x: 260, endPoint y: 167, distance: 42.3
click at [255, 133] on div "Elige la opción que deseas consultar Ventas Categorías Ticket promedio Cajas Ór…" at bounding box center [693, 166] width 1015 height 189
click at [260, 167] on button "Ventas" at bounding box center [233, 169] width 95 height 51
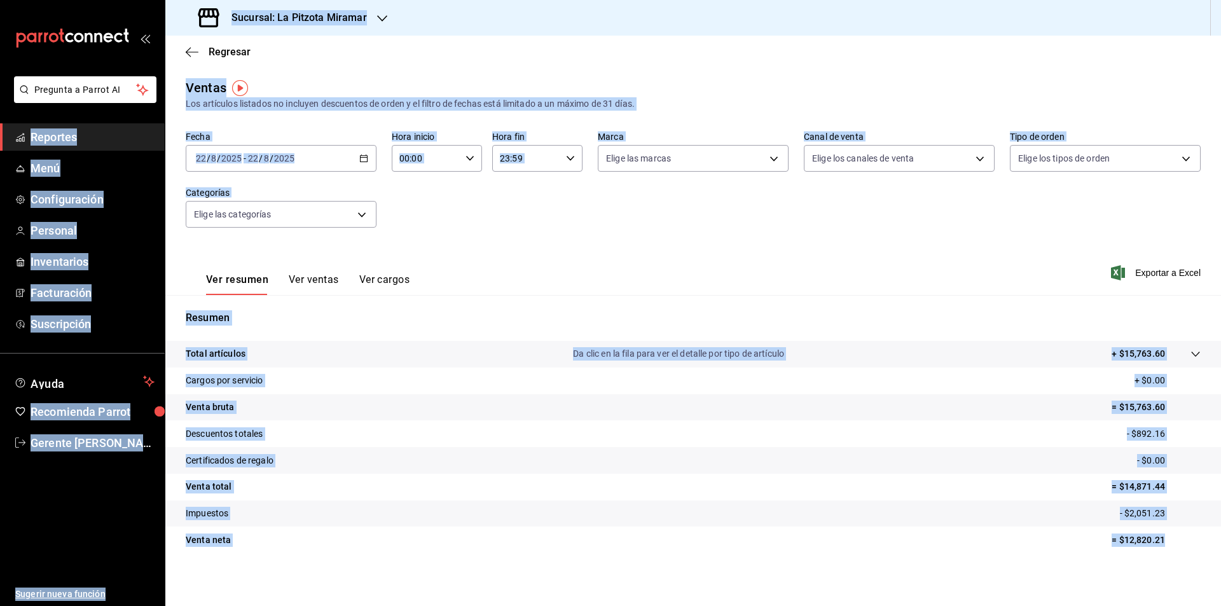
click at [359, 158] on icon "button" at bounding box center [363, 158] width 9 height 9
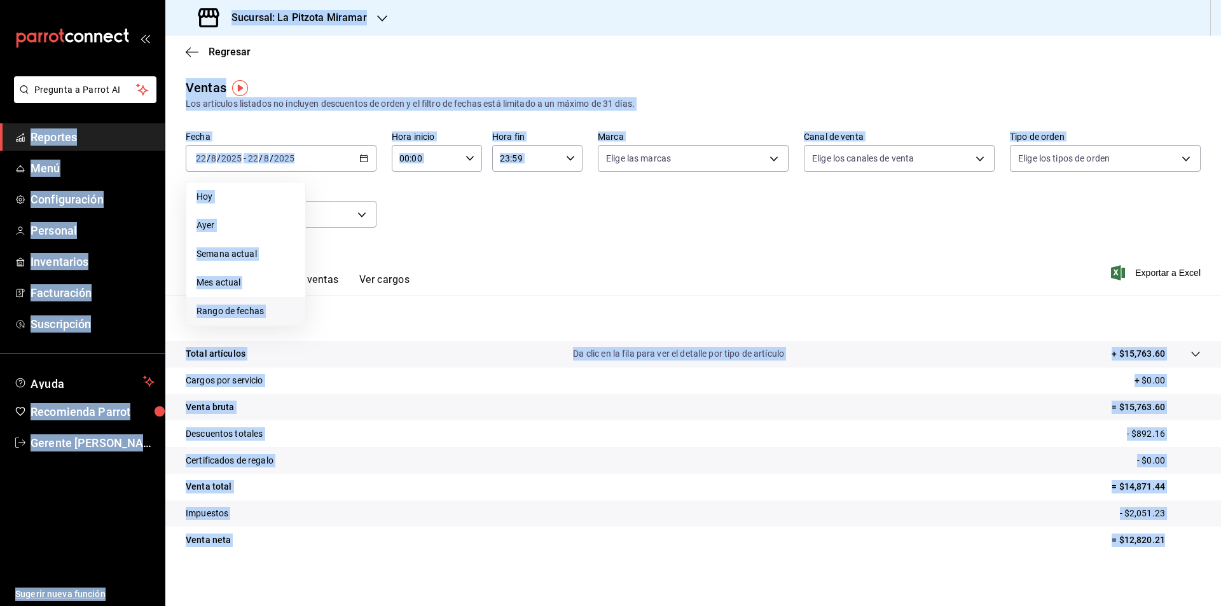
click at [278, 308] on span "Rango de fechas" at bounding box center [245, 310] width 99 height 13
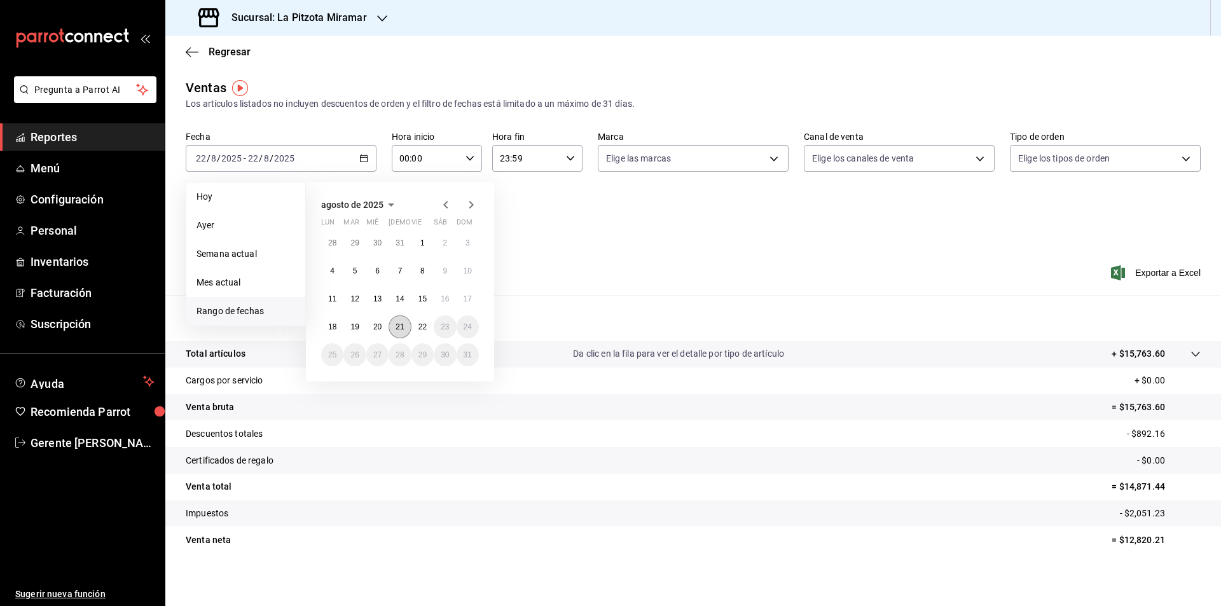
click at [402, 327] on abbr "21" at bounding box center [399, 326] width 8 height 9
click at [402, 328] on abbr "21" at bounding box center [399, 326] width 8 height 9
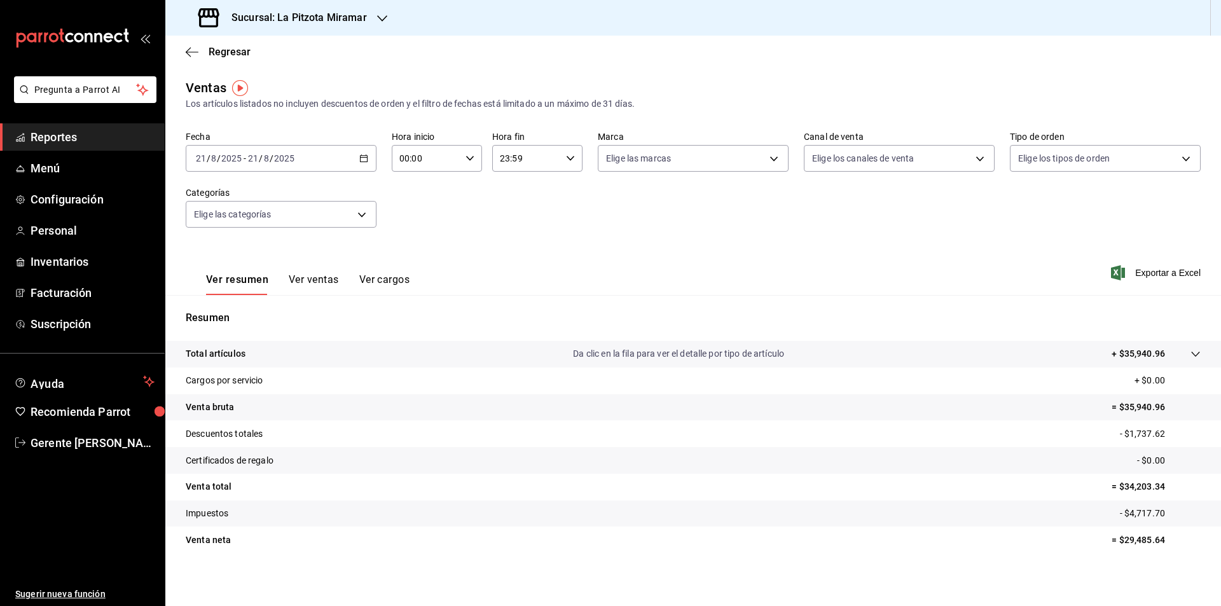
click at [325, 285] on button "Ver ventas" at bounding box center [314, 284] width 50 height 22
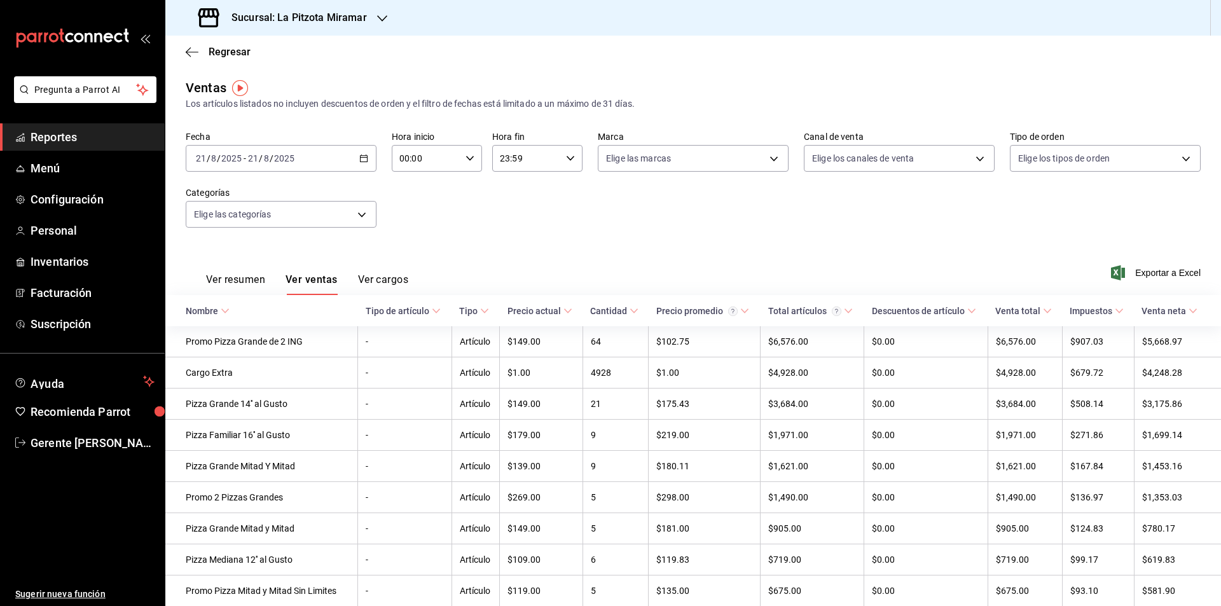
click at [352, 151] on div "2025-08-21 21 / 8 / 2025 - 2025-08-21 21 / 8 / 2025" at bounding box center [281, 158] width 191 height 27
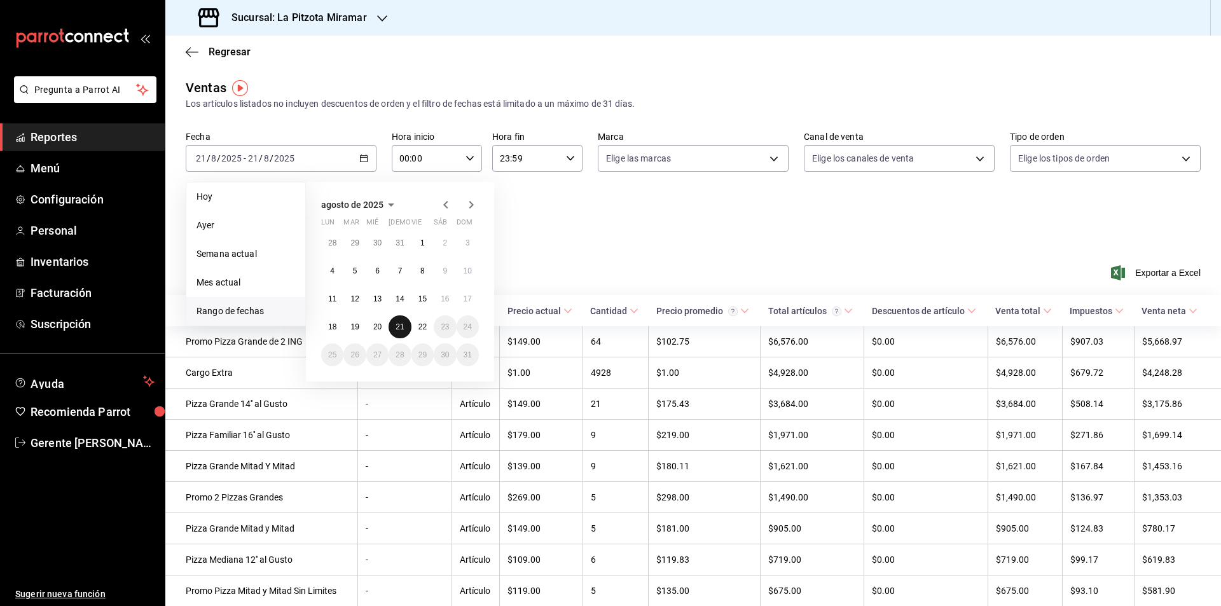
click at [397, 328] on abbr "21" at bounding box center [399, 326] width 8 height 9
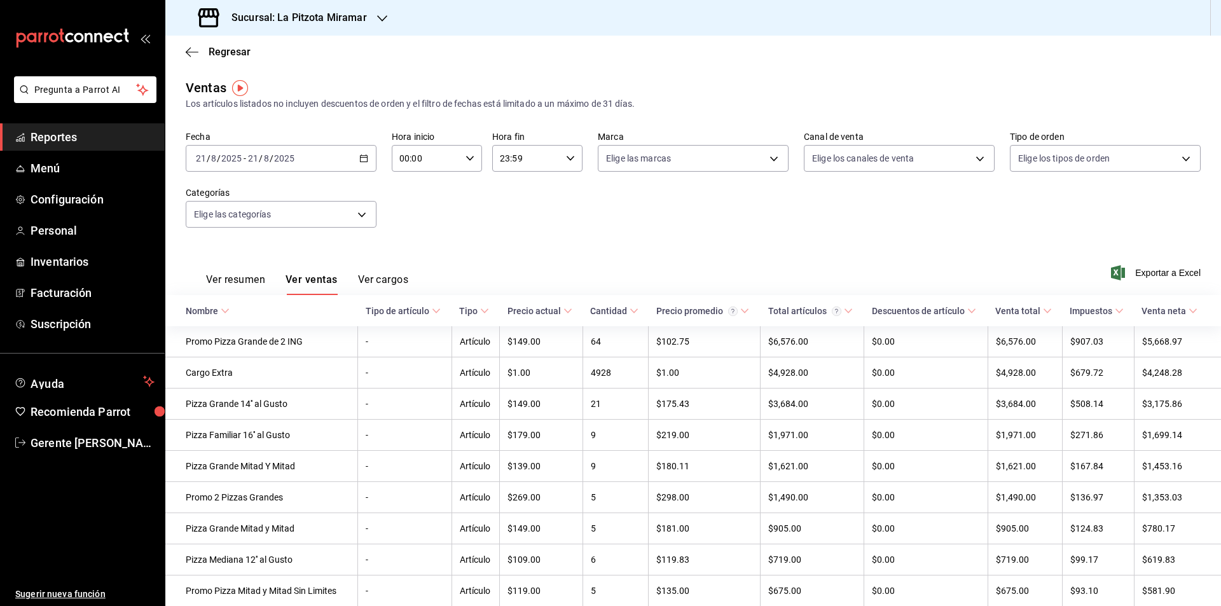
drag, startPoint x: 268, startPoint y: 89, endPoint x: 263, endPoint y: 86, distance: 6.5
click at [268, 89] on div "Ventas Los artículos listados no incluyen descuentos de orden y el filtro de fe…" at bounding box center [693, 94] width 1015 height 32
click at [204, 43] on div "Regresar" at bounding box center [692, 52] width 1055 height 32
click at [205, 57] on span "Regresar" at bounding box center [218, 52] width 65 height 12
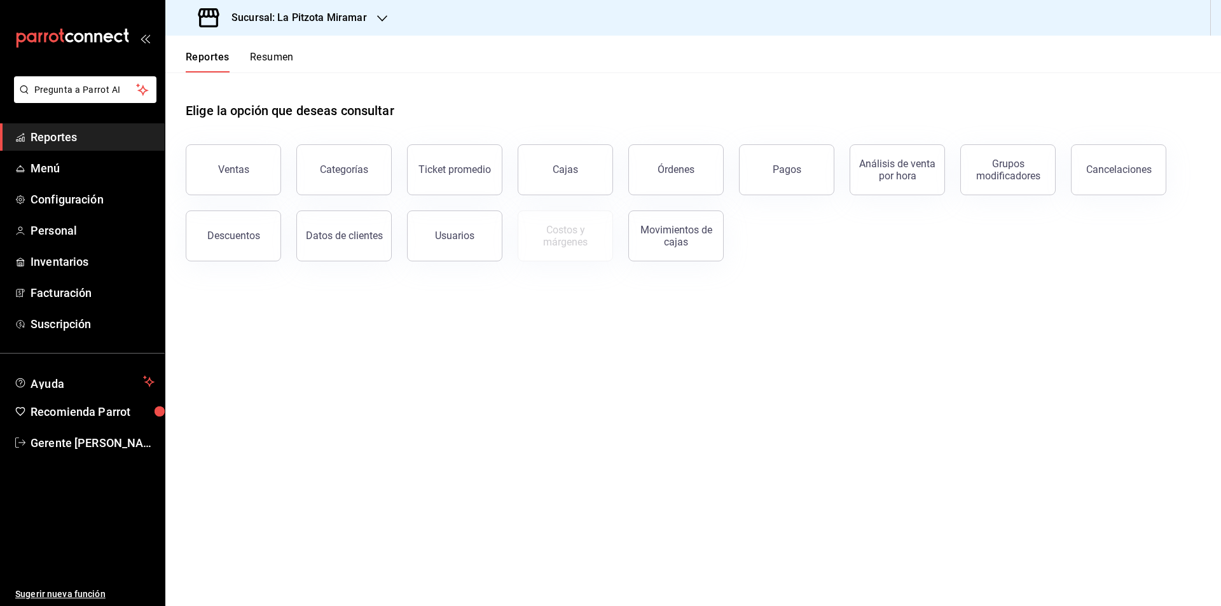
click at [272, 65] on button "Resumen" at bounding box center [272, 62] width 44 height 22
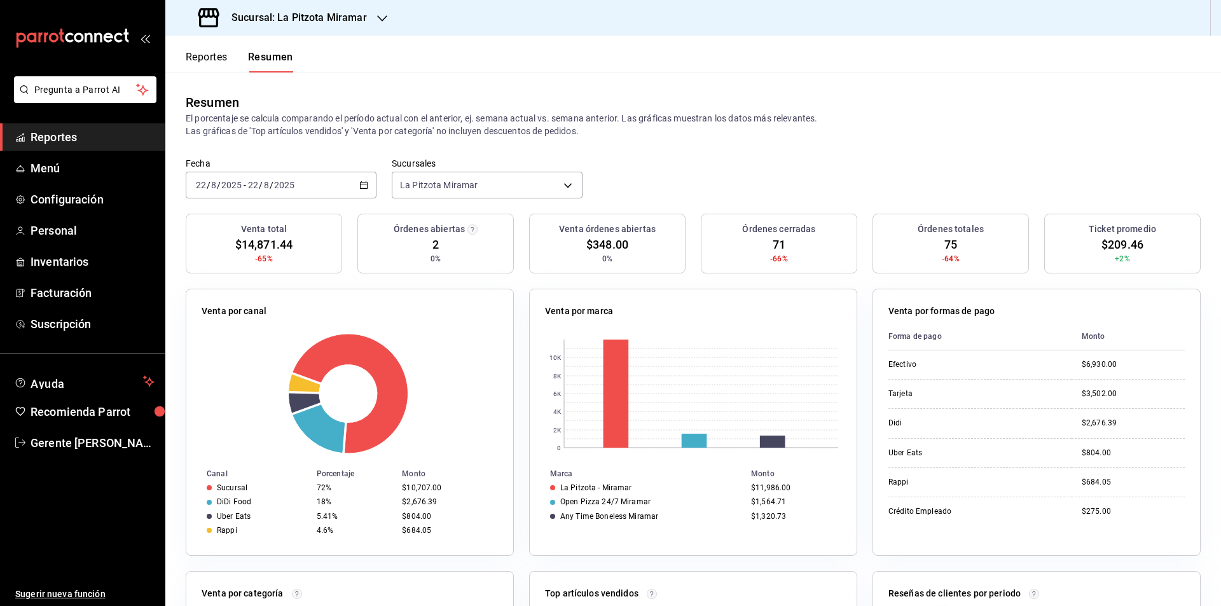
click at [365, 198] on div "2025-08-22 22 / 8 / 2025 - 2025-08-22 22 / 8 / 2025" at bounding box center [281, 185] width 191 height 27
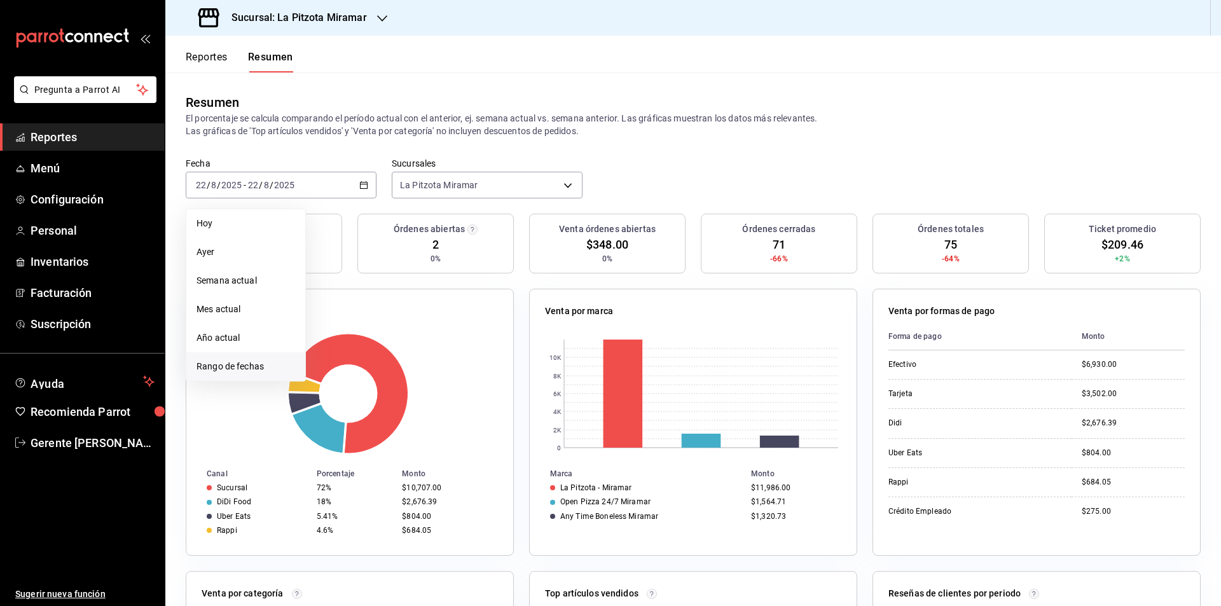
click at [273, 366] on span "Rango de fechas" at bounding box center [245, 366] width 99 height 13
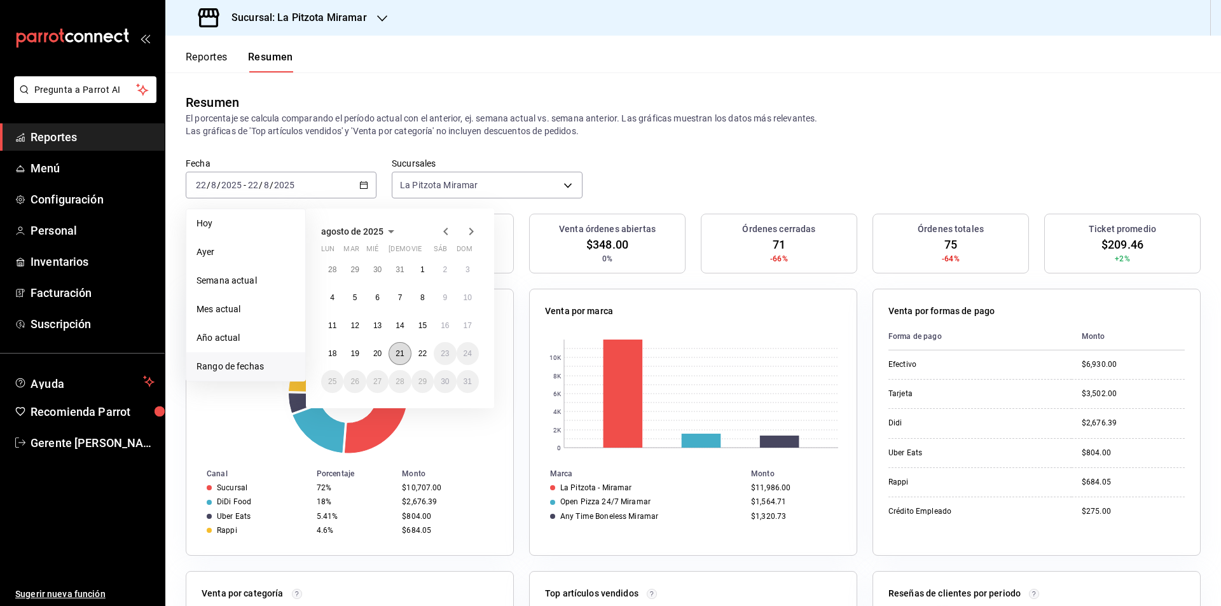
click at [397, 360] on button "21" at bounding box center [399, 353] width 22 height 23
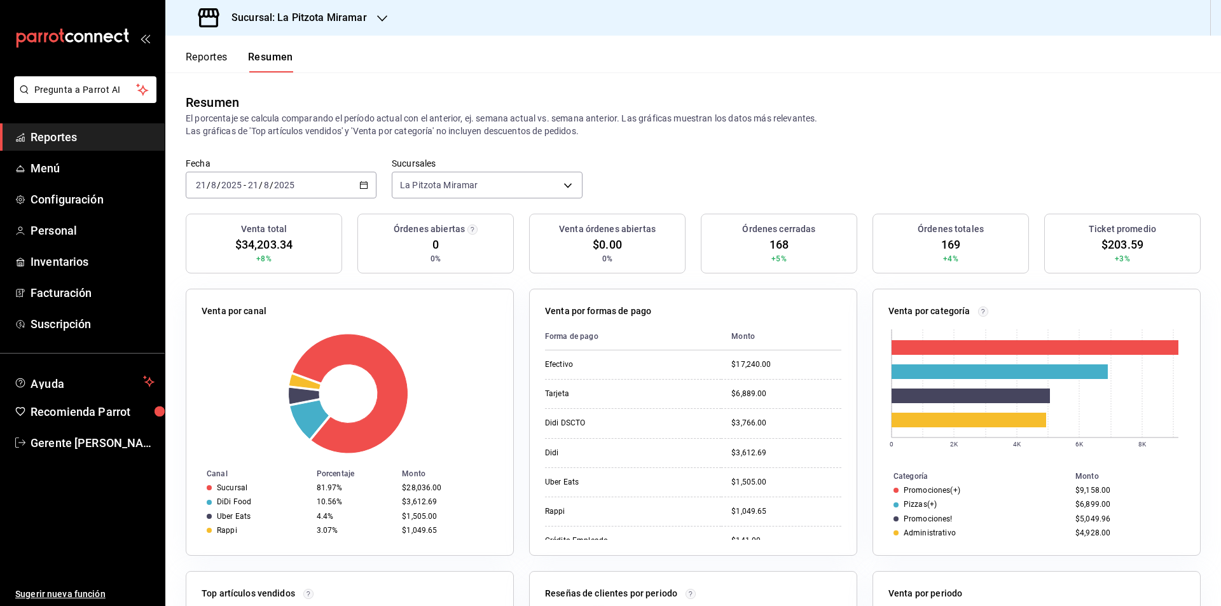
click at [214, 44] on div "Reportes Resumen" at bounding box center [229, 54] width 128 height 37
click at [212, 52] on button "Reportes" at bounding box center [207, 62] width 42 height 22
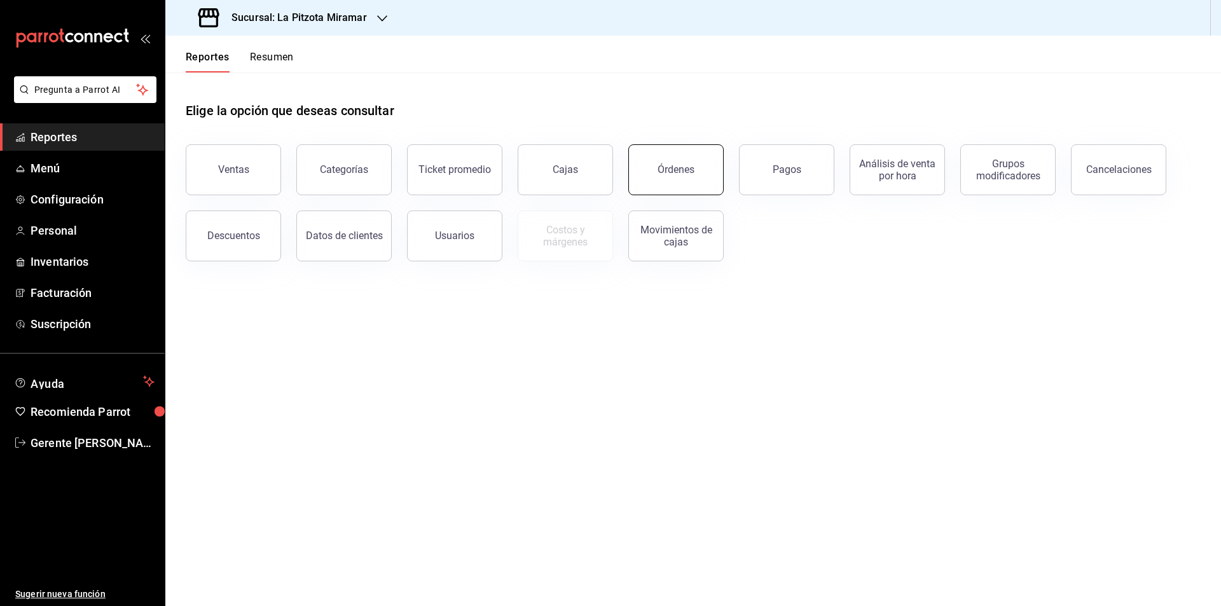
click at [667, 177] on button "Órdenes" at bounding box center [675, 169] width 95 height 51
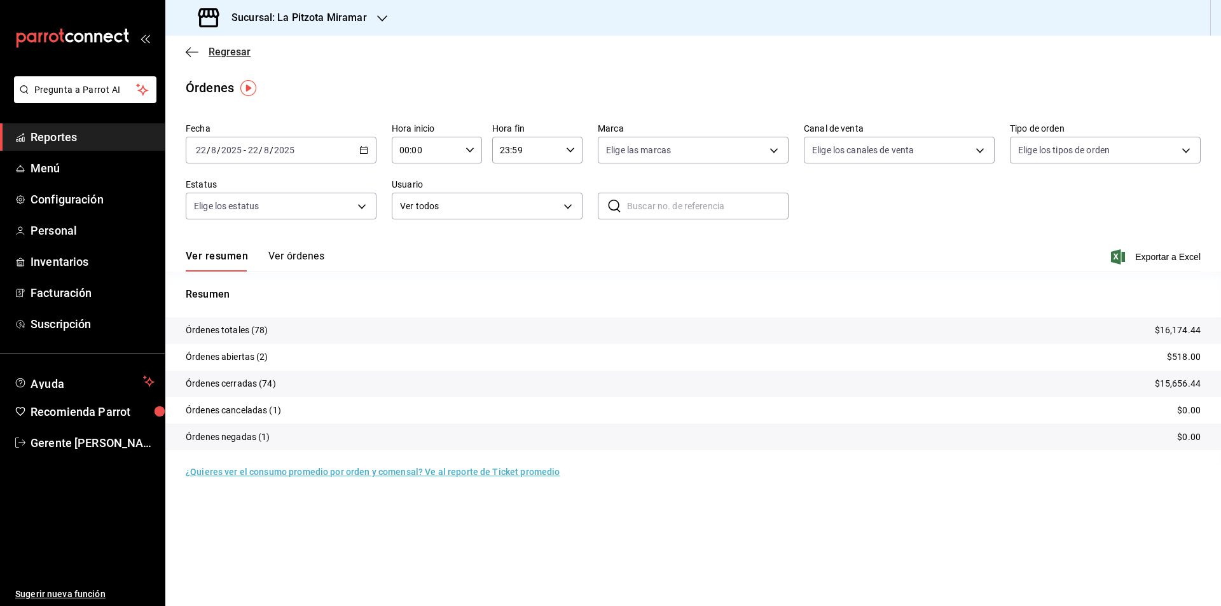
click at [193, 50] on icon "button" at bounding box center [192, 51] width 13 height 11
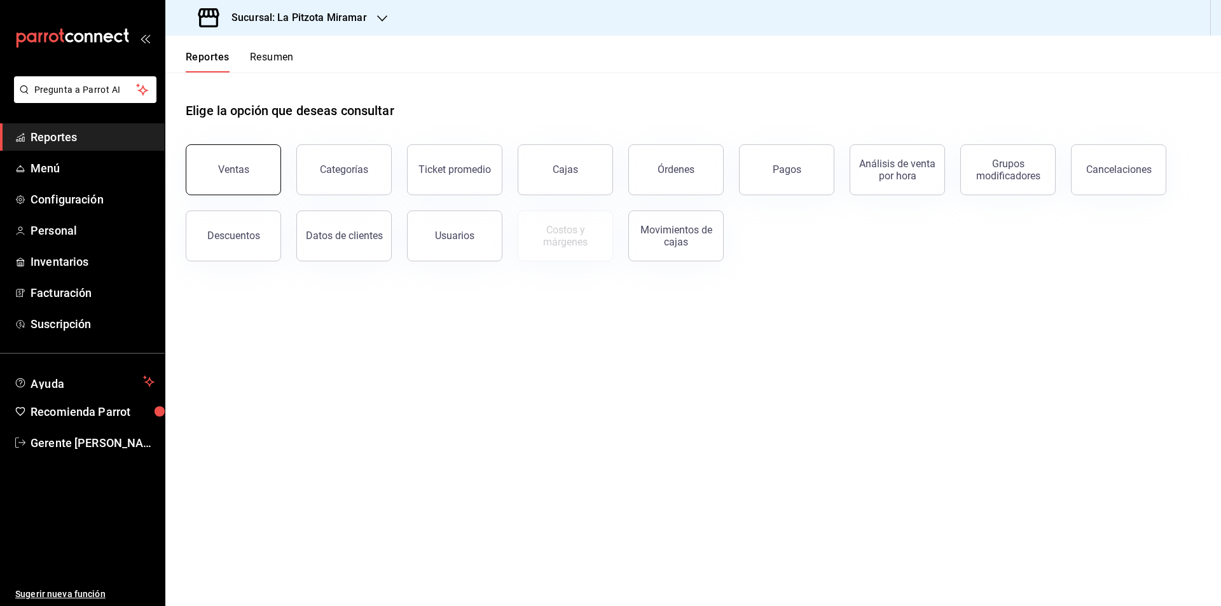
click at [250, 153] on button "Ventas" at bounding box center [233, 169] width 95 height 51
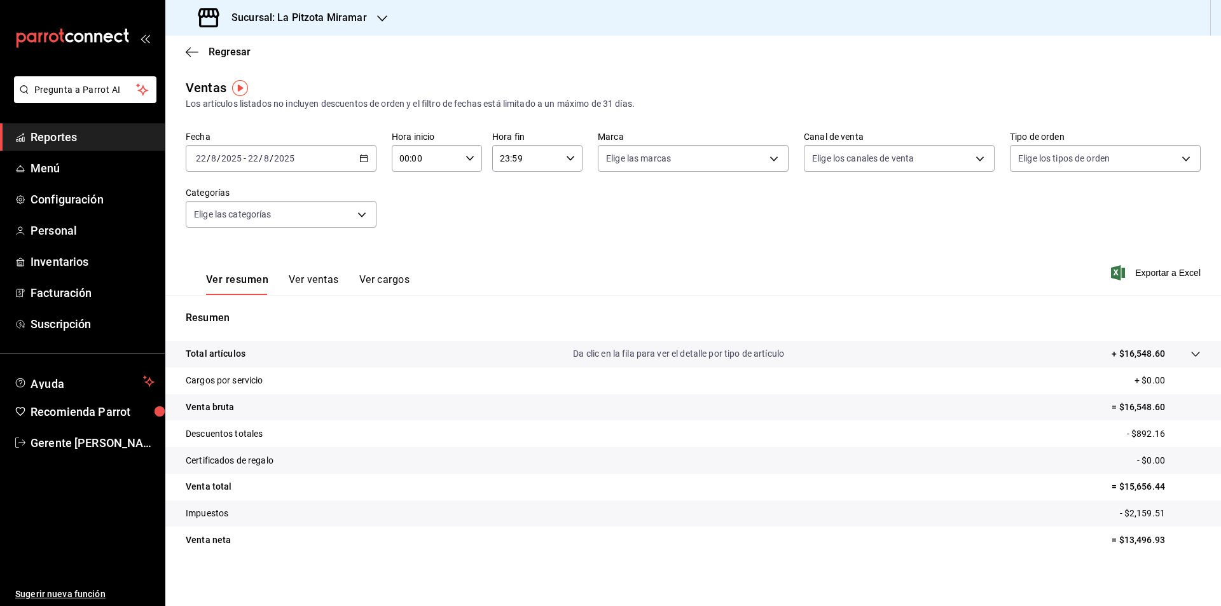
click at [382, 274] on button "Ver cargos" at bounding box center [384, 284] width 51 height 22
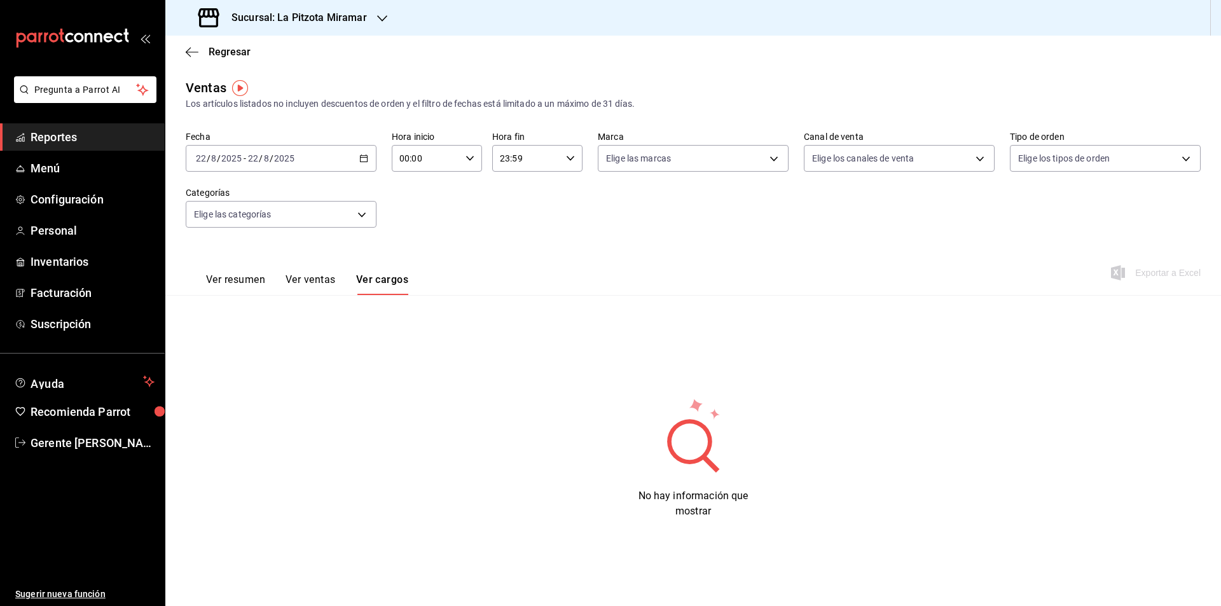
click at [320, 287] on button "Ver ventas" at bounding box center [310, 284] width 50 height 22
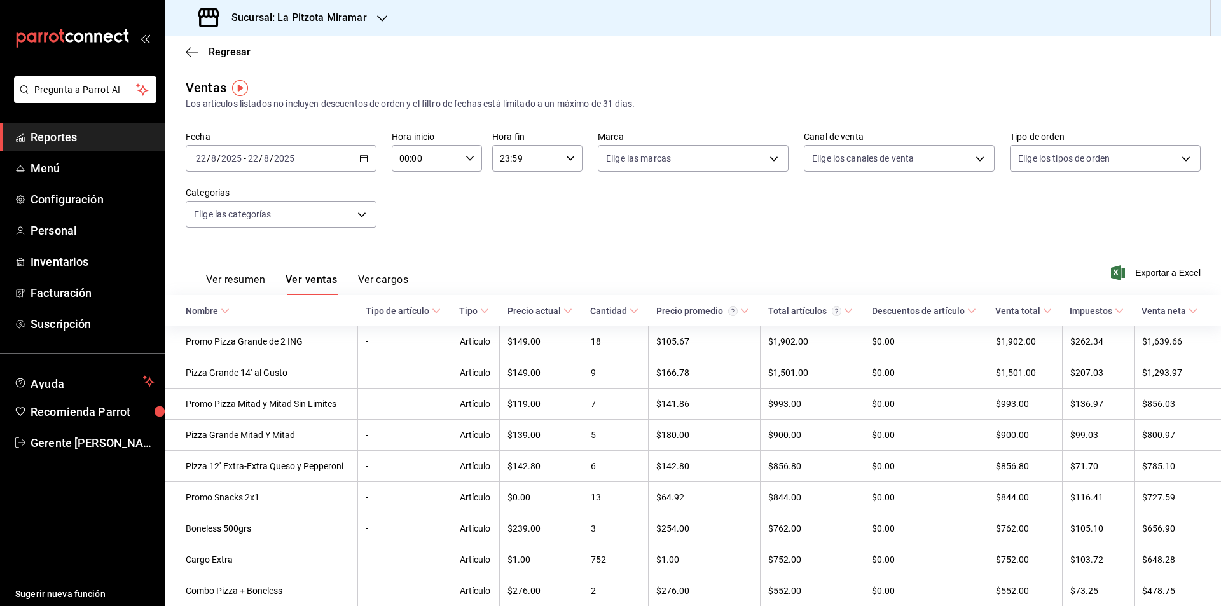
click at [1146, 264] on div "Ver resumen Ver ventas Ver cargos Exportar a Excel" at bounding box center [692, 269] width 1055 height 52
click at [1147, 266] on span "Exportar a Excel" at bounding box center [1156, 272] width 87 height 15
click at [354, 169] on div "2025-08-22 22 / 8 / 2025 - 2025-08-22 22 / 8 / 2025" at bounding box center [281, 158] width 191 height 27
click at [259, 310] on span "Rango de fechas" at bounding box center [245, 310] width 99 height 13
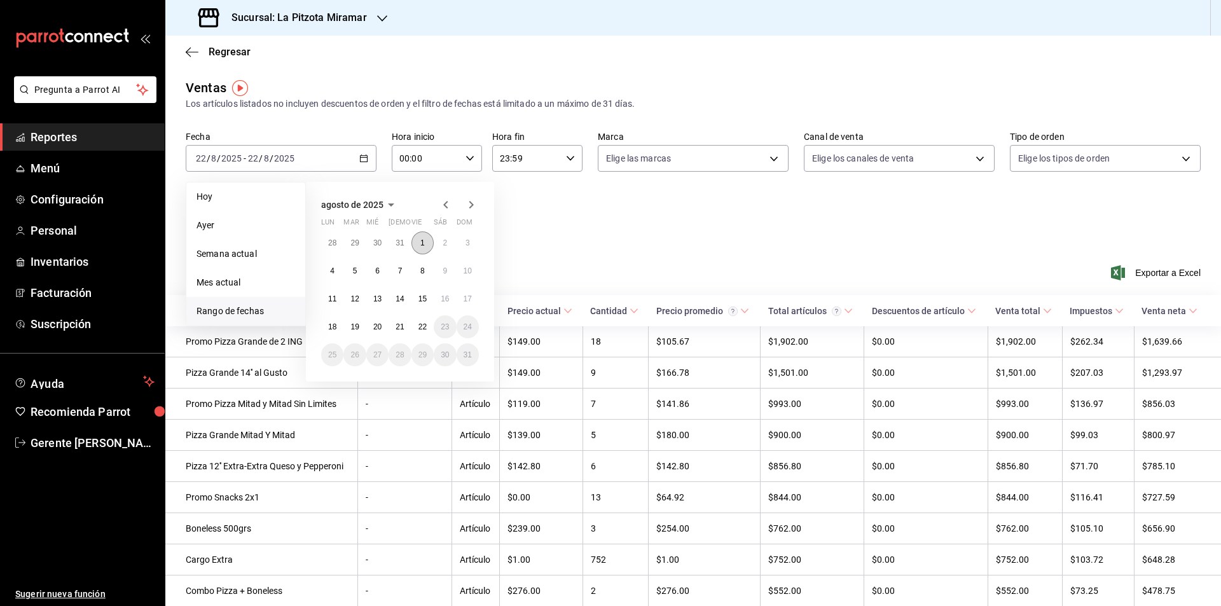
click at [414, 242] on button "1" at bounding box center [422, 242] width 22 height 23
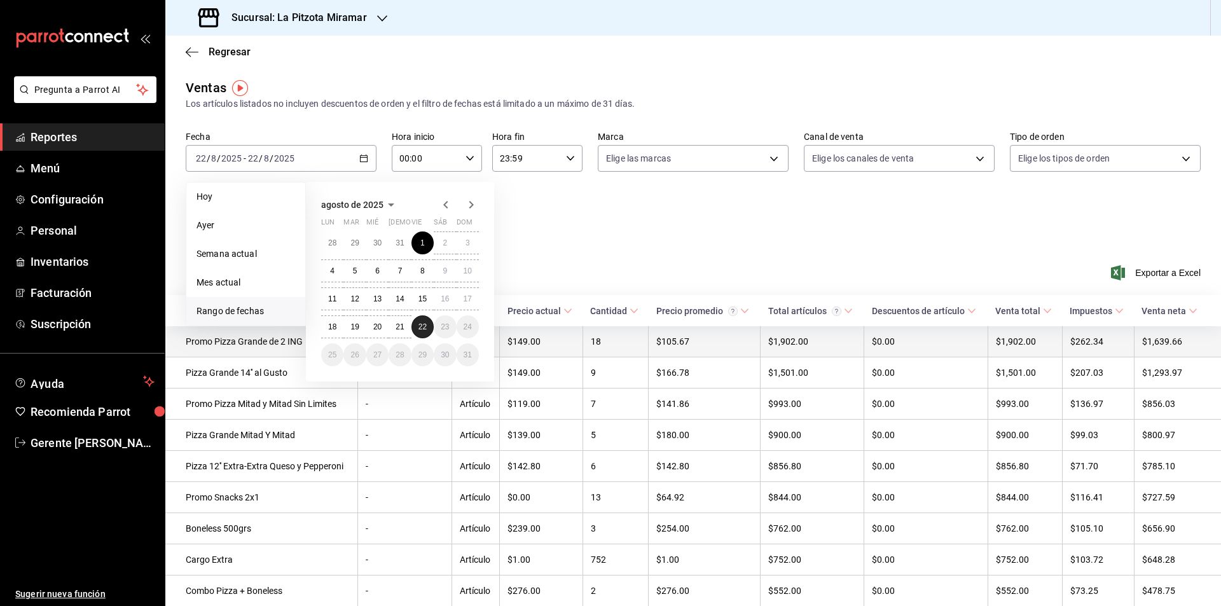
click at [421, 332] on button "22" at bounding box center [422, 326] width 22 height 23
click at [421, 332] on td "-" at bounding box center [404, 341] width 93 height 31
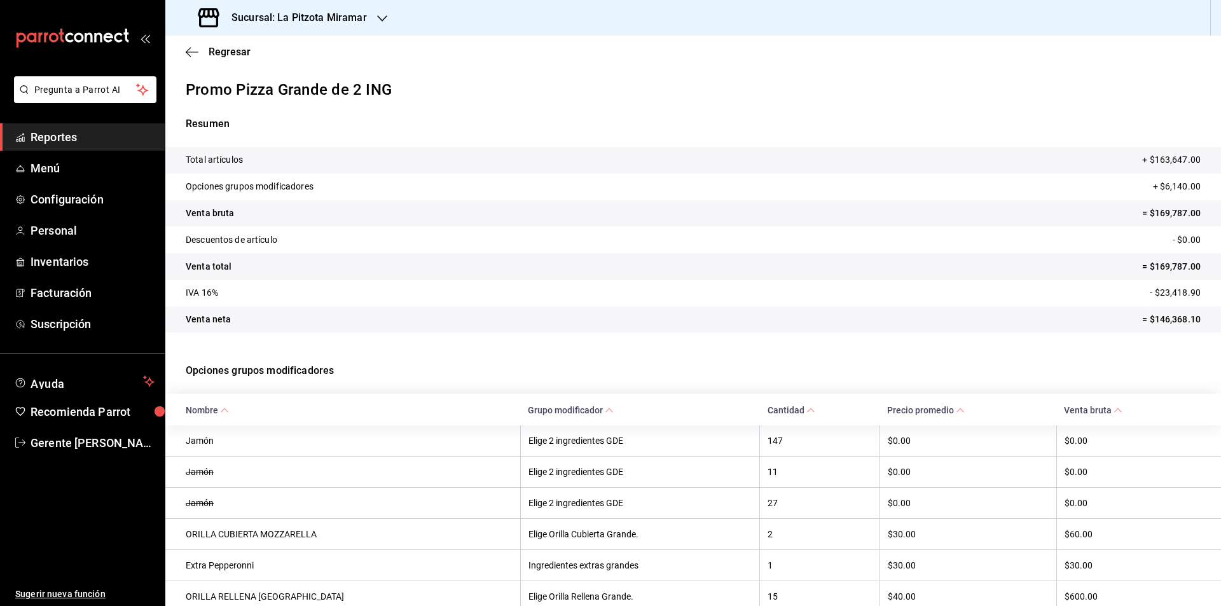
click at [304, 359] on p "Opciones grupos modificadores" at bounding box center [693, 371] width 1015 height 46
click at [278, 417] on th "Nombre" at bounding box center [342, 408] width 355 height 31
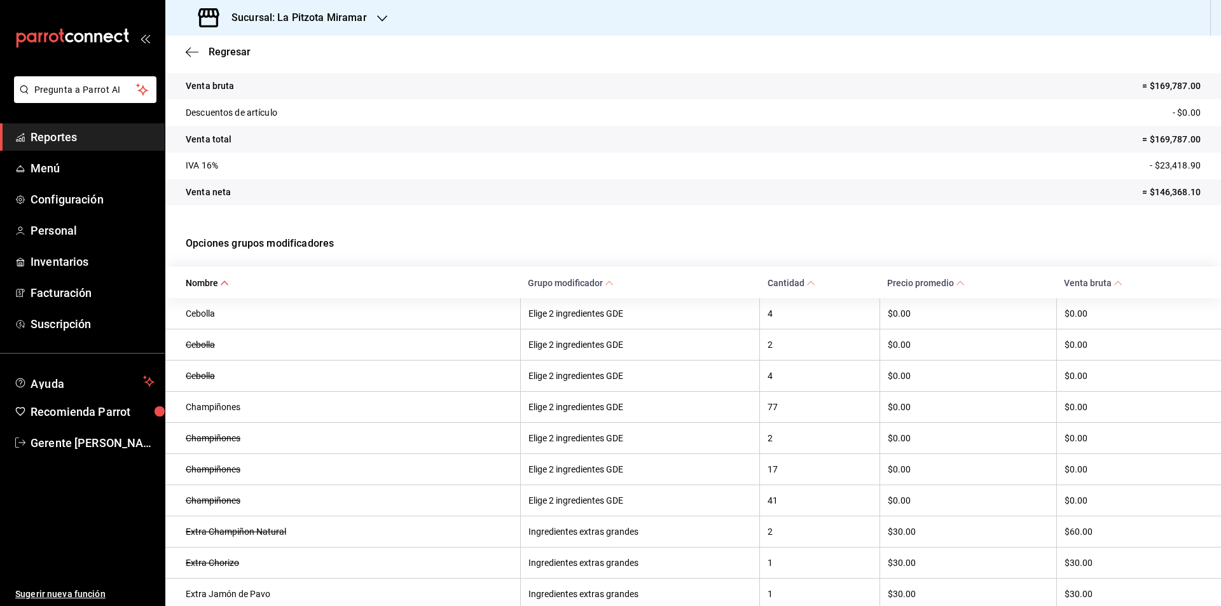
click at [220, 273] on th "Nombre" at bounding box center [342, 281] width 355 height 31
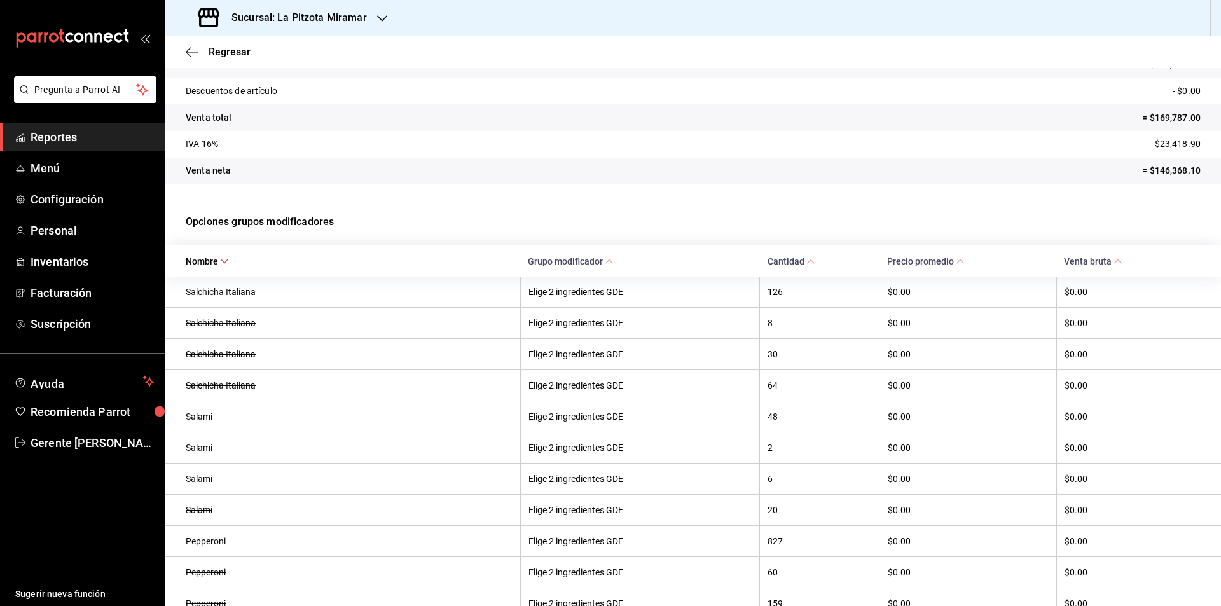
scroll to position [0, 0]
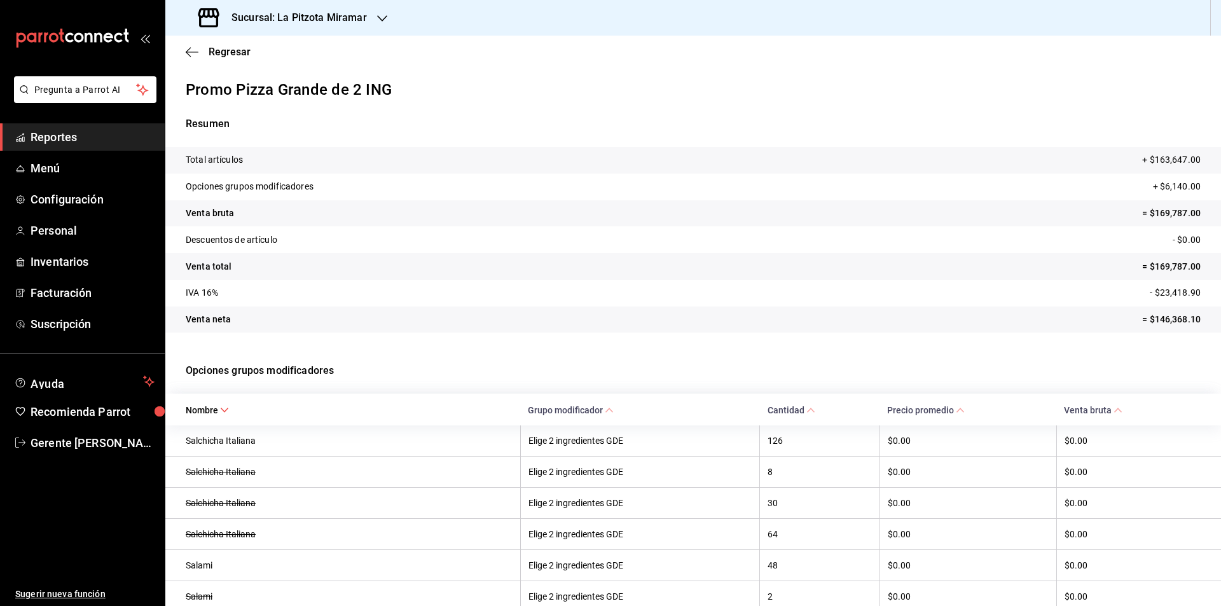
click at [240, 162] on p "Total artículos" at bounding box center [214, 159] width 57 height 13
click at [203, 54] on span "Regresar" at bounding box center [218, 52] width 65 height 12
click at [232, 55] on span "Regresar" at bounding box center [230, 52] width 42 height 12
click at [191, 50] on icon "button" at bounding box center [192, 51] width 13 height 11
click at [232, 51] on span "Regresar" at bounding box center [230, 52] width 42 height 12
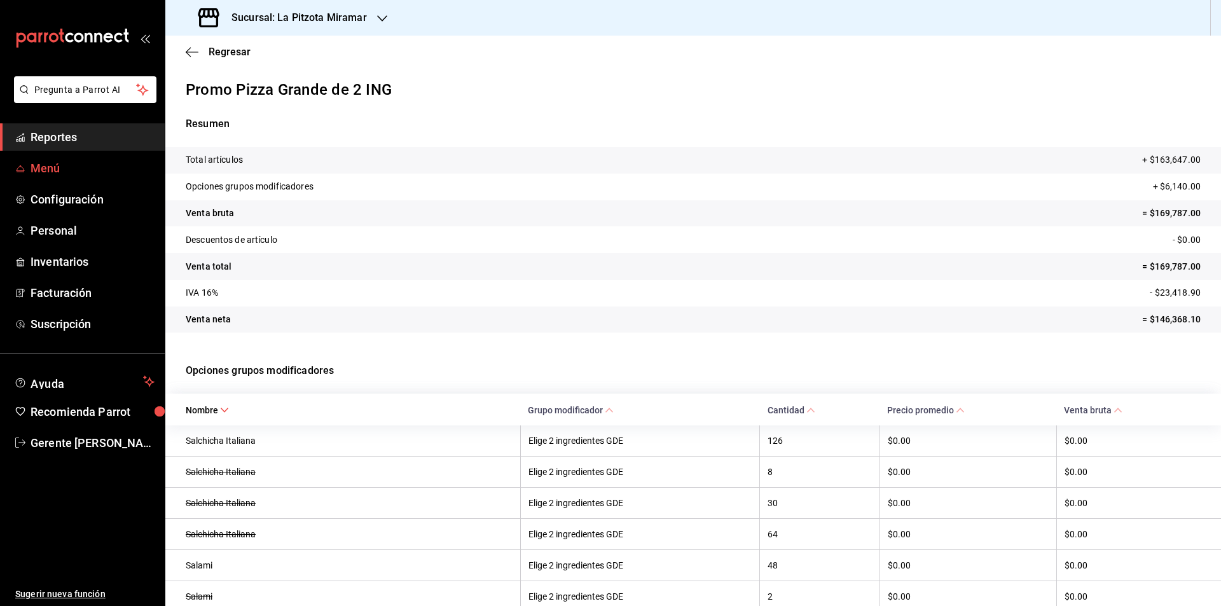
click at [93, 175] on span "Menú" at bounding box center [93, 168] width 124 height 17
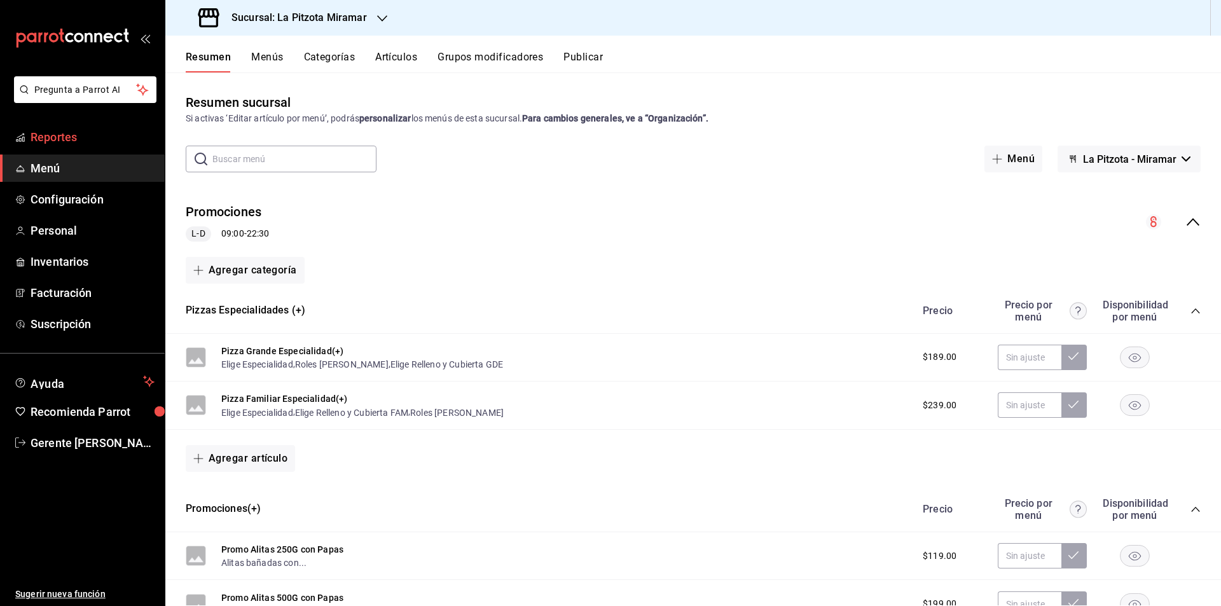
click at [108, 134] on span "Reportes" at bounding box center [93, 136] width 124 height 17
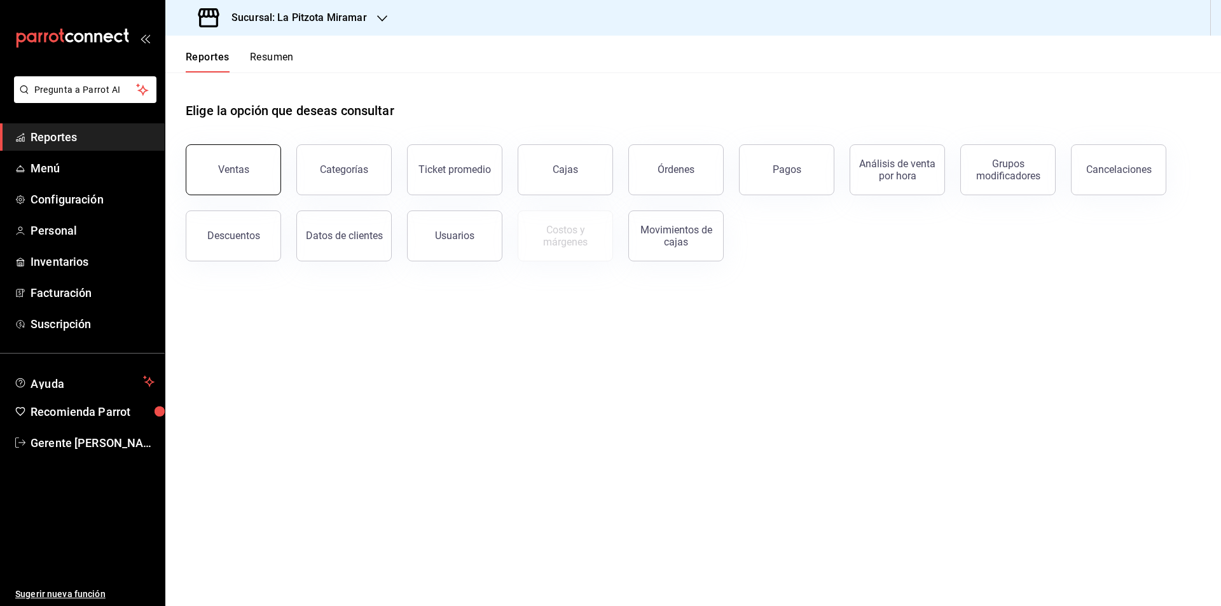
click at [235, 151] on button "Ventas" at bounding box center [233, 169] width 95 height 51
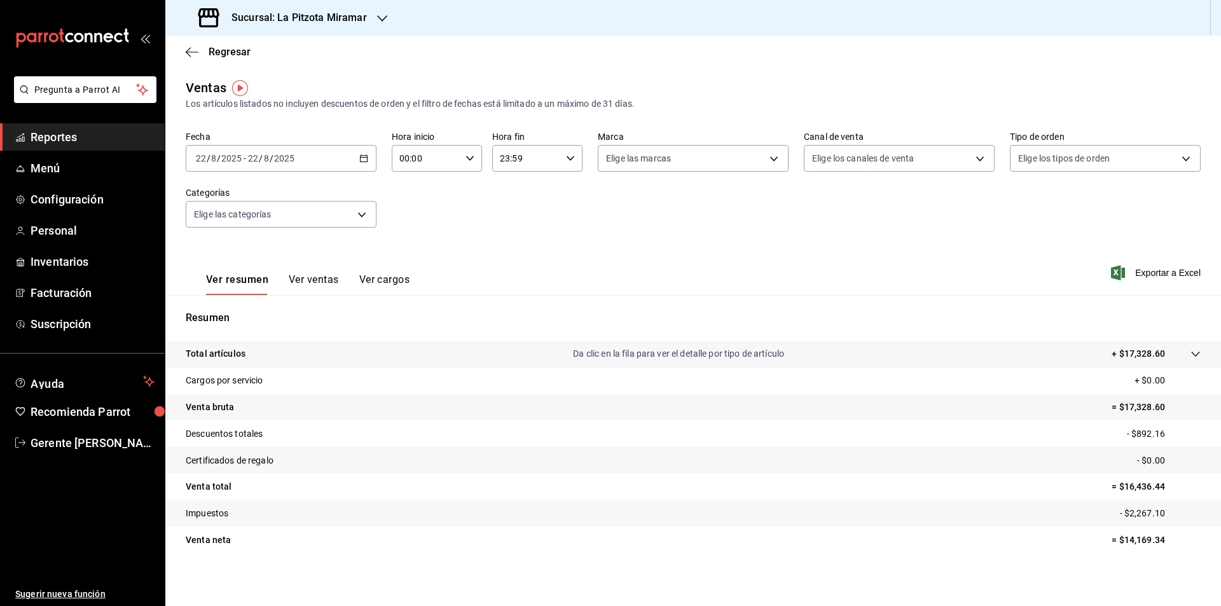
click at [328, 277] on button "Ver ventas" at bounding box center [314, 284] width 50 height 22
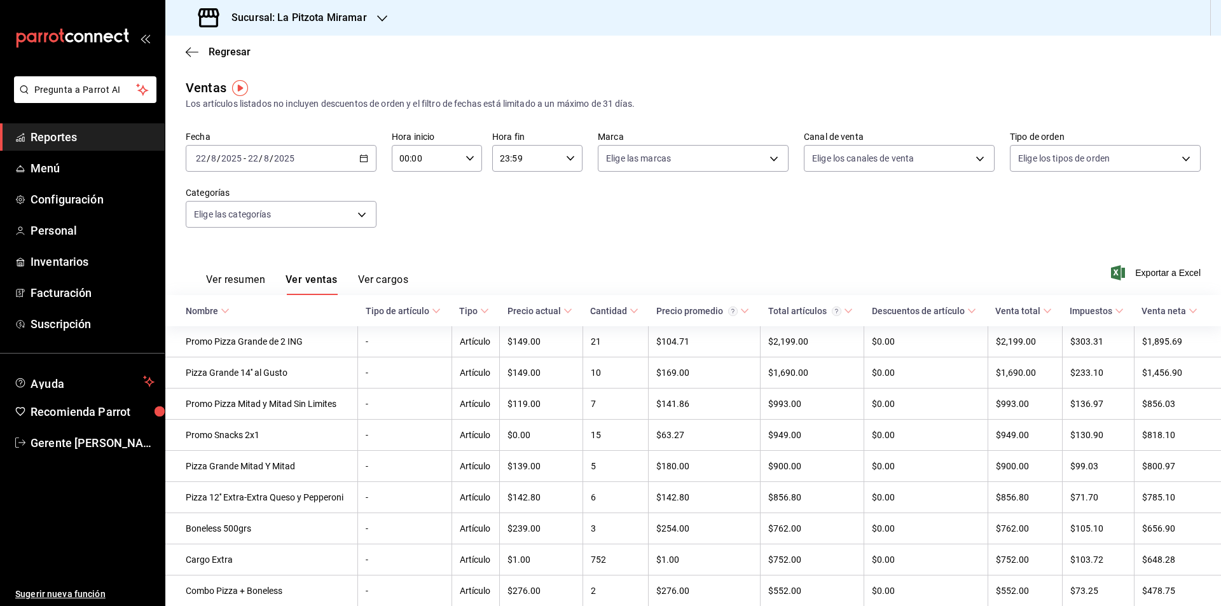
click at [371, 166] on div "2025-08-22 22 / 8 / 2025 - 2025-08-22 22 / 8 / 2025" at bounding box center [281, 158] width 191 height 27
click at [263, 305] on span "Rango de fechas" at bounding box center [245, 310] width 99 height 13
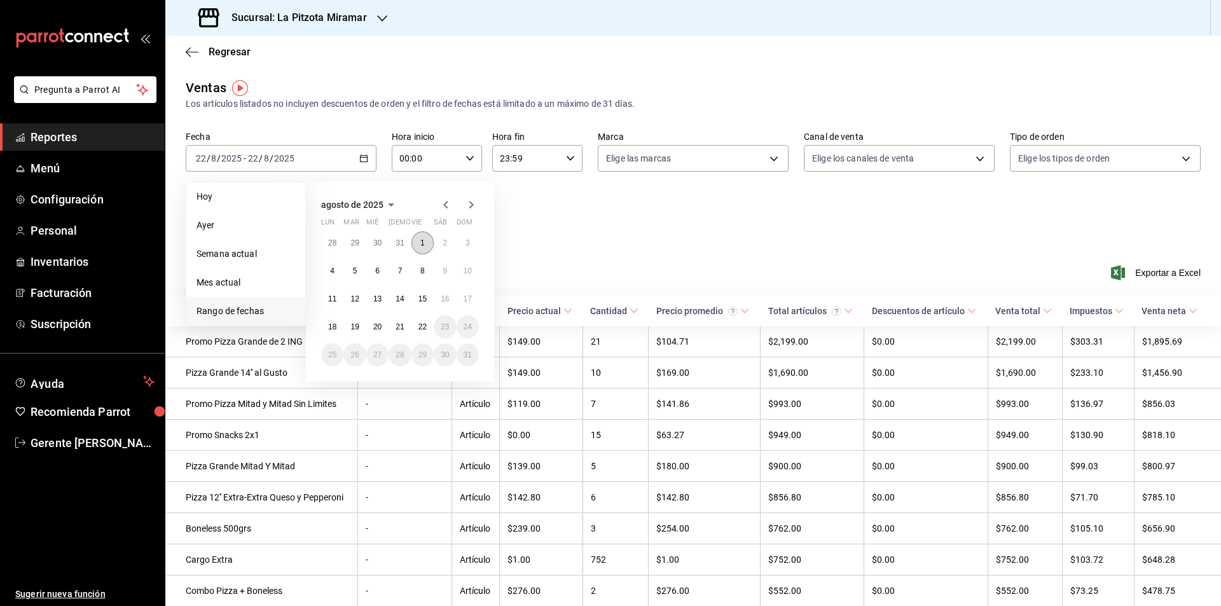
click at [428, 239] on button "1" at bounding box center [422, 242] width 22 height 23
click at [411, 325] on button "22" at bounding box center [422, 326] width 22 height 23
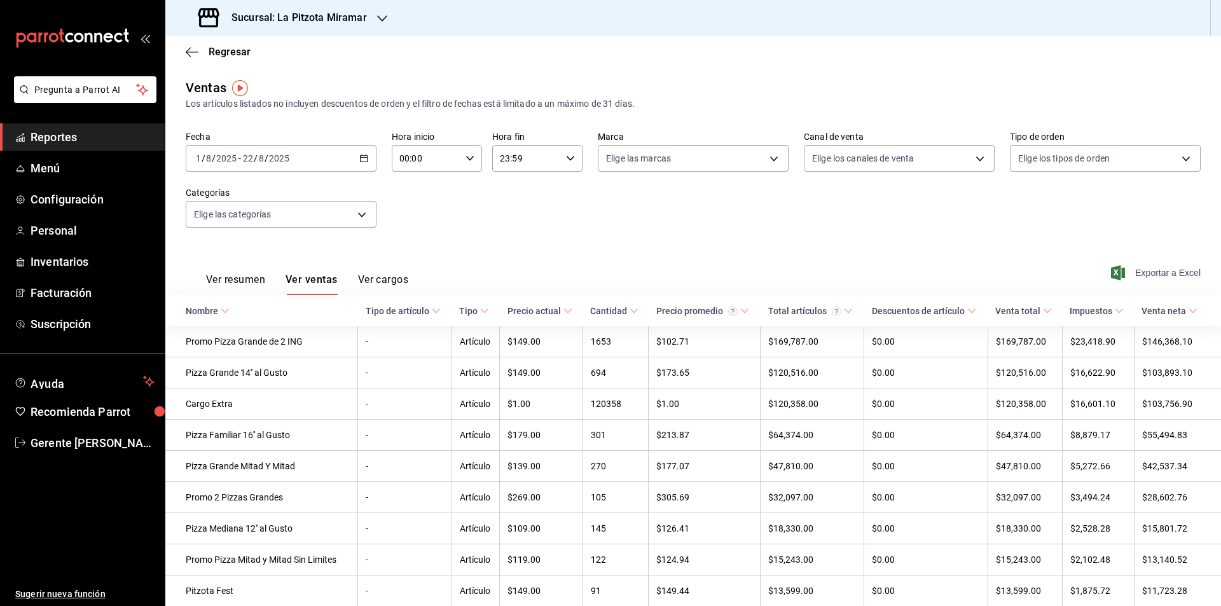
click at [1145, 267] on span "Exportar a Excel" at bounding box center [1156, 272] width 87 height 15
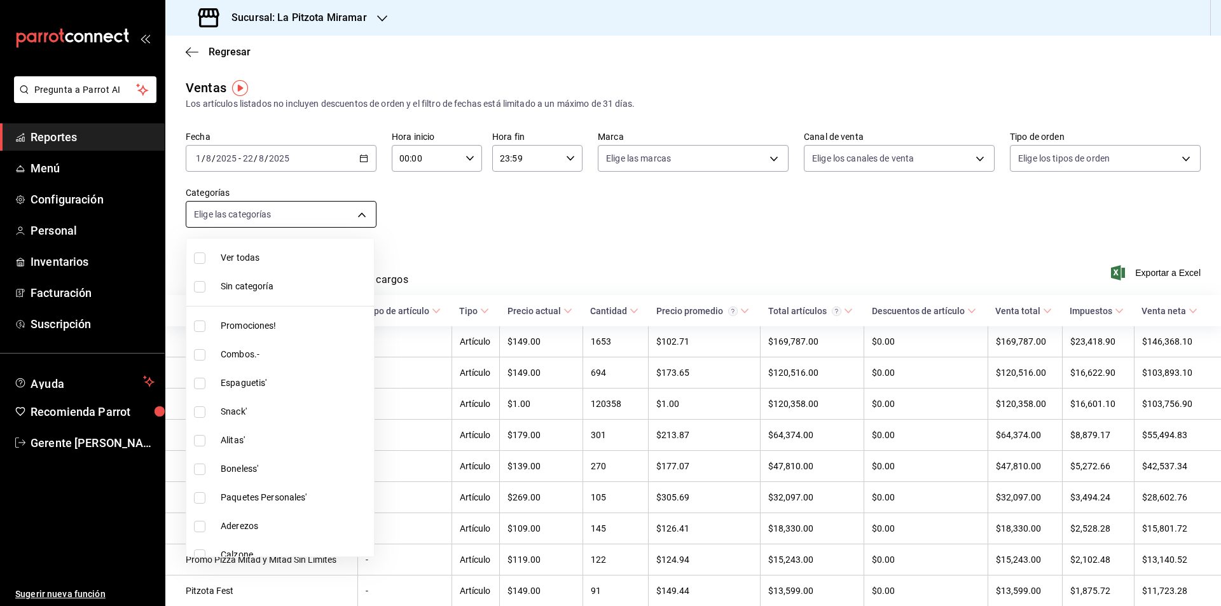
click at [362, 210] on body "Pregunta a Parrot AI Reportes Menú Configuración Personal Inventarios Facturaci…" at bounding box center [610, 303] width 1221 height 606
click at [362, 215] on div at bounding box center [610, 303] width 1221 height 606
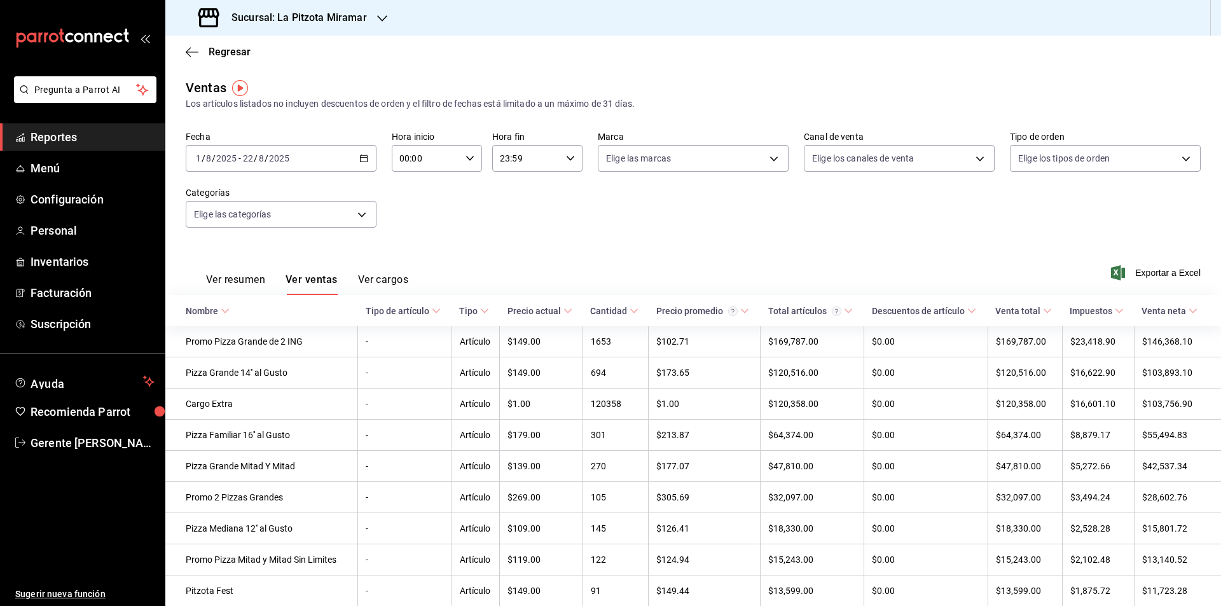
click at [383, 276] on button "Ver cargos" at bounding box center [383, 284] width 51 height 22
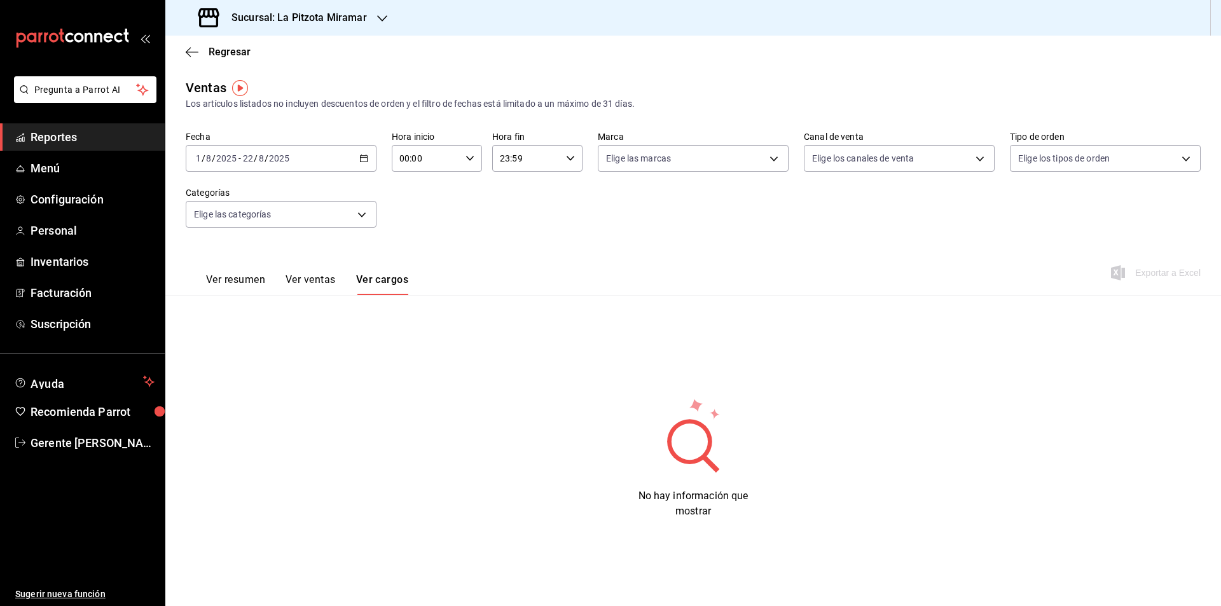
click at [316, 266] on div "Ver resumen Ver ventas Ver cargos" at bounding box center [297, 276] width 222 height 37
click at [318, 276] on button "Ver ventas" at bounding box center [310, 284] width 50 height 22
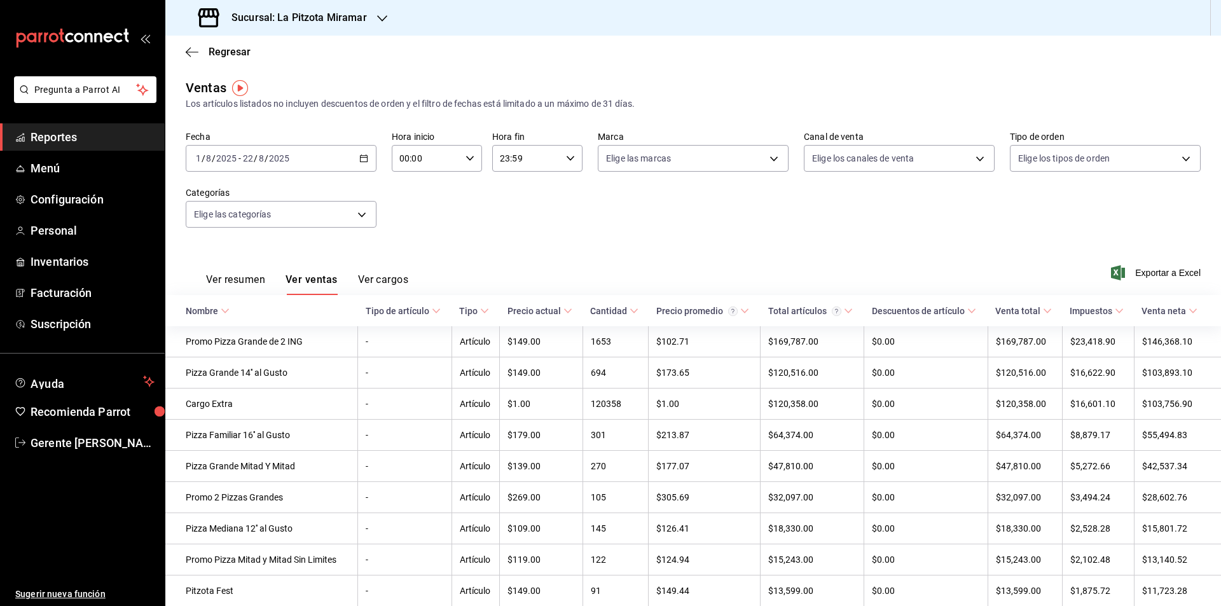
click at [237, 272] on div "Ver resumen Ver ventas Ver cargos" at bounding box center [297, 276] width 222 height 37
click at [246, 280] on button "Ver resumen" at bounding box center [235, 284] width 59 height 22
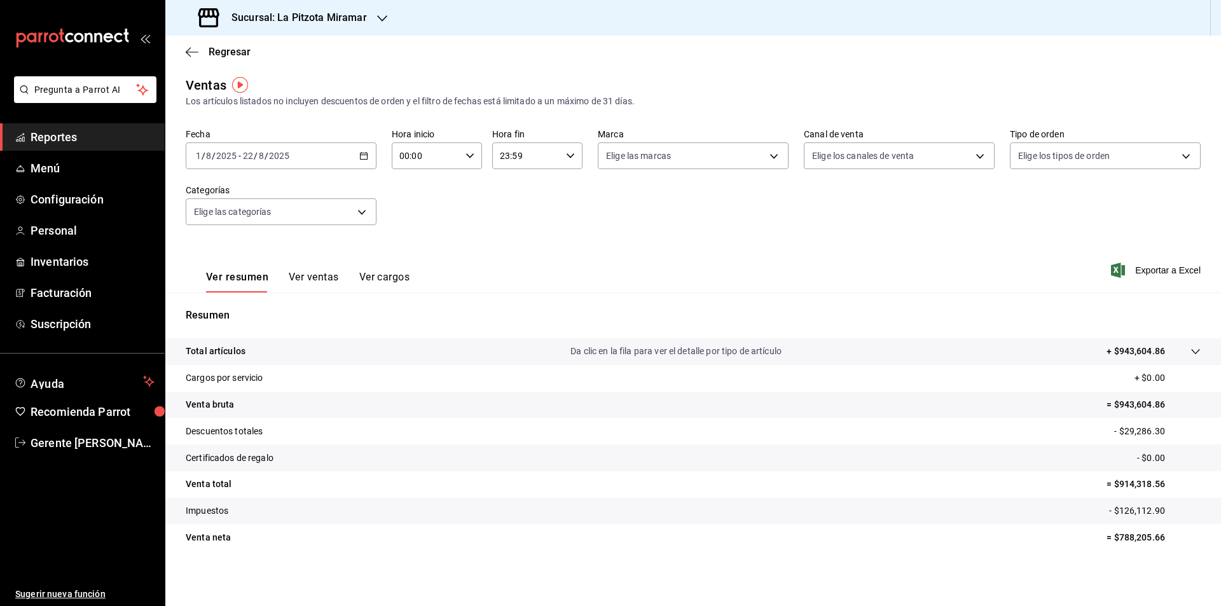
scroll to position [3, 0]
drag, startPoint x: 207, startPoint y: 96, endPoint x: 206, endPoint y: 83, distance: 12.8
click at [207, 85] on div "Ventas Los artículos listados no incluyen descuentos de orden y el filtro de fe…" at bounding box center [693, 91] width 1015 height 32
click at [215, 54] on span "Regresar" at bounding box center [230, 52] width 42 height 12
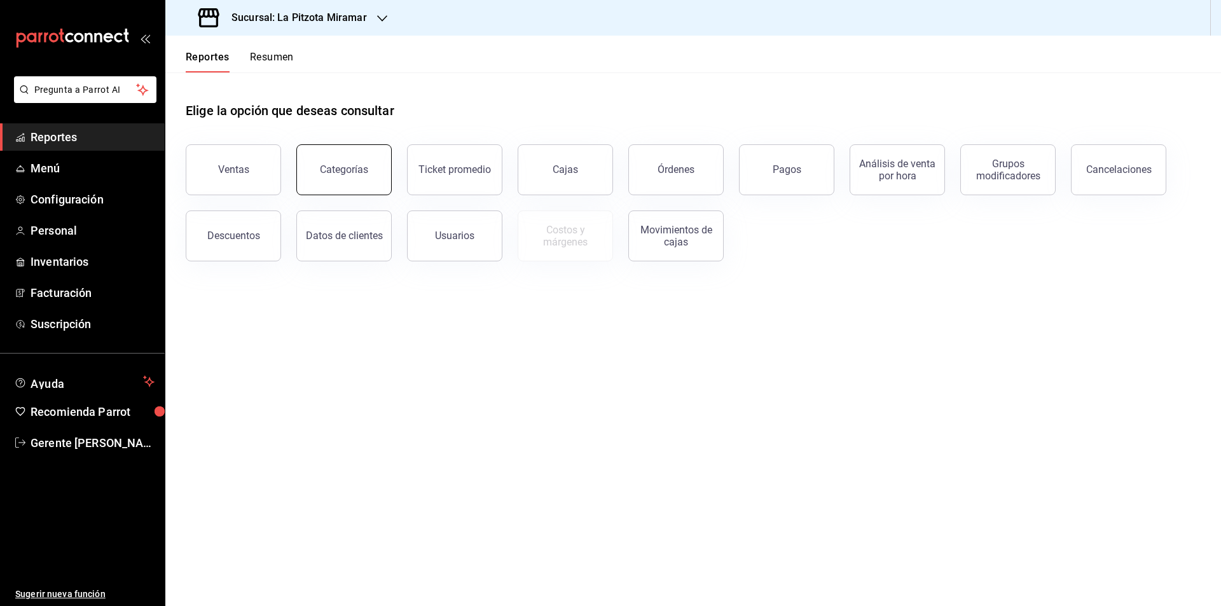
click at [341, 174] on div "Categorías" at bounding box center [344, 169] width 48 height 12
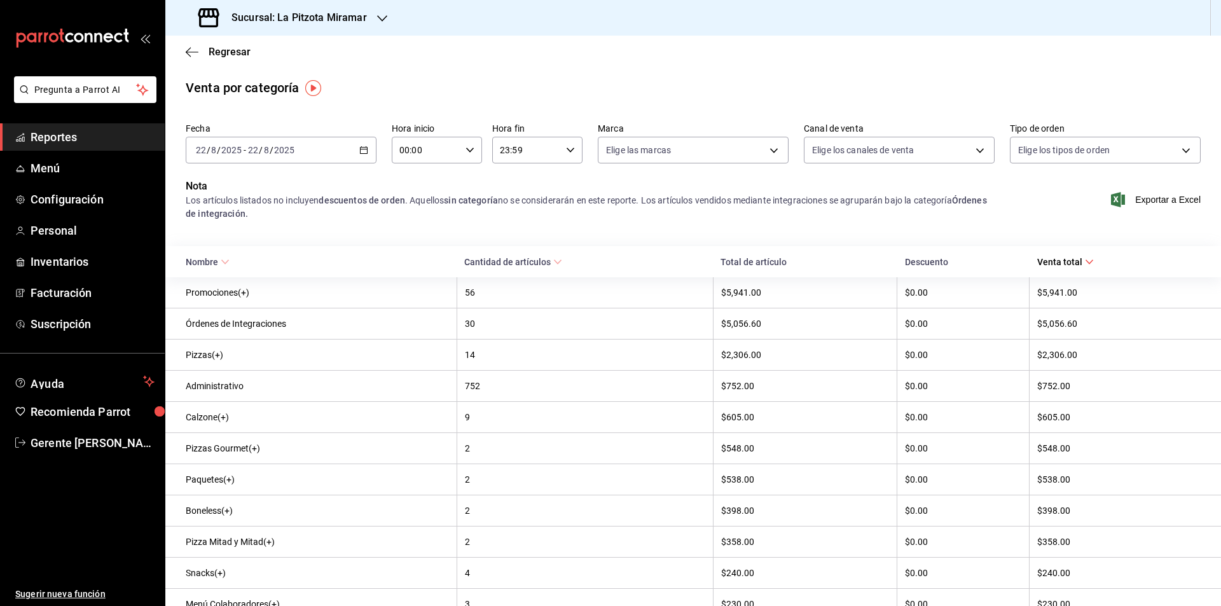
click at [363, 146] on icon "button" at bounding box center [363, 150] width 9 height 9
click at [276, 333] on span "Rango de fechas" at bounding box center [245, 331] width 99 height 13
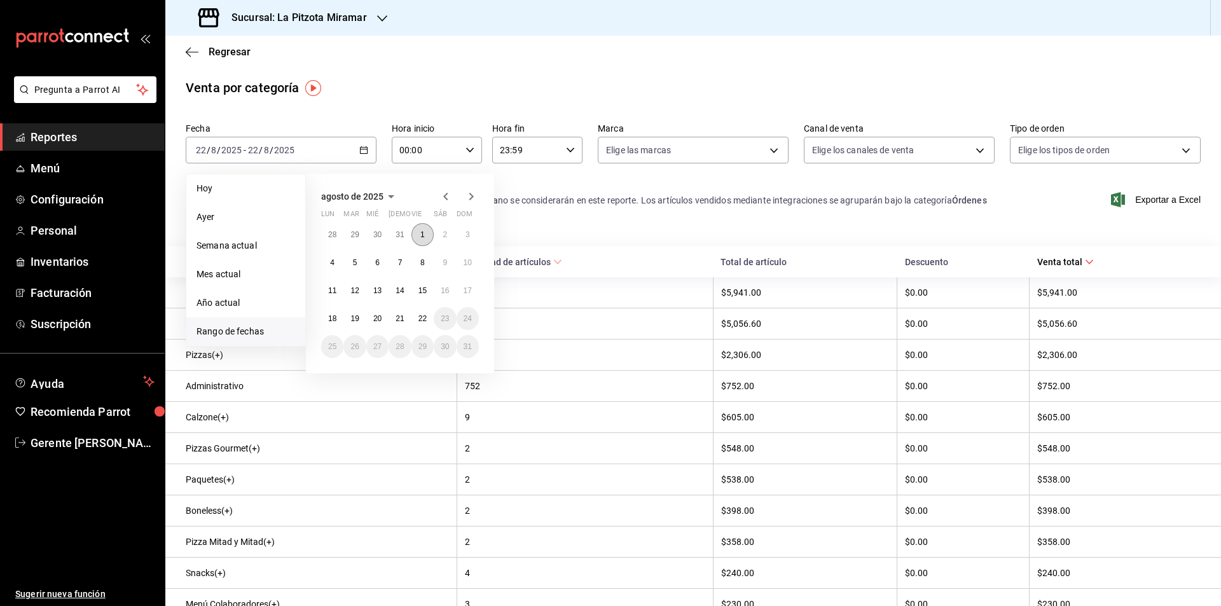
click at [423, 235] on abbr "1" at bounding box center [422, 234] width 4 height 9
click at [402, 317] on abbr "21" at bounding box center [399, 318] width 8 height 9
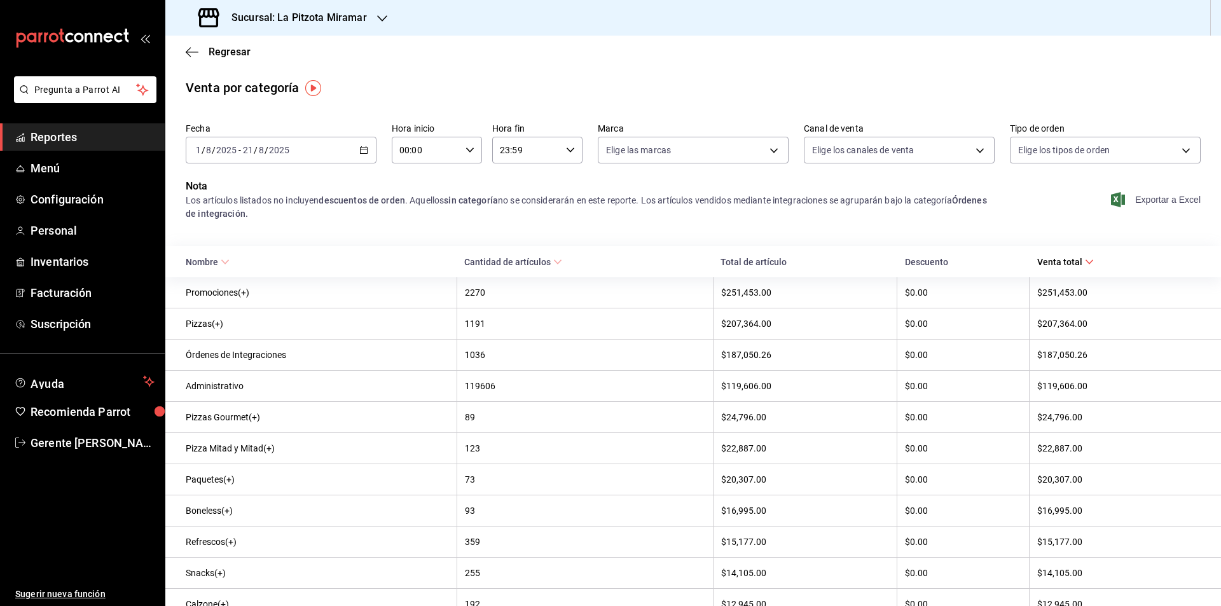
click at [1182, 197] on span "Exportar a Excel" at bounding box center [1156, 199] width 87 height 15
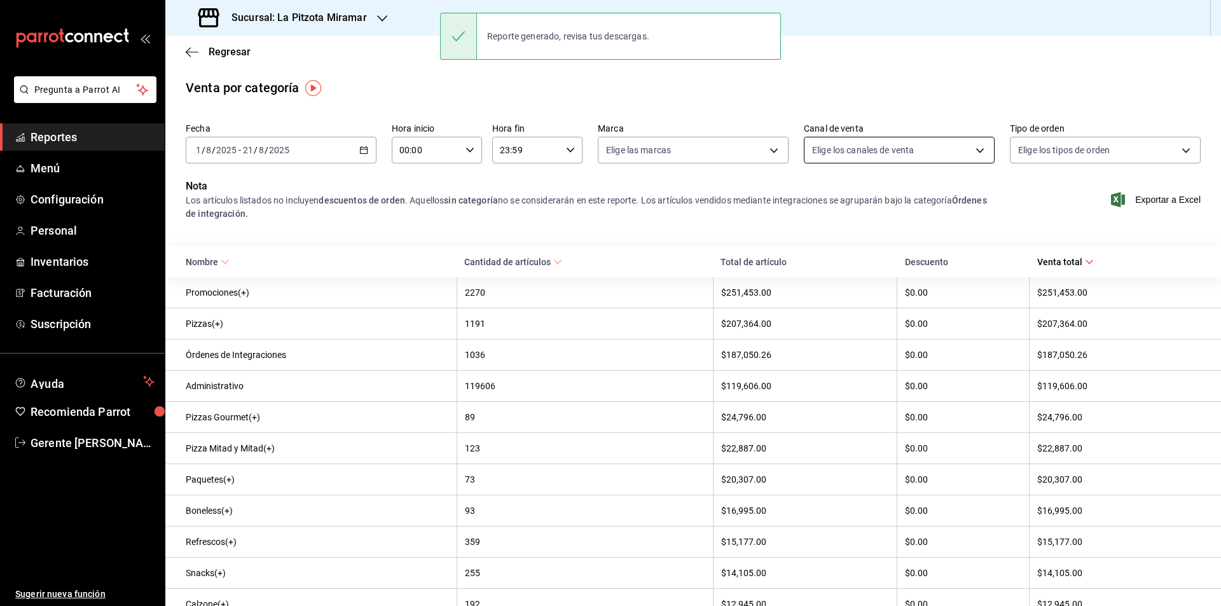
click at [946, 143] on body "Pregunta a Parrot AI Reportes Menú Configuración Personal Inventarios Facturaci…" at bounding box center [610, 303] width 1221 height 606
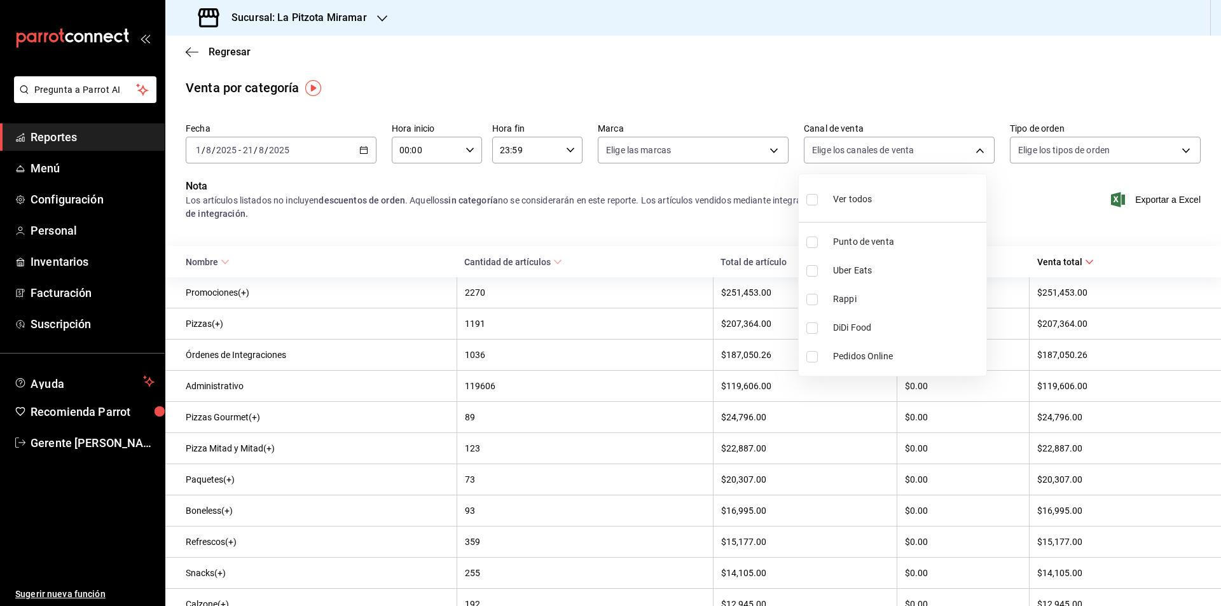
click at [899, 235] on span "Punto de venta" at bounding box center [907, 241] width 148 height 13
type input "PARROT"
checkbox input "true"
click at [781, 146] on div at bounding box center [610, 303] width 1221 height 606
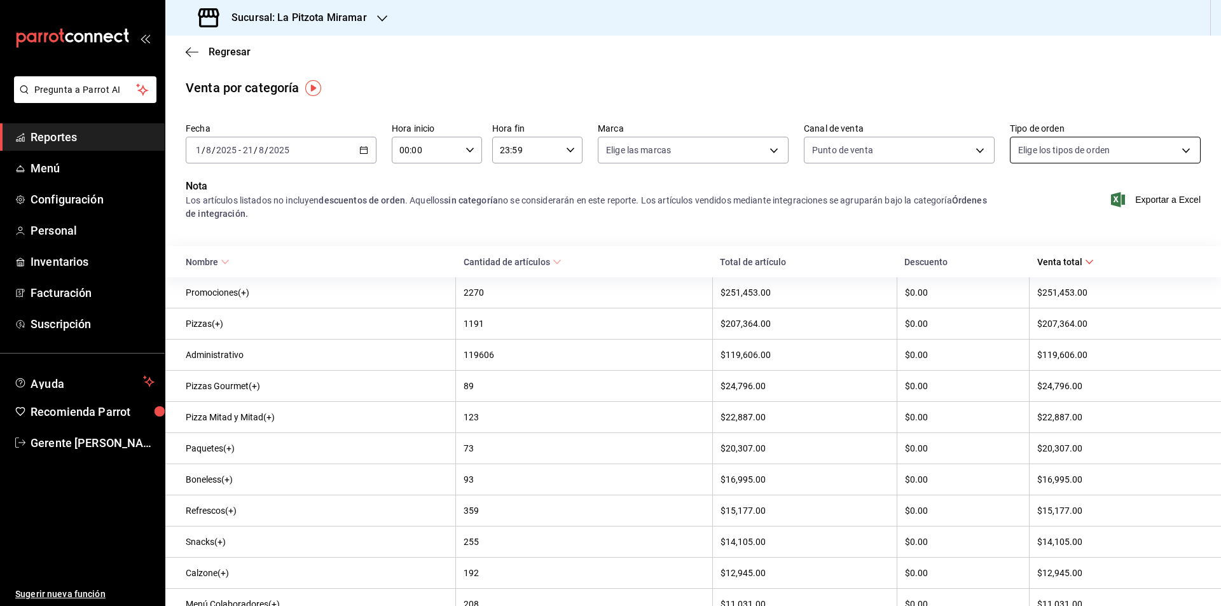
click at [1184, 146] on body "Pregunta a Parrot AI Reportes Menú Configuración Personal Inventarios Facturaci…" at bounding box center [610, 303] width 1221 height 606
click at [1177, 154] on div at bounding box center [610, 303] width 1221 height 606
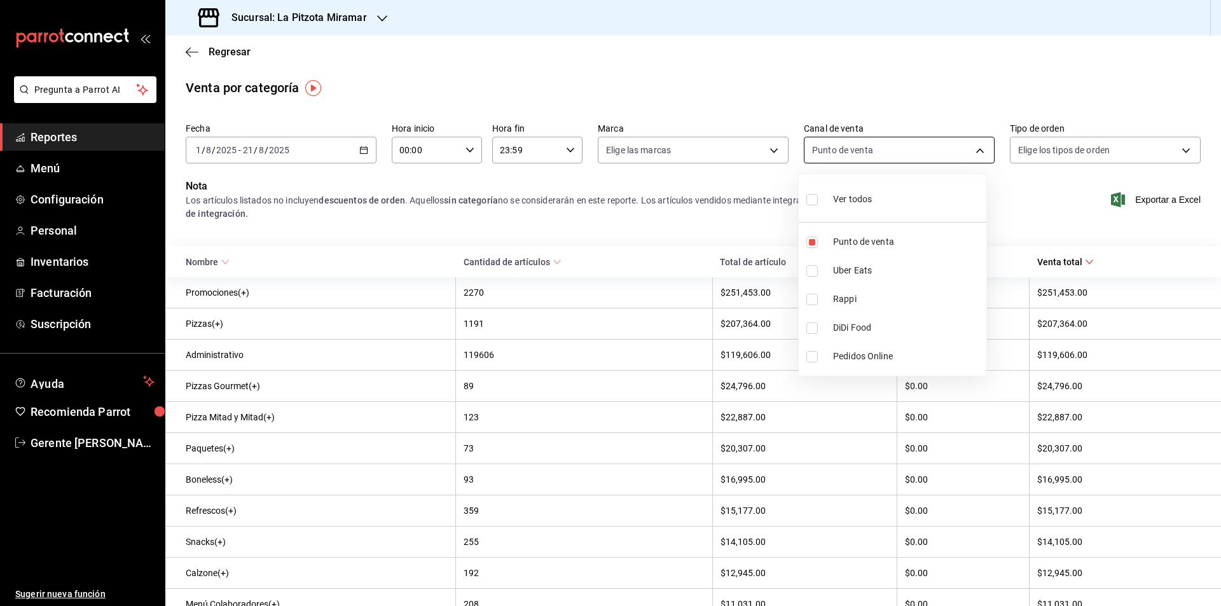
click at [985, 150] on body "Pregunta a Parrot AI Reportes Menú Configuración Personal Inventarios Facturaci…" at bounding box center [610, 303] width 1221 height 606
click at [916, 207] on li "Ver todos" at bounding box center [892, 198] width 188 height 38
type input "PARROT,UBER_EATS,RAPPI,DIDI_FOOD,ONLINE"
checkbox input "true"
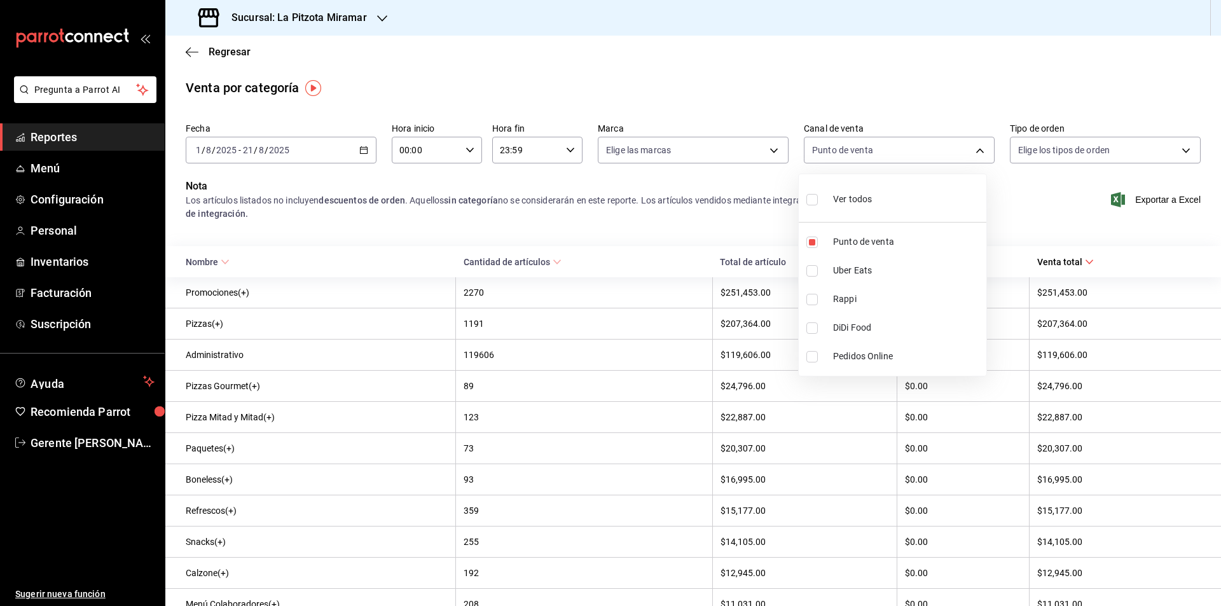
checkbox input "true"
click at [886, 191] on li "Ver todos" at bounding box center [892, 198] width 188 height 38
checkbox input "false"
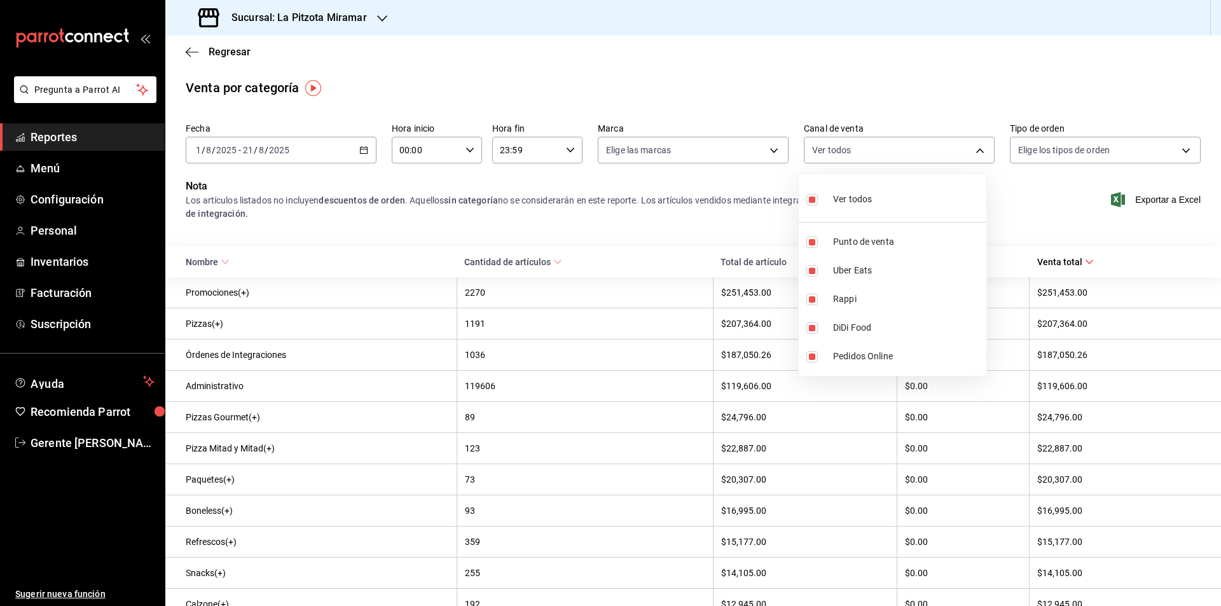
checkbox input "false"
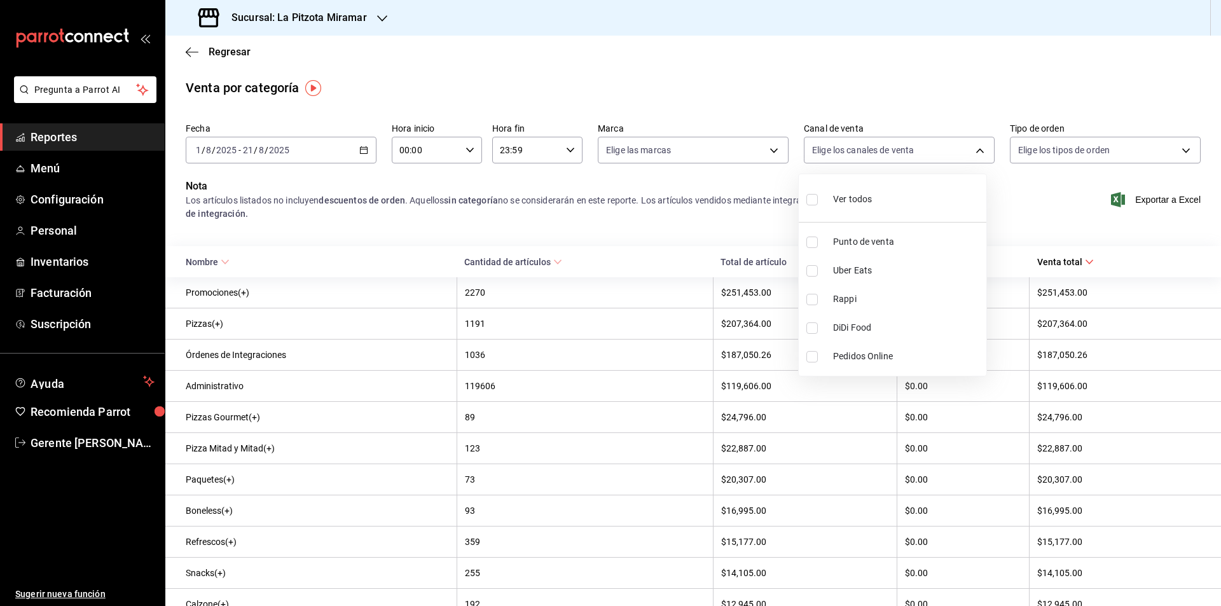
click at [888, 243] on span "Punto de venta" at bounding box center [907, 241] width 148 height 13
type input "PARROT"
checkbox input "true"
click at [933, 204] on li "Ver todos" at bounding box center [892, 198] width 188 height 38
type input "PARROT,UBER_EATS,RAPPI,DIDI_FOOD,ONLINE"
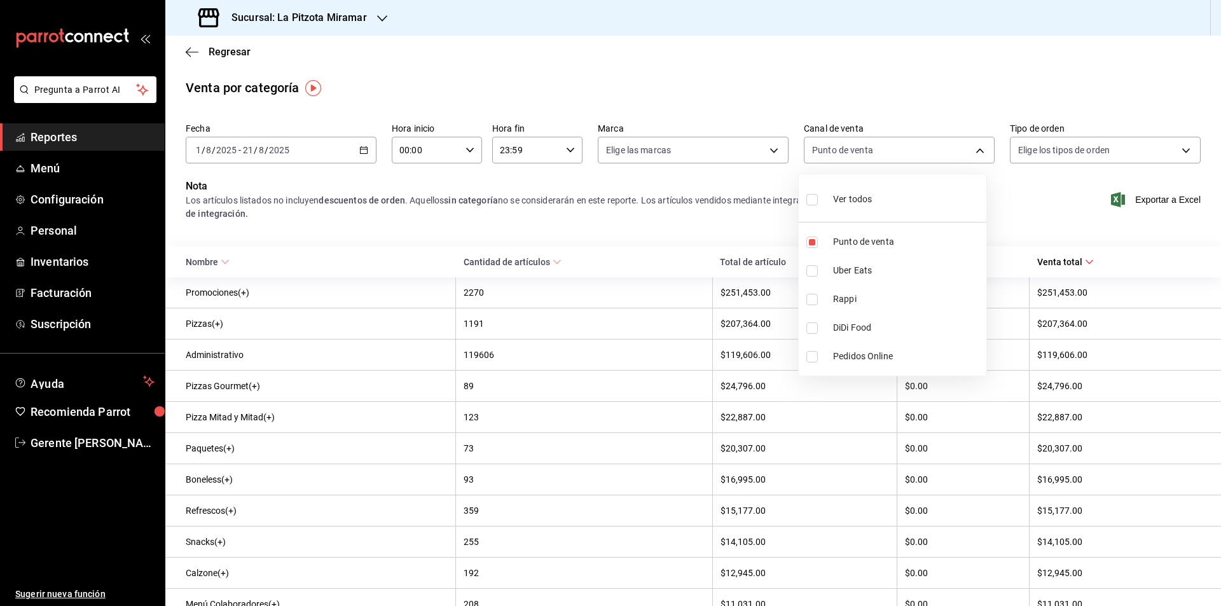
checkbox input "true"
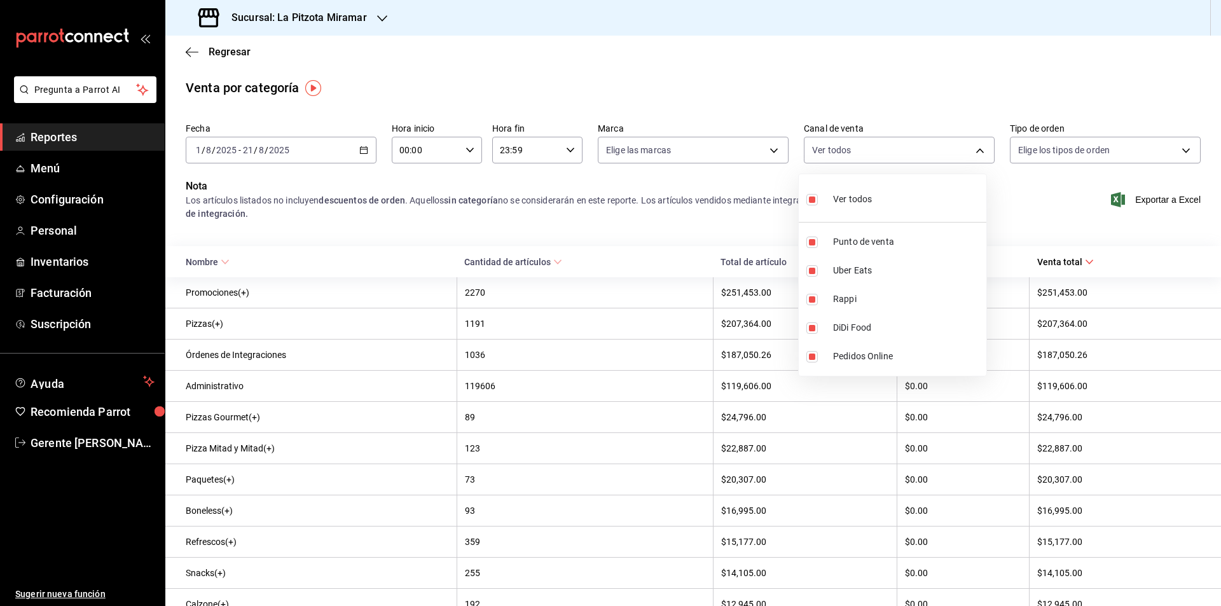
click at [890, 181] on li "Ver todos" at bounding box center [892, 198] width 188 height 38
checkbox input "false"
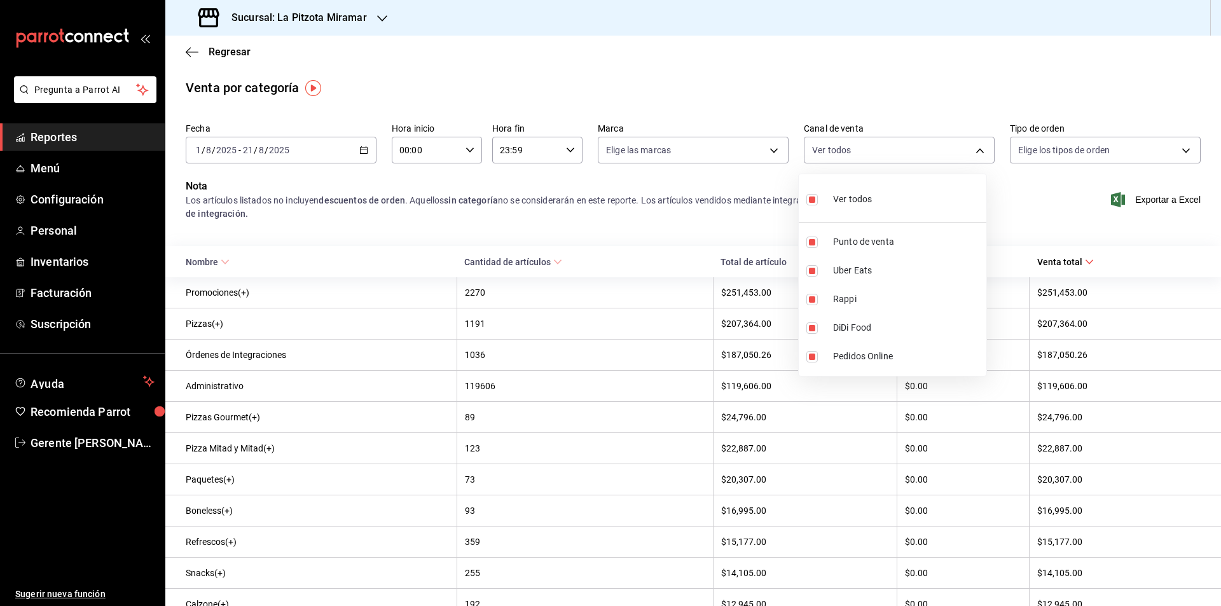
checkbox input "false"
click at [695, 226] on div at bounding box center [610, 303] width 1221 height 606
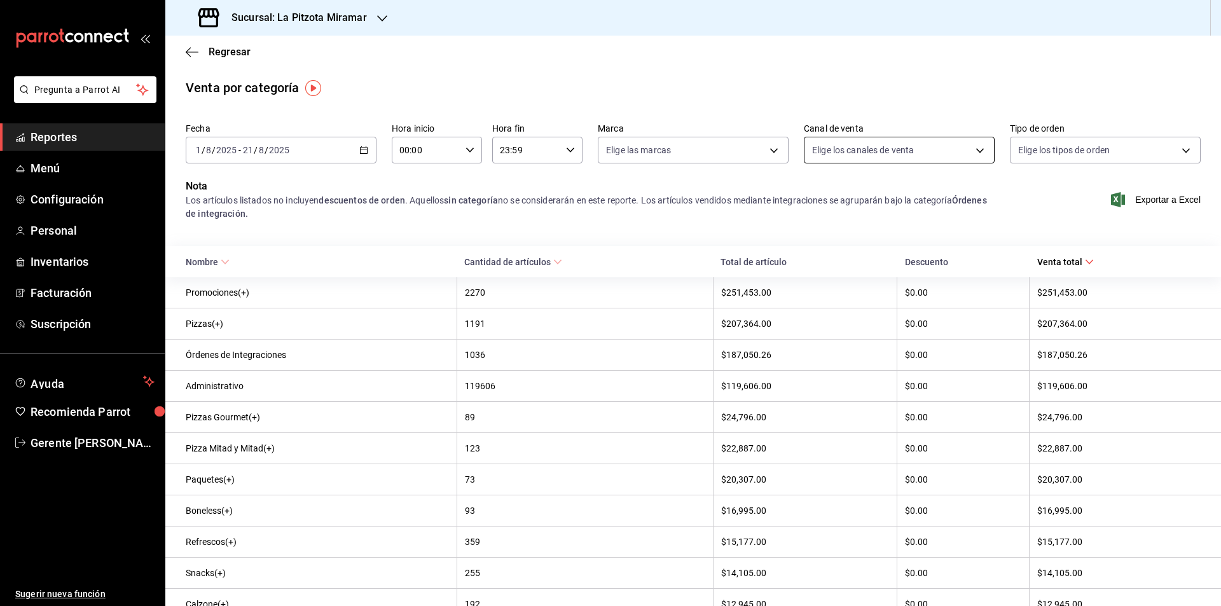
click at [986, 144] on body "Pregunta a Parrot AI Reportes Menú Configuración Personal Inventarios Facturaci…" at bounding box center [610, 303] width 1221 height 606
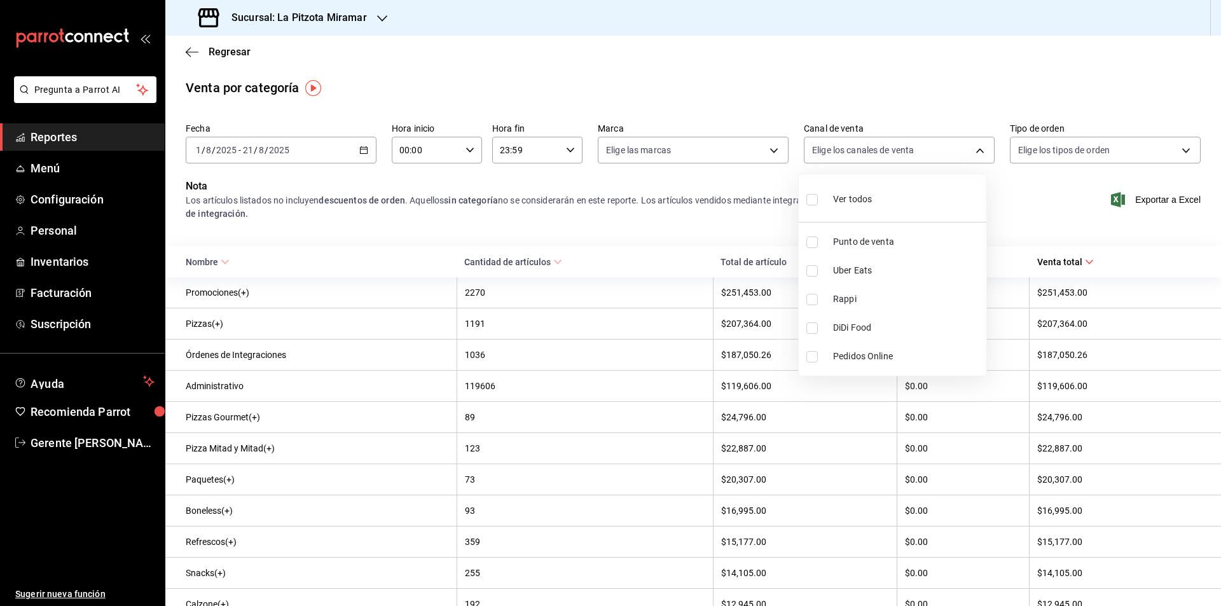
click at [915, 238] on span "Punto de venta" at bounding box center [907, 241] width 148 height 13
type input "PARROT"
checkbox input "true"
click at [1147, 191] on div at bounding box center [610, 303] width 1221 height 606
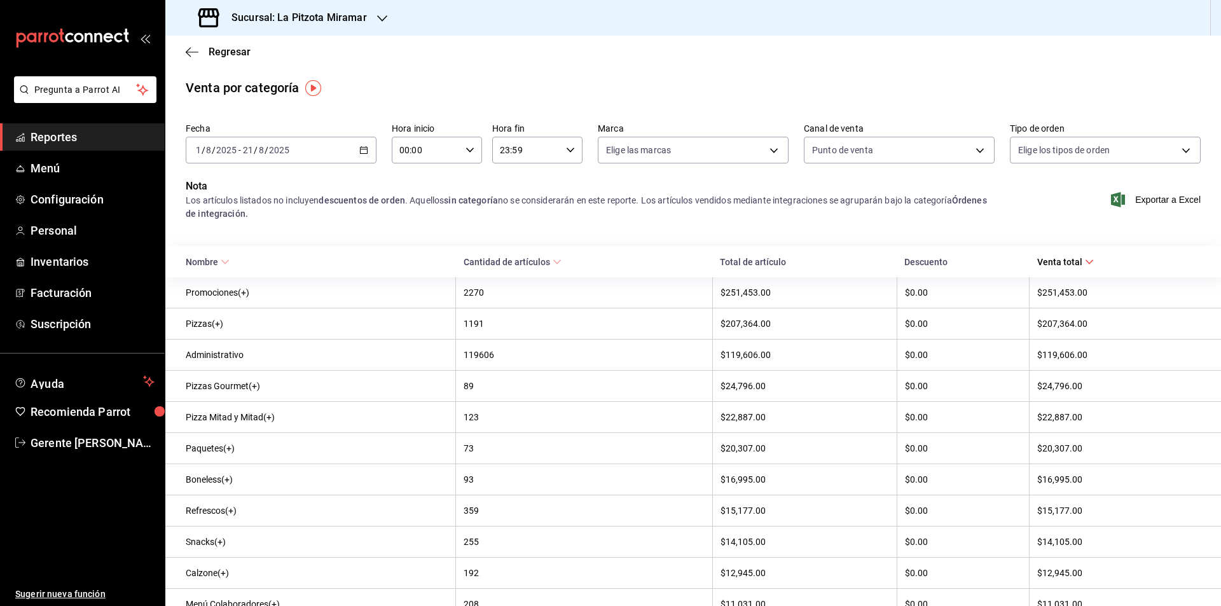
click at [1151, 195] on span "Exportar a Excel" at bounding box center [1156, 199] width 87 height 15
click at [1147, 201] on span "Exportar a Excel" at bounding box center [1156, 199] width 87 height 15
click at [210, 47] on span "Regresar" at bounding box center [230, 52] width 42 height 12
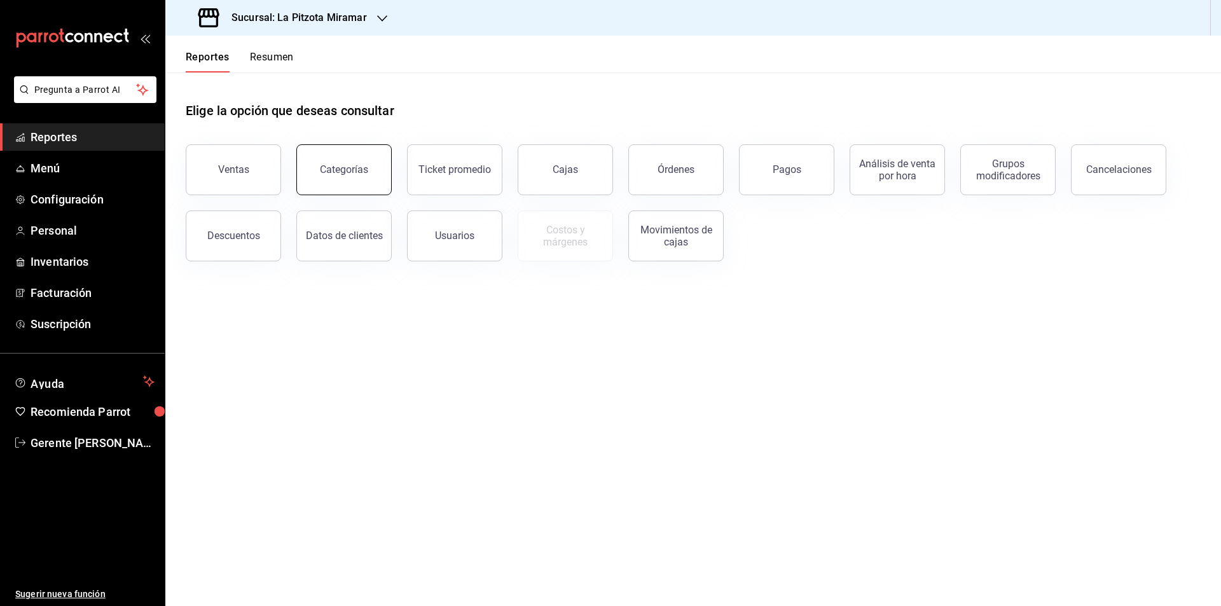
click at [324, 168] on div "Categorías" at bounding box center [344, 169] width 48 height 12
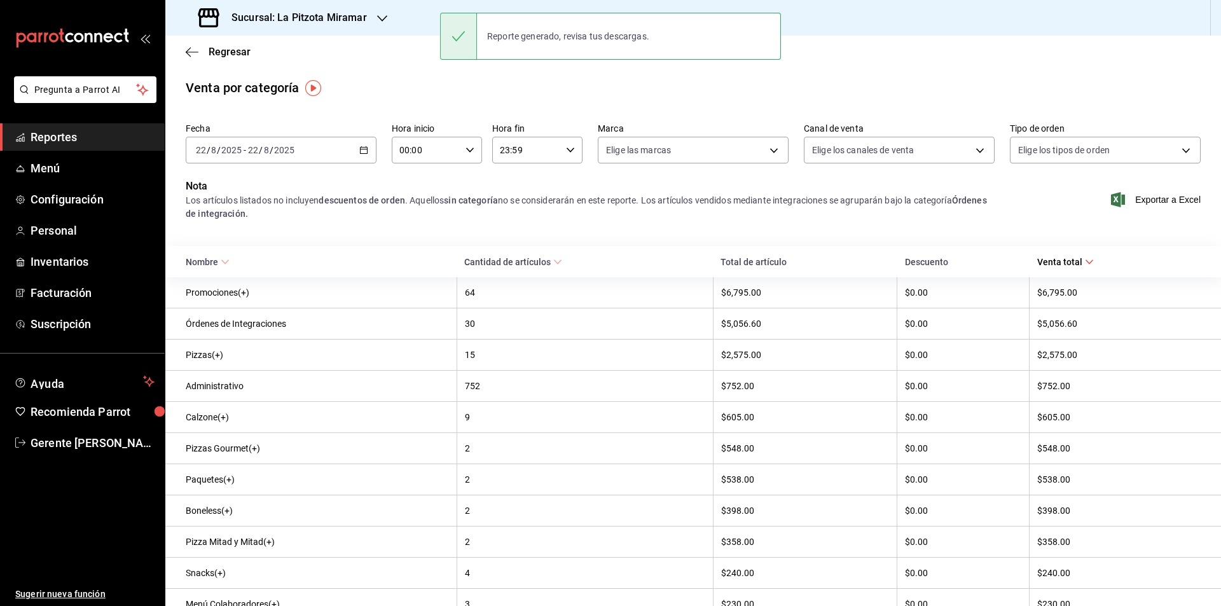
click at [364, 147] on icon "button" at bounding box center [363, 150] width 9 height 9
click at [285, 332] on span "Rango de fechas" at bounding box center [245, 331] width 99 height 13
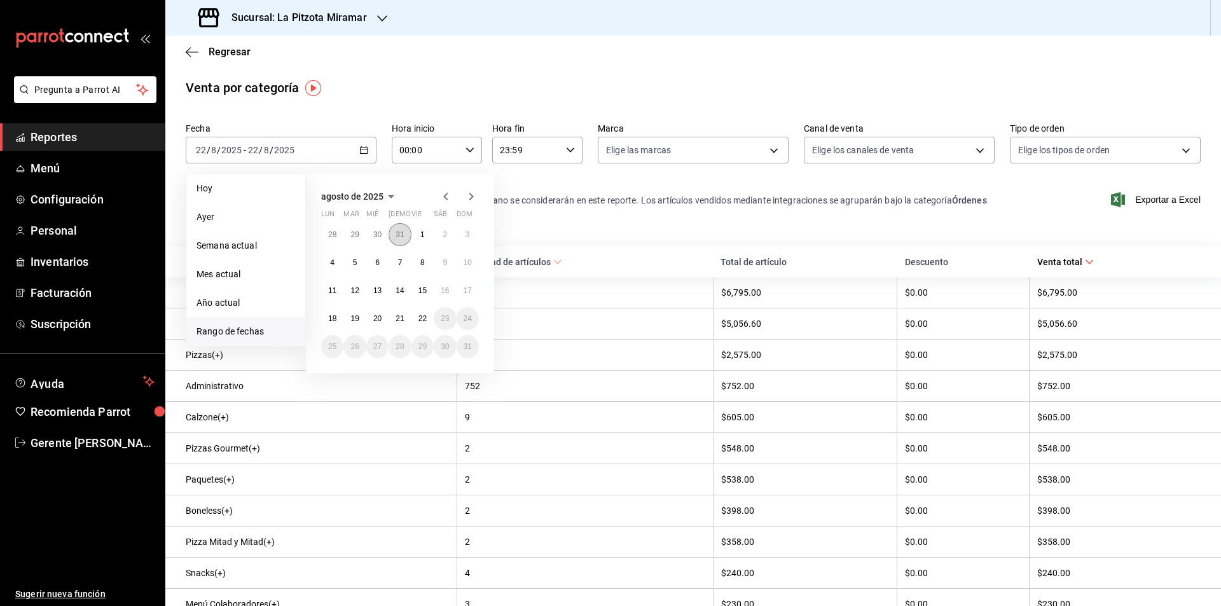
click at [404, 230] on button "31" at bounding box center [399, 234] width 22 height 23
click at [474, 199] on icon "button" at bounding box center [470, 196] width 15 height 15
click at [420, 231] on abbr "1" at bounding box center [422, 234] width 4 height 9
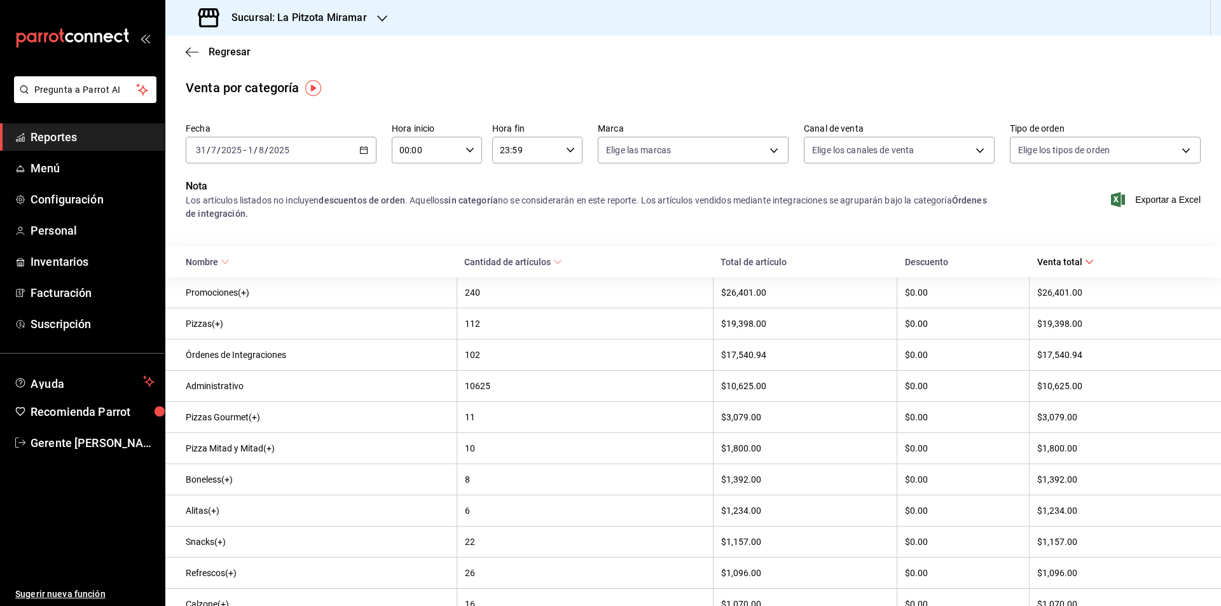
click at [348, 152] on div "2025-07-31 31 / 7 / 2025 - 2025-08-01 1 / 8 / 2025" at bounding box center [281, 150] width 191 height 27
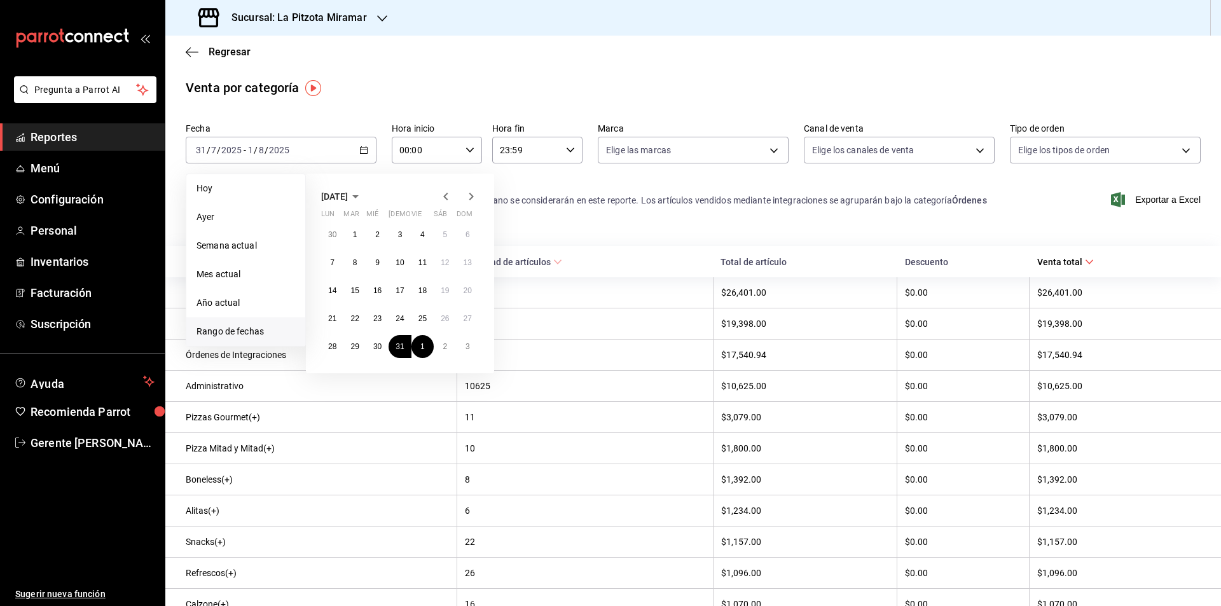
click at [465, 199] on icon "button" at bounding box center [470, 196] width 15 height 15
click at [419, 232] on button "1" at bounding box center [422, 234] width 22 height 23
click at [422, 319] on abbr "22" at bounding box center [422, 318] width 8 height 9
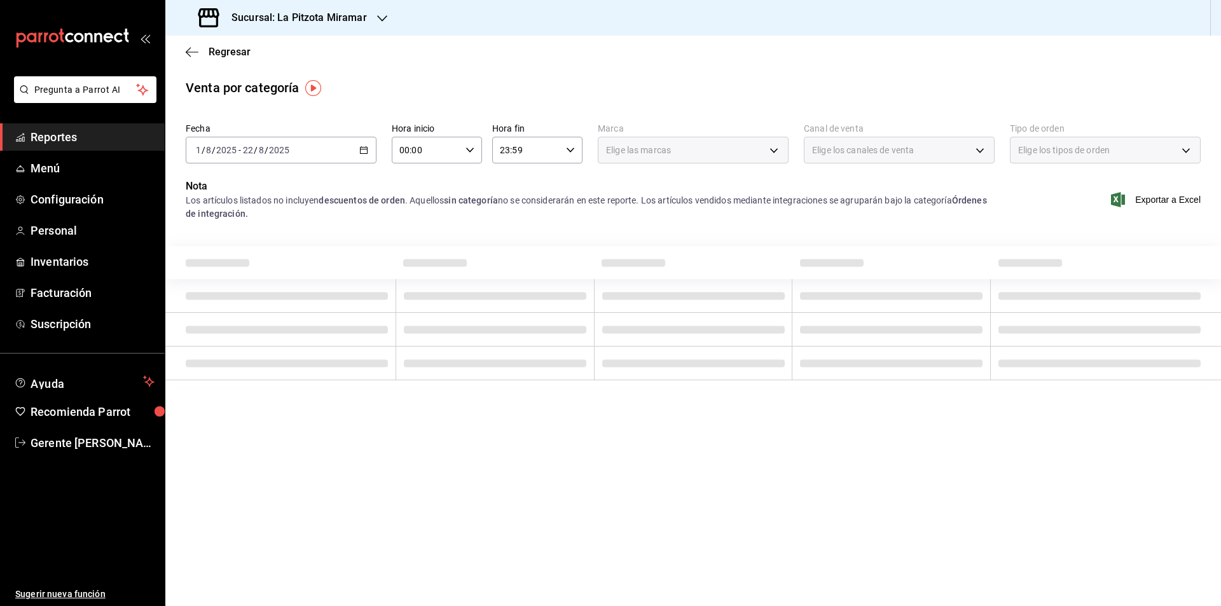
click at [422, 319] on td at bounding box center [494, 330] width 198 height 34
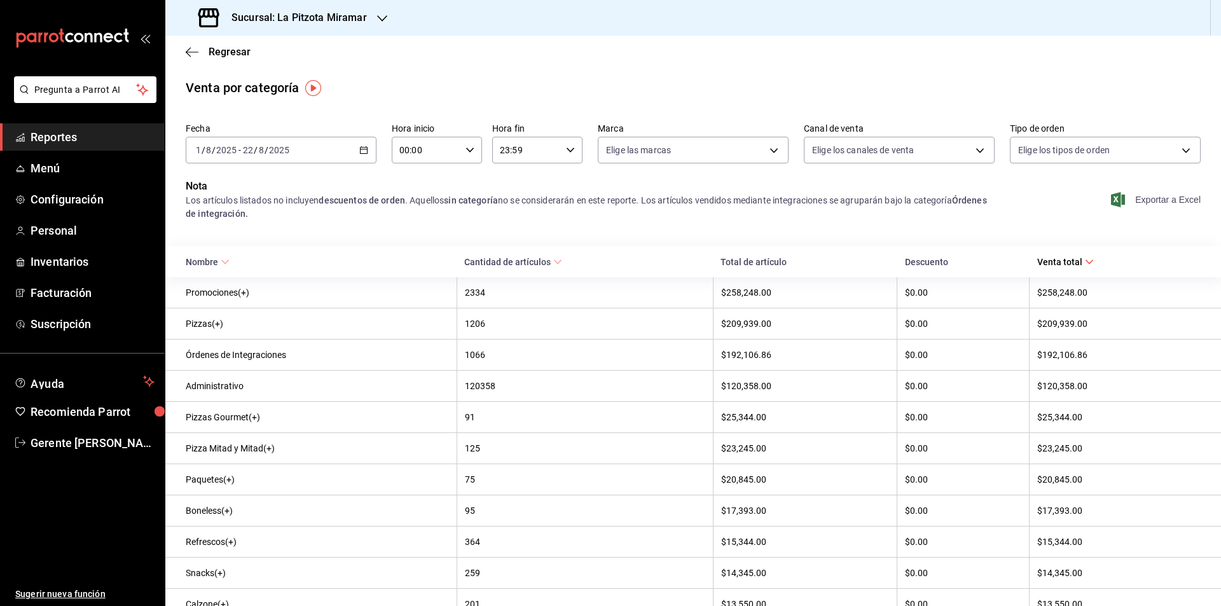
click at [1154, 206] on span "Exportar a Excel" at bounding box center [1156, 199] width 87 height 15
click at [196, 43] on div "Regresar" at bounding box center [692, 52] width 1055 height 32
click at [197, 45] on div "Regresar" at bounding box center [692, 52] width 1055 height 32
click at [197, 46] on icon "button" at bounding box center [192, 51] width 13 height 11
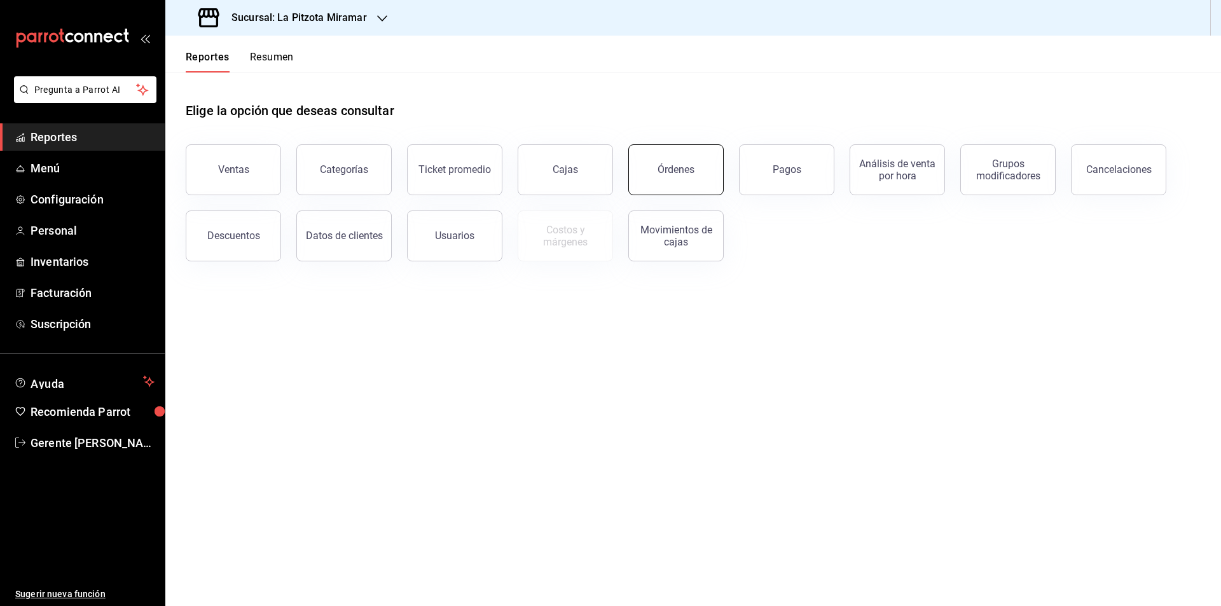
click at [676, 168] on div "Órdenes" at bounding box center [675, 169] width 37 height 12
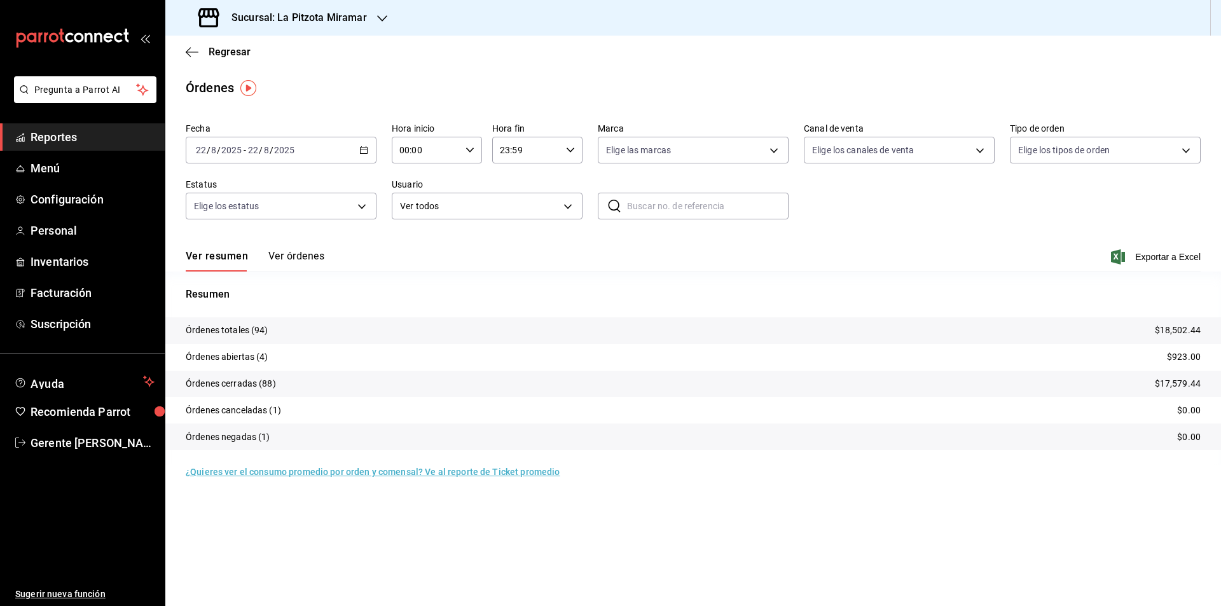
click at [359, 152] on div "2025-08-22 22 / 8 / 2025 - 2025-08-22 22 / 8 / 2025" at bounding box center [281, 150] width 191 height 27
click at [270, 327] on span "Rango de fechas" at bounding box center [245, 331] width 99 height 13
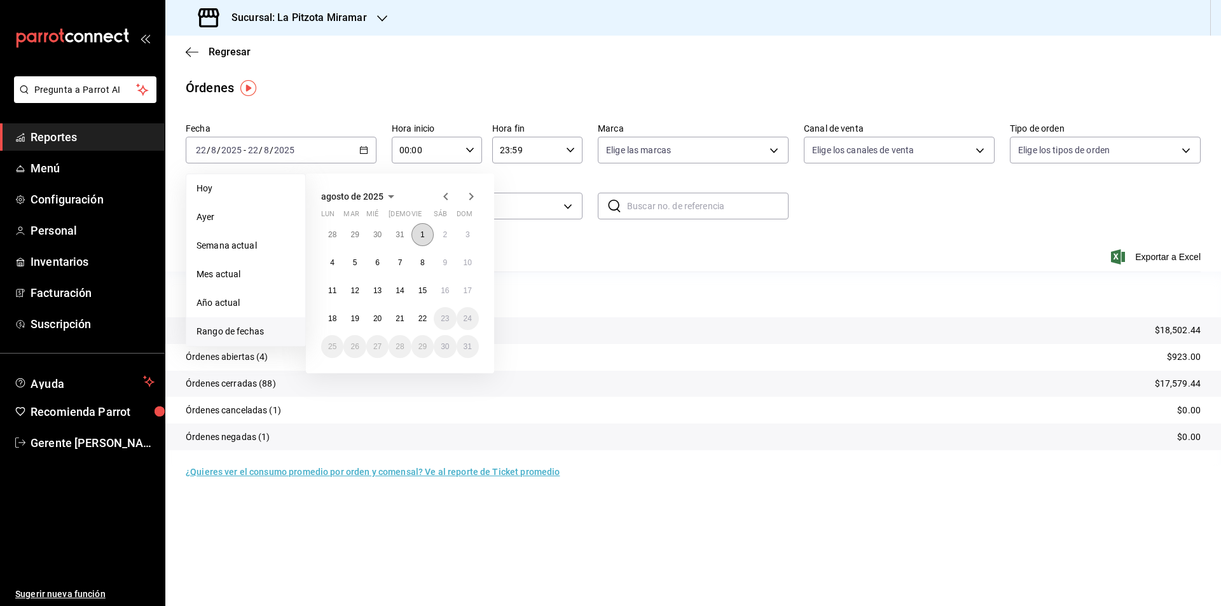
click at [420, 241] on button "1" at bounding box center [422, 234] width 22 height 23
click at [401, 306] on div "28 29 30 31 1 2 3 4 5 6 7 8 9 10 11 12 13 14 15 16 17 18 19 20 21 22 23 24 25 2…" at bounding box center [400, 290] width 158 height 135
click at [396, 317] on abbr "21" at bounding box center [399, 318] width 8 height 9
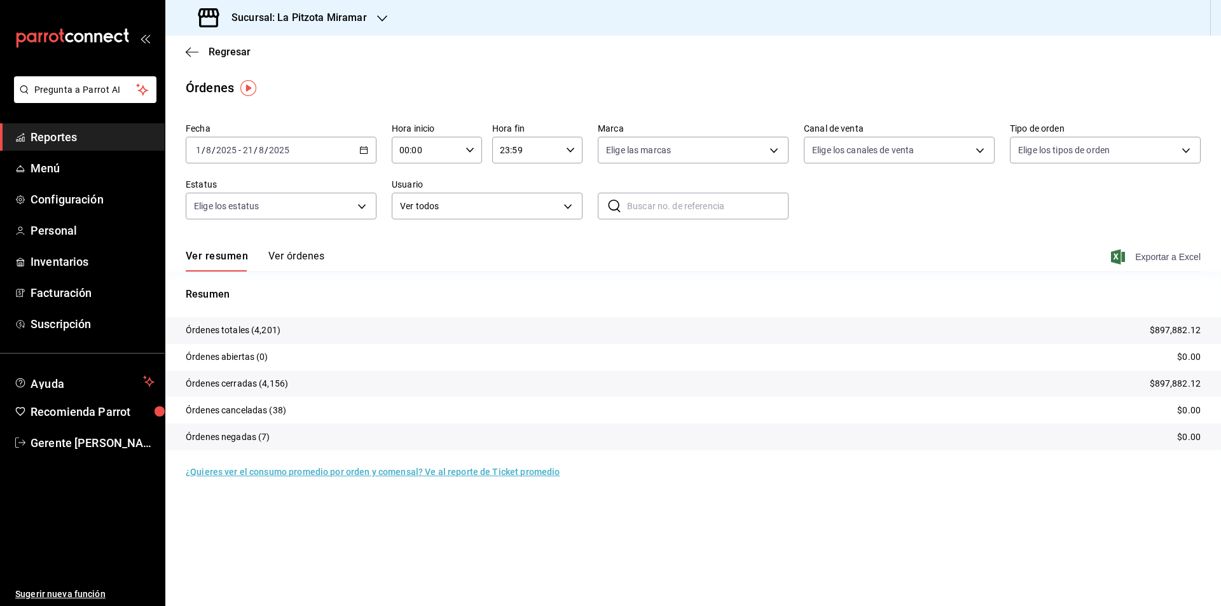
click at [1165, 261] on span "Exportar a Excel" at bounding box center [1156, 256] width 87 height 15
click at [920, 88] on div "Órdenes" at bounding box center [692, 87] width 1055 height 19
click at [1144, 261] on span "Exportar a Excel" at bounding box center [1156, 256] width 87 height 15
click at [192, 54] on icon "button" at bounding box center [192, 51] width 13 height 11
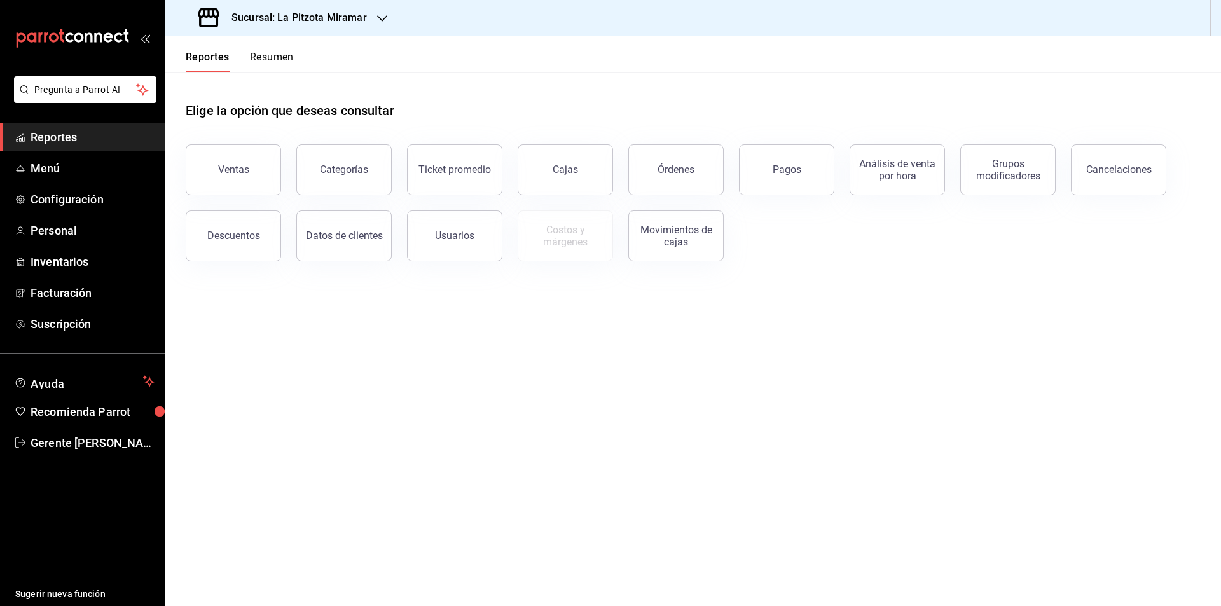
click at [263, 52] on button "Resumen" at bounding box center [272, 62] width 44 height 22
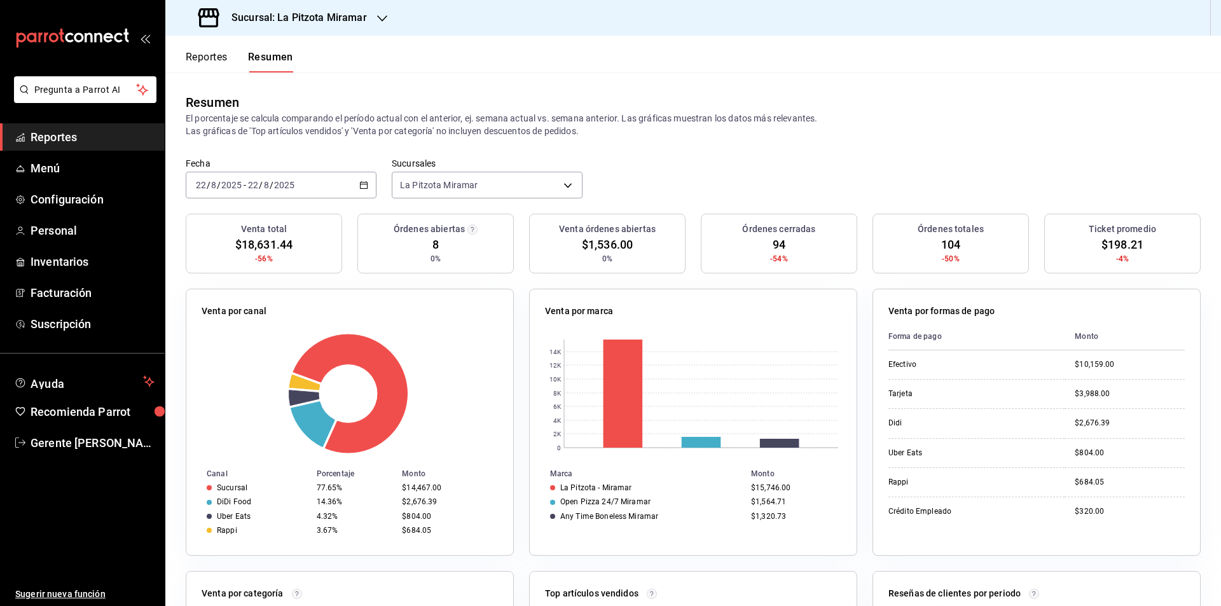
click at [364, 190] on div "2025-08-22 22 / 8 / 2025 - 2025-08-22 22 / 8 / 2025" at bounding box center [281, 185] width 191 height 27
click at [256, 369] on span "Rango de fechas" at bounding box center [245, 366] width 99 height 13
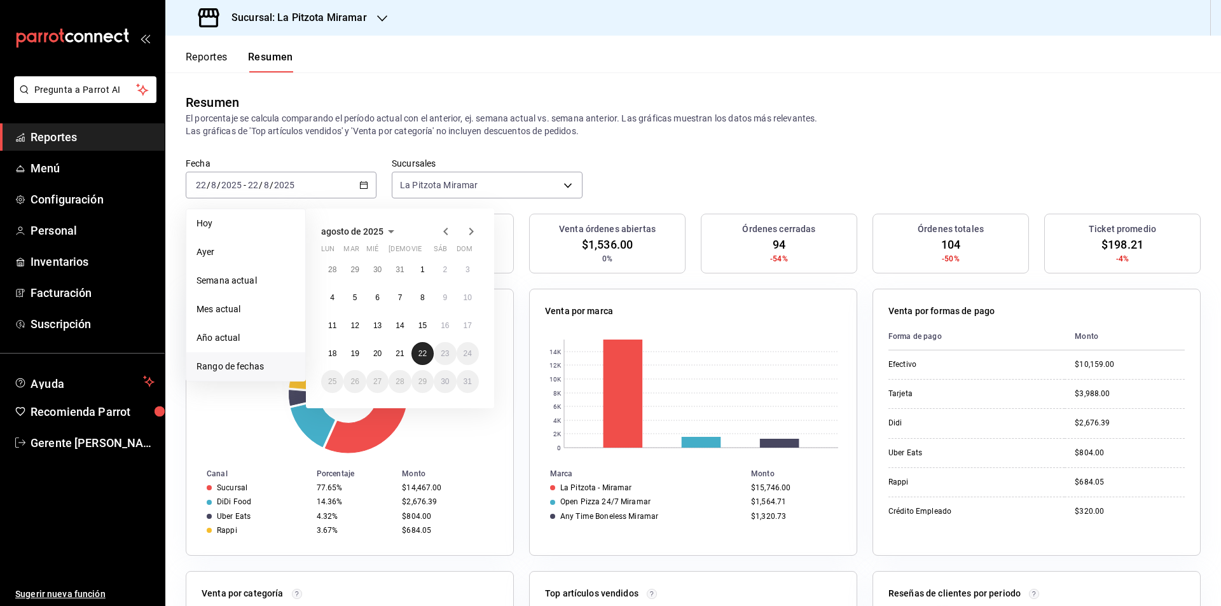
click at [425, 361] on button "22" at bounding box center [422, 353] width 22 height 23
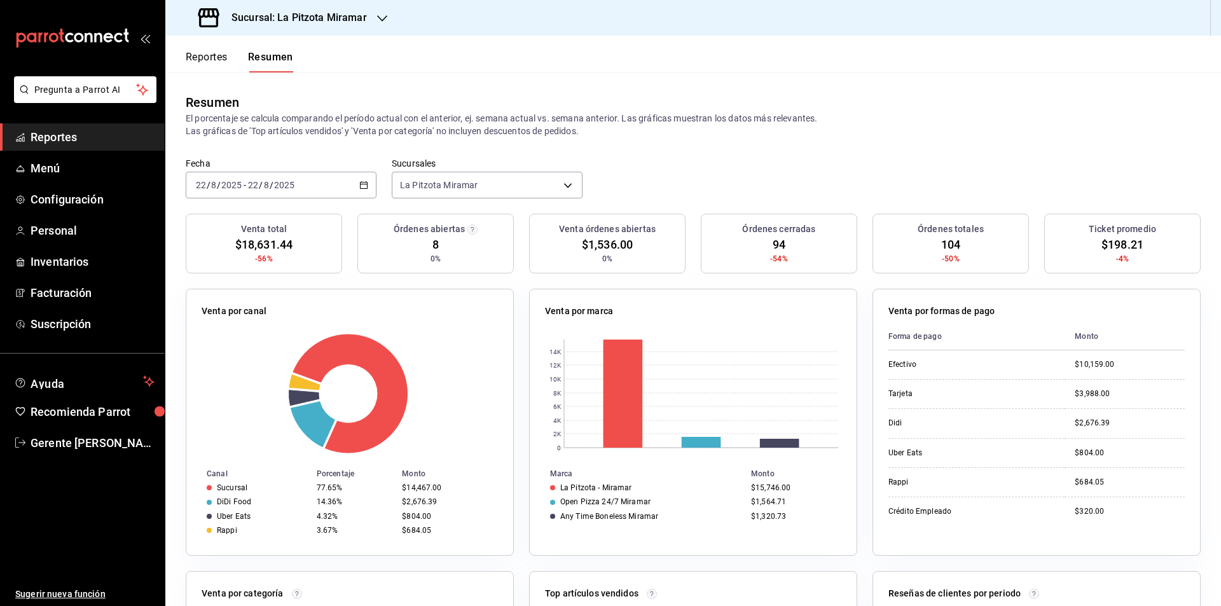
click at [355, 178] on div "2025-08-22 22 / 8 / 2025 - 2025-08-22 22 / 8 / 2025" at bounding box center [281, 185] width 191 height 27
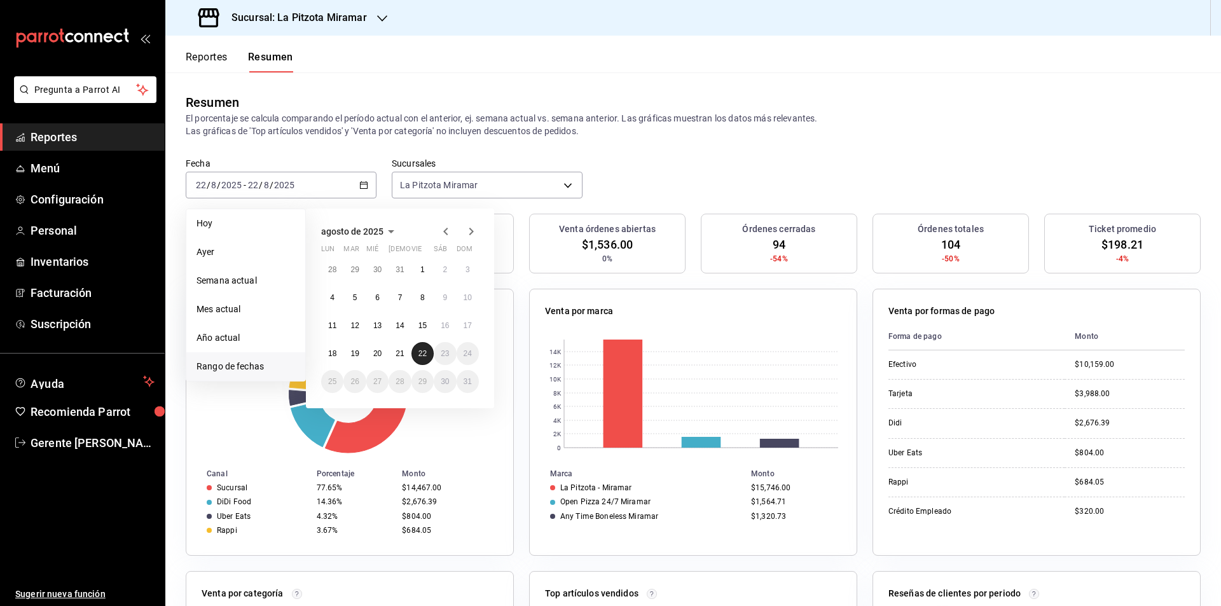
click at [426, 352] on abbr "22" at bounding box center [422, 353] width 8 height 9
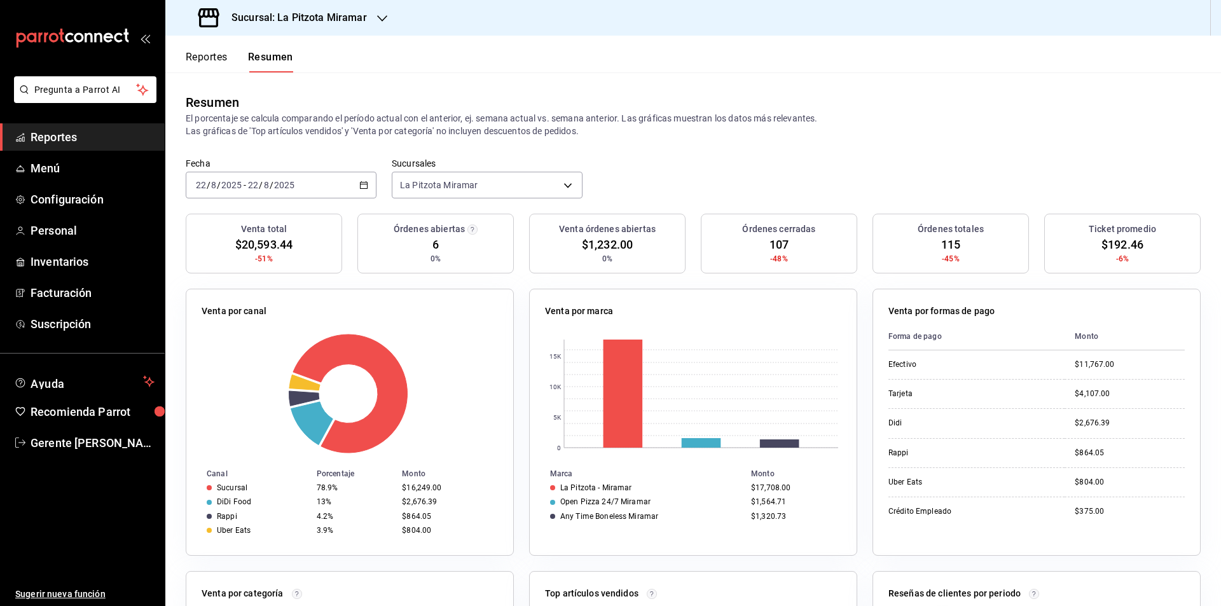
click at [353, 182] on div "2025-08-22 22 / 8 / 2025 - 2025-08-22 22 / 8 / 2025" at bounding box center [281, 185] width 191 height 27
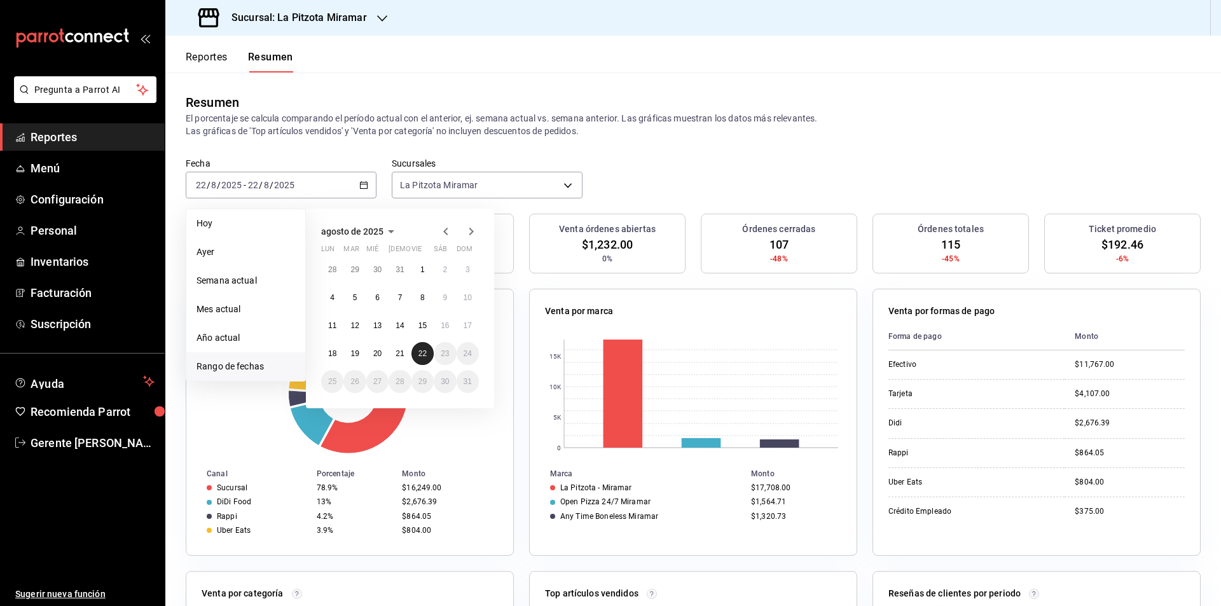
click at [416, 352] on button "22" at bounding box center [422, 353] width 22 height 23
click at [416, 357] on button "22" at bounding box center [422, 353] width 22 height 23
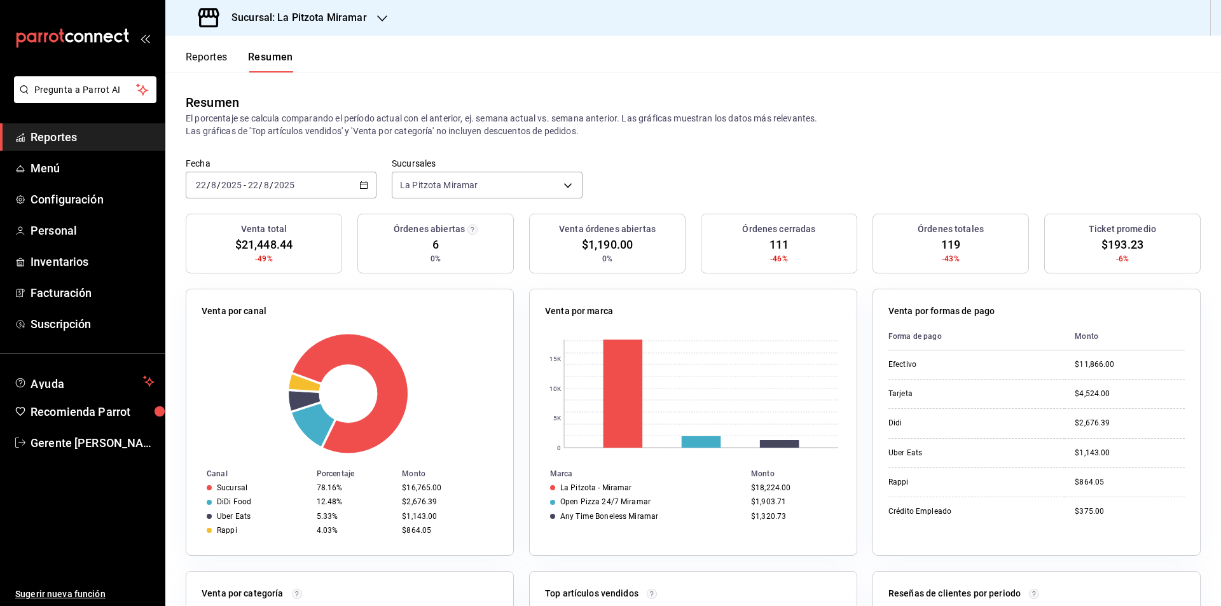
click at [365, 189] on div "2025-08-22 22 / 8 / 2025 - 2025-08-22 22 / 8 / 2025" at bounding box center [281, 185] width 191 height 27
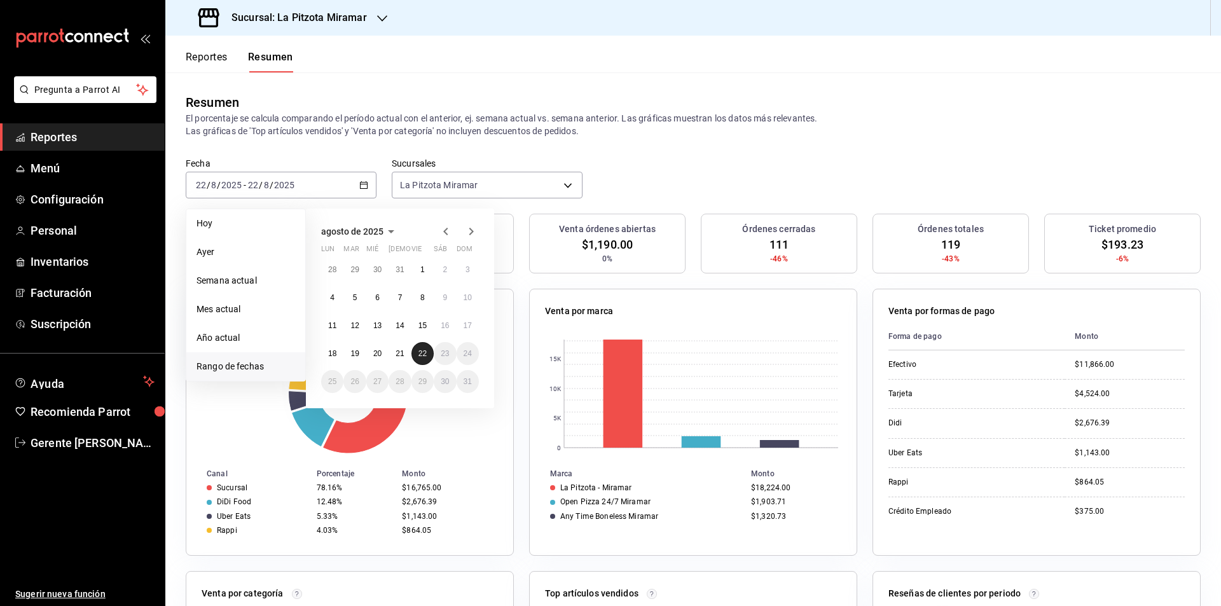
click at [423, 361] on button "22" at bounding box center [422, 353] width 22 height 23
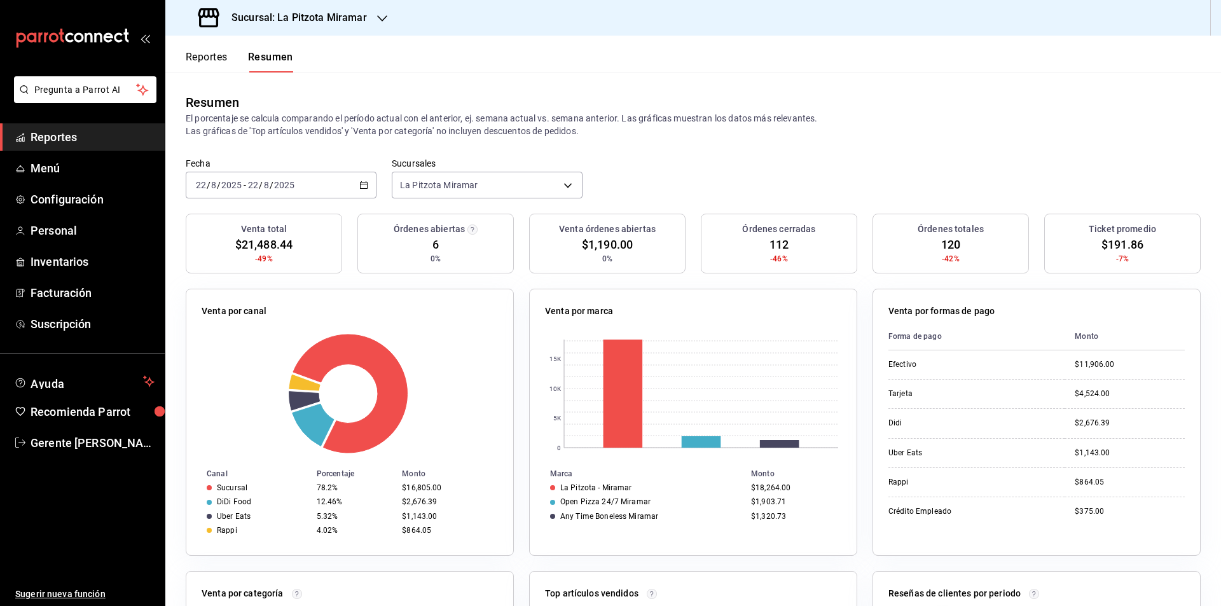
click at [367, 189] on div "2025-08-22 22 / 8 / 2025 - 2025-08-22 22 / 8 / 2025" at bounding box center [281, 185] width 191 height 27
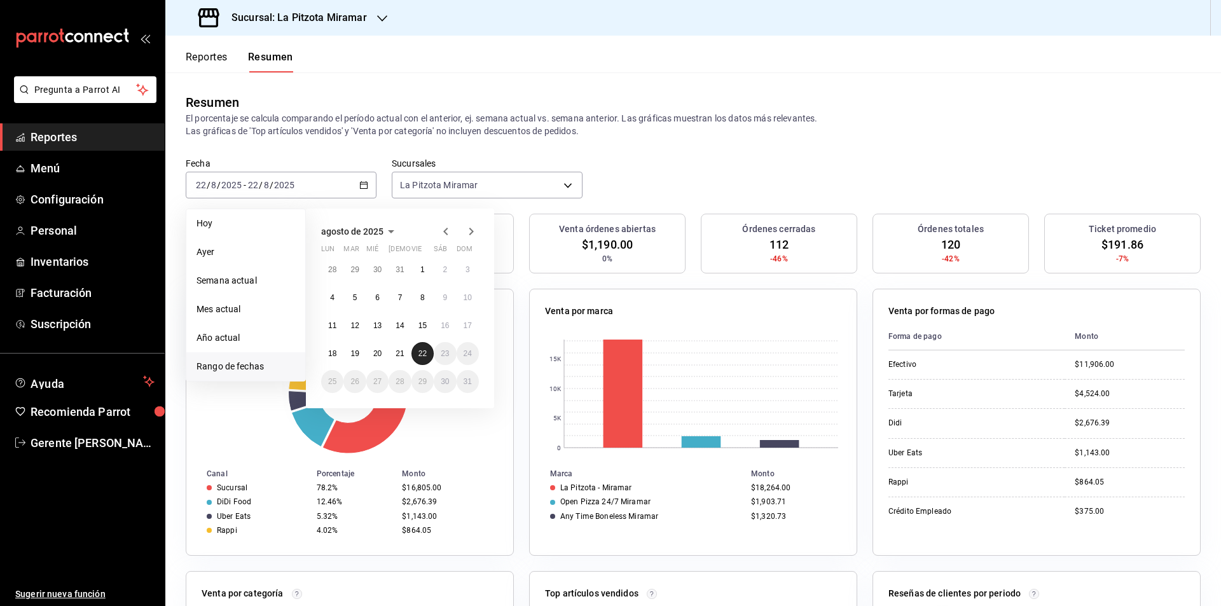
click at [423, 348] on button "22" at bounding box center [422, 353] width 22 height 23
click at [423, 348] on div at bounding box center [350, 393] width 296 height 121
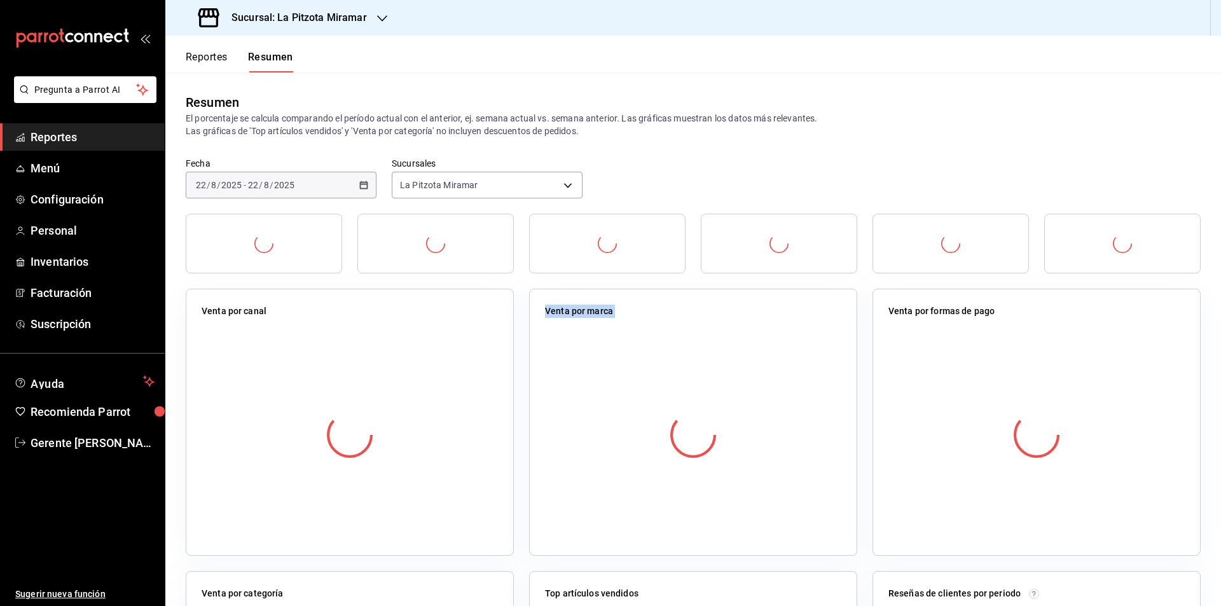
click at [423, 348] on div at bounding box center [350, 435] width 296 height 224
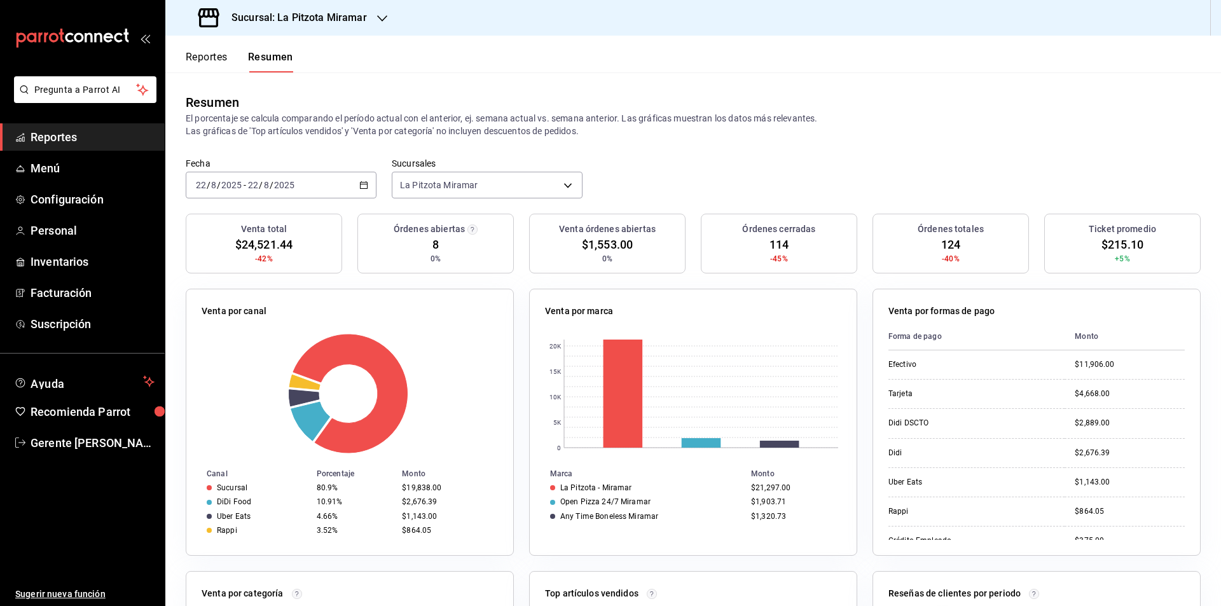
click at [362, 175] on div "2025-08-22 22 / 8 / 2025 - 2025-08-22 22 / 8 / 2025" at bounding box center [281, 185] width 191 height 27
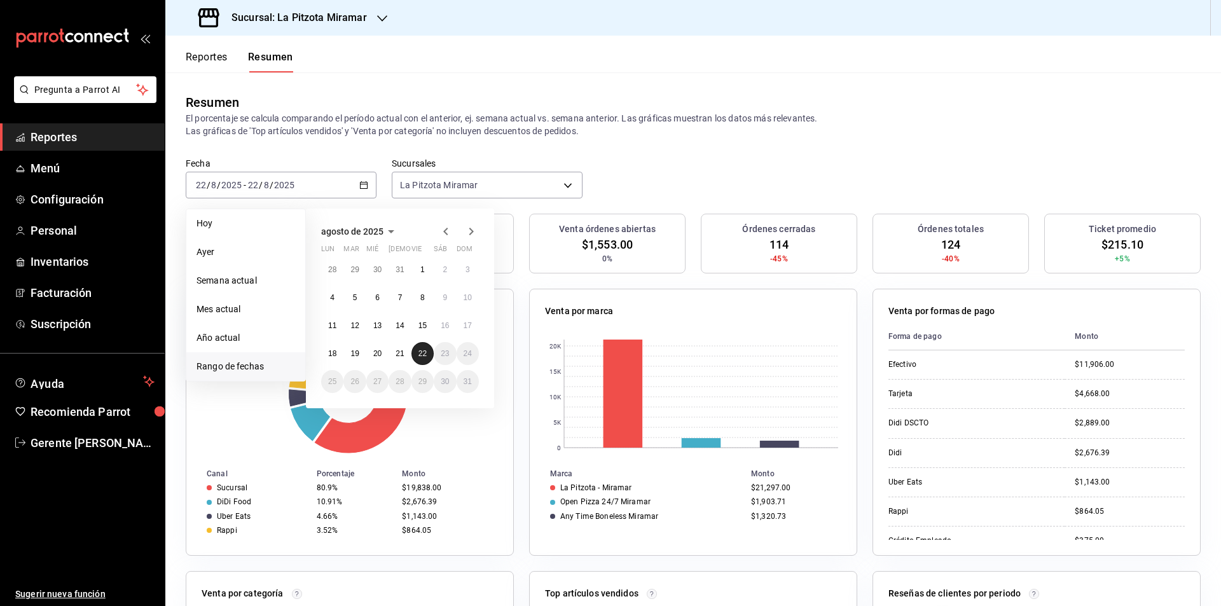
click at [427, 351] on abbr "22" at bounding box center [422, 353] width 8 height 9
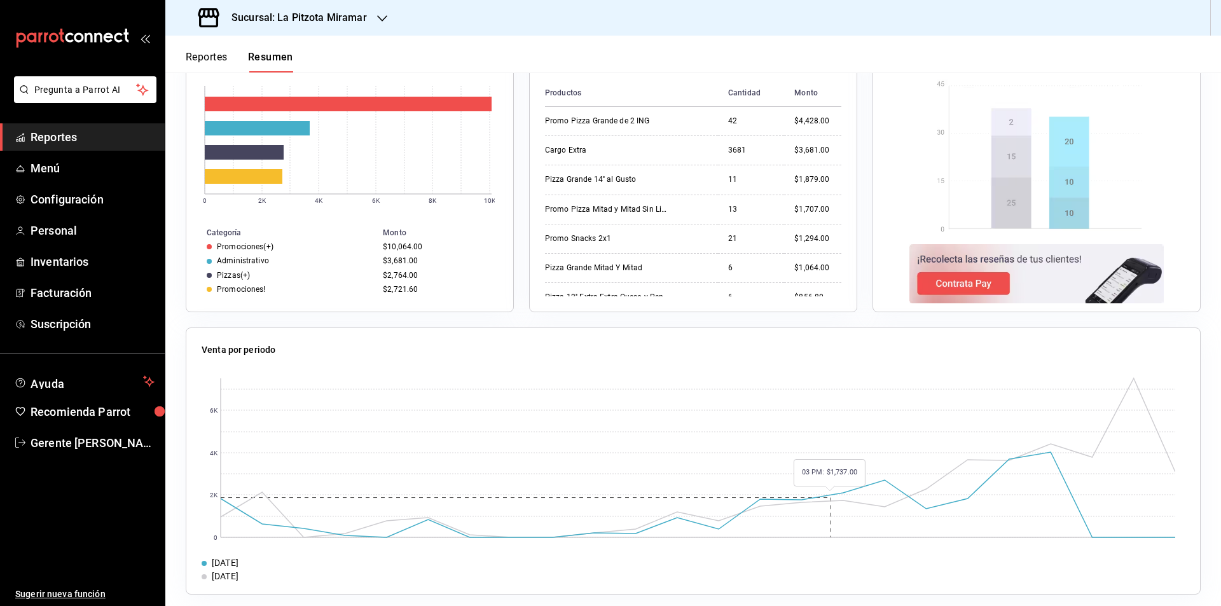
scroll to position [535, 0]
